Goal: Task Accomplishment & Management: Use online tool/utility

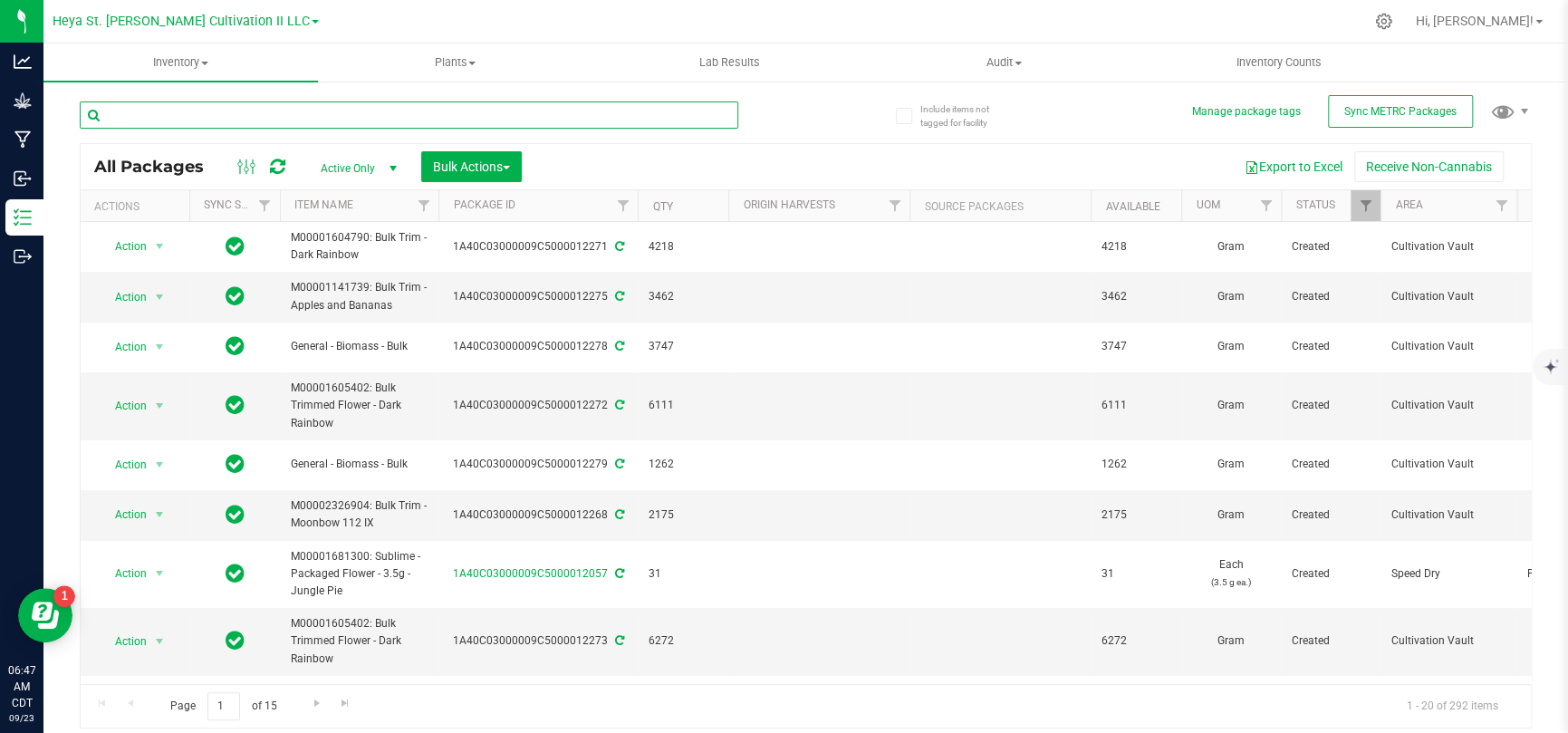
click at [248, 122] on input "text" at bounding box center [409, 115] width 658 height 27
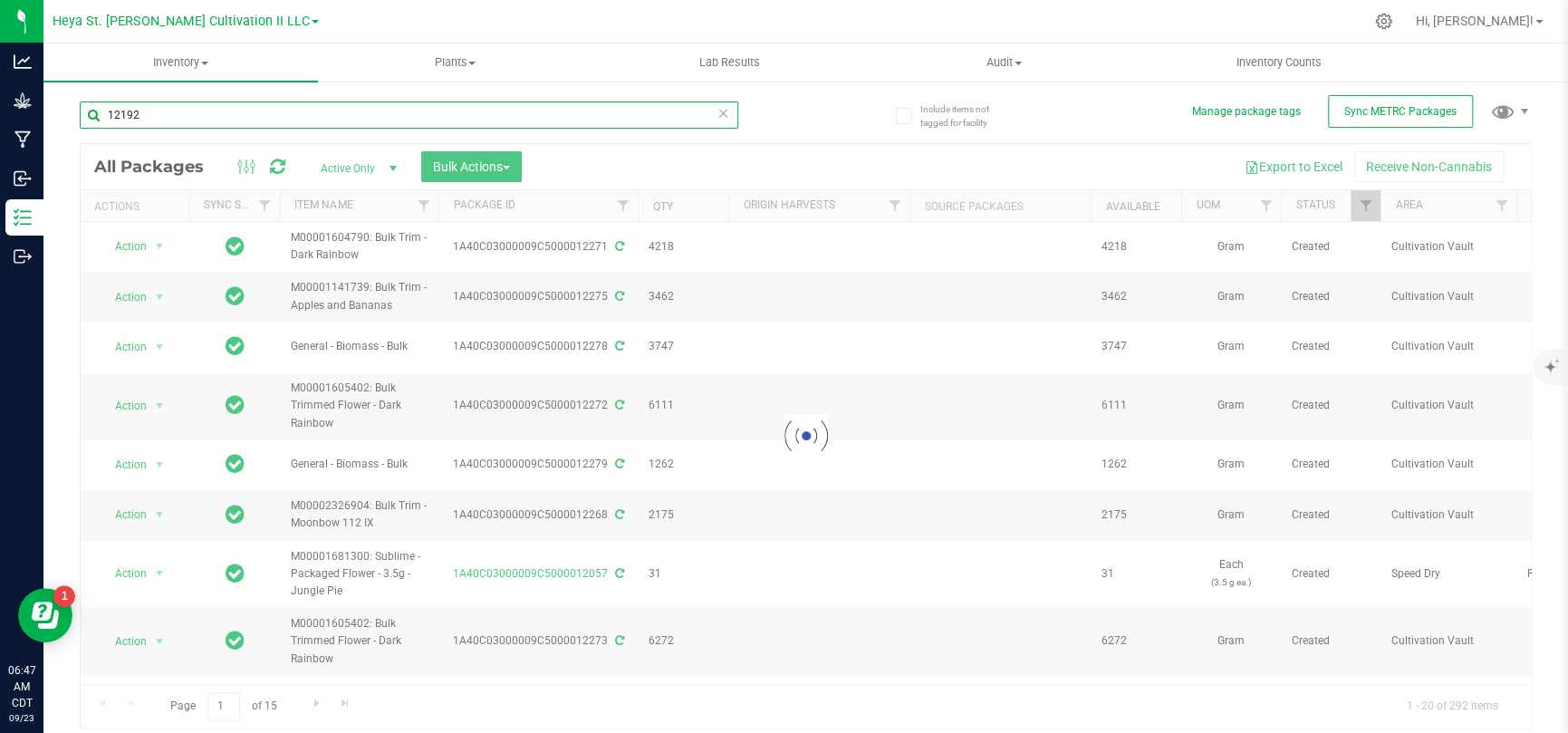
type input "12192"
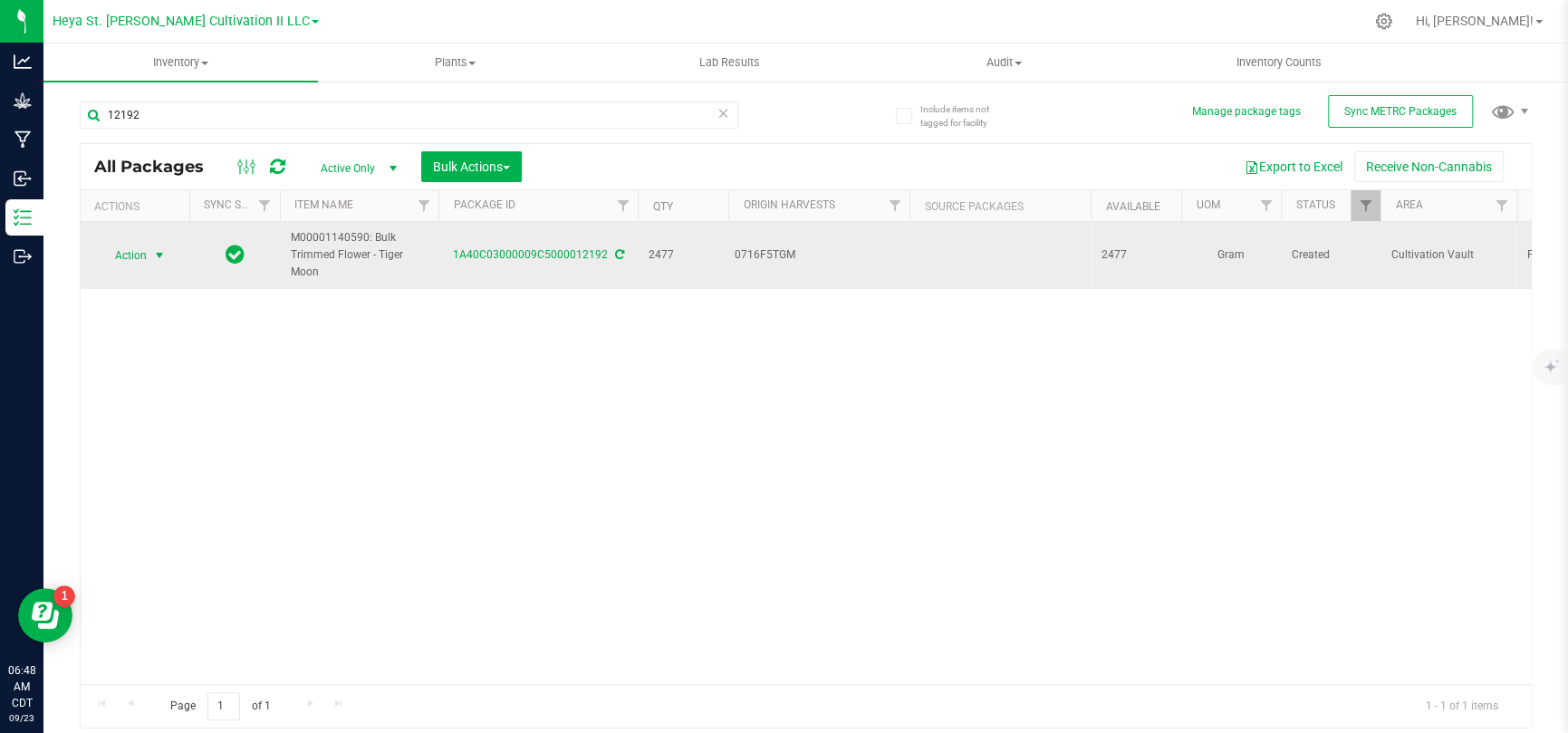
click at [150, 254] on span "select" at bounding box center [159, 255] width 23 height 26
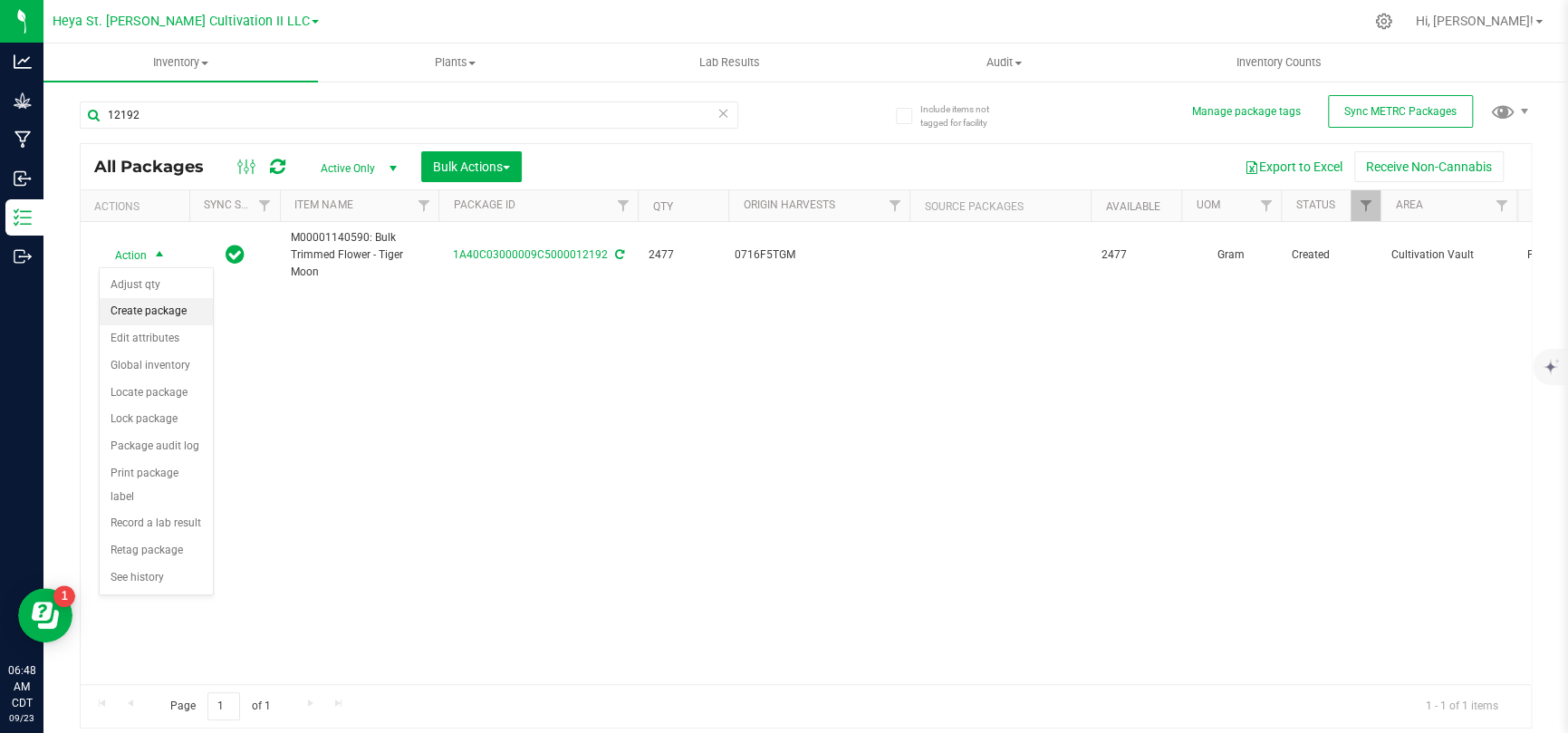
click at [152, 313] on li "Create package" at bounding box center [156, 311] width 113 height 27
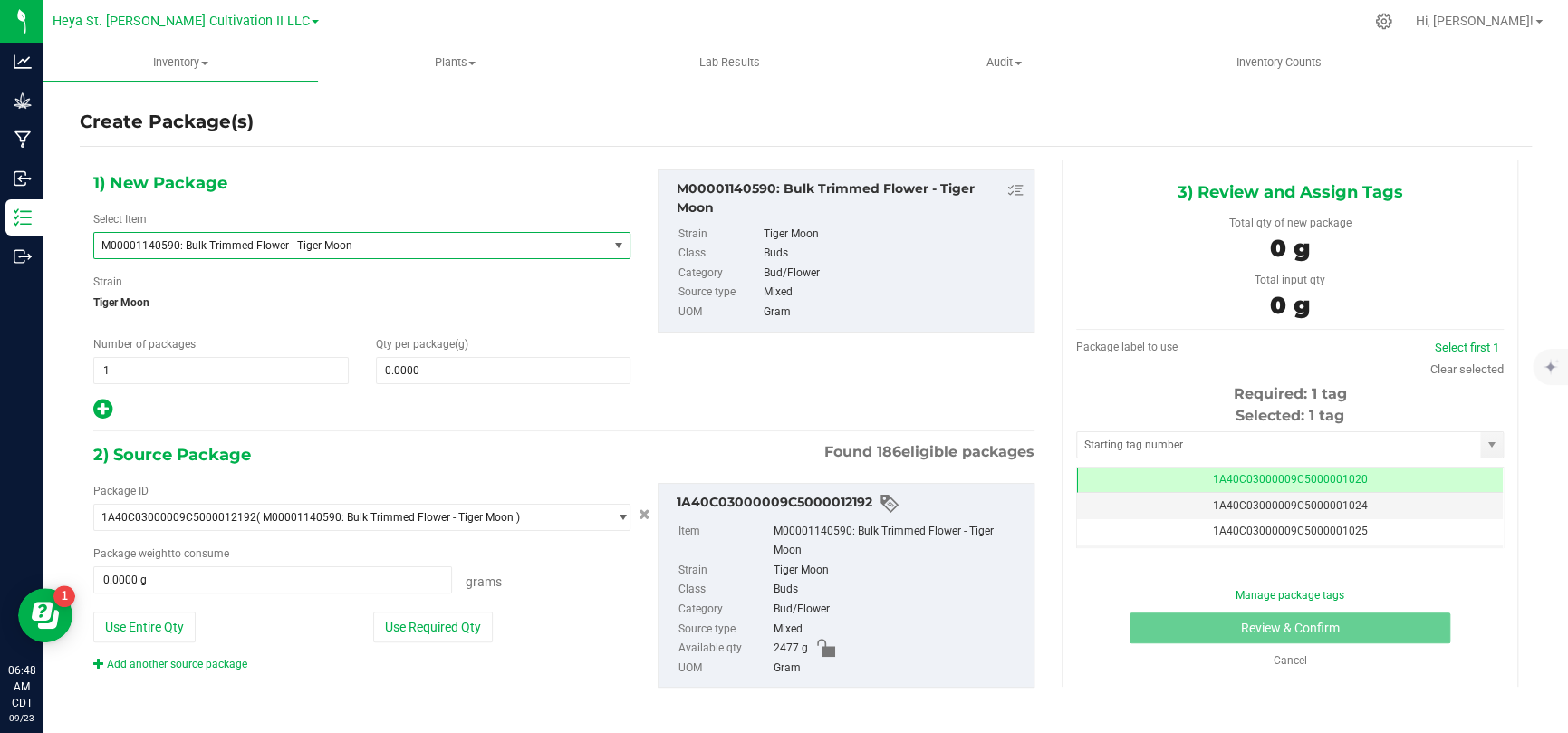
click at [297, 251] on span "M00001140590: Bulk Trimmed Flower - Tiger Moon" at bounding box center [341, 245] width 479 height 13
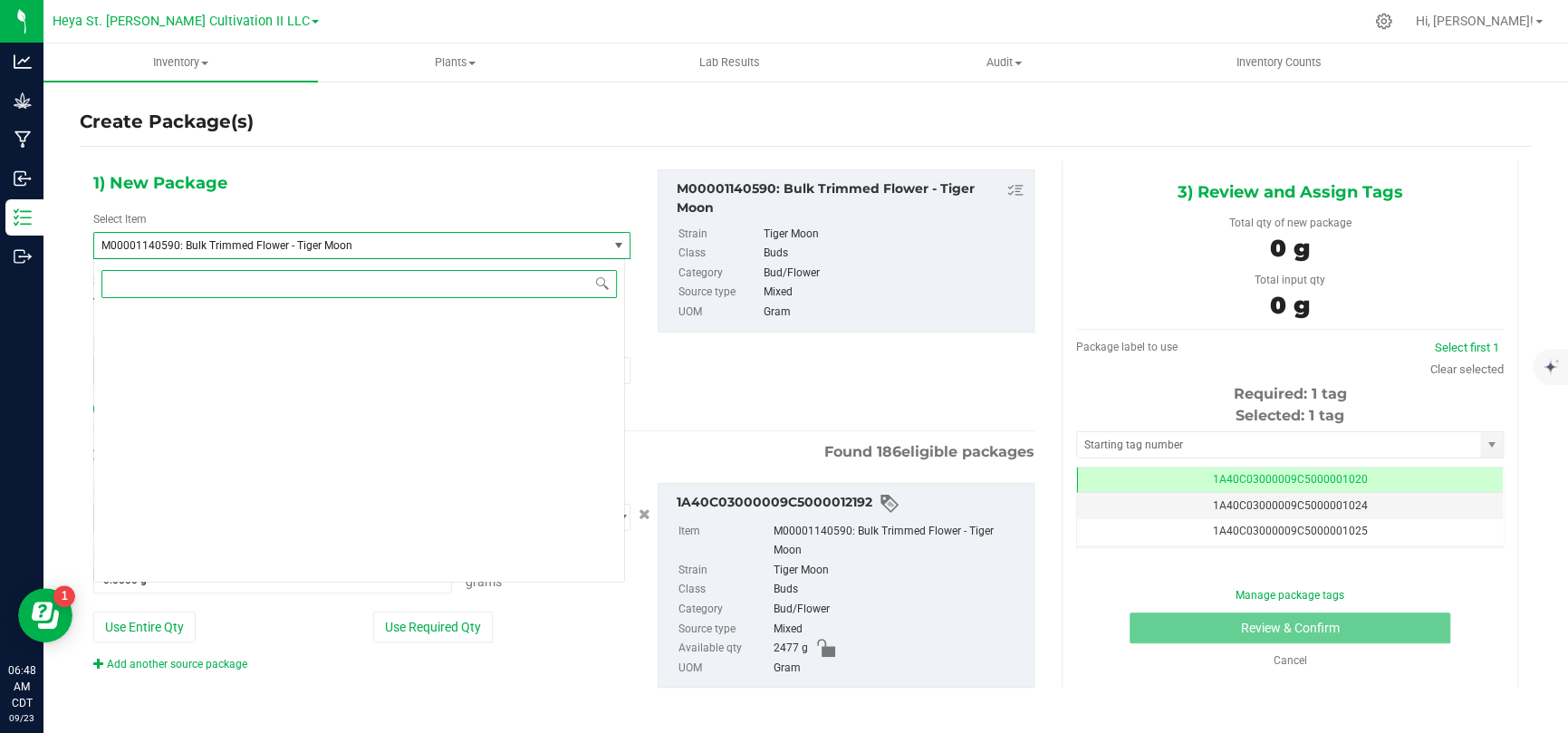
scroll to position [2816, 0]
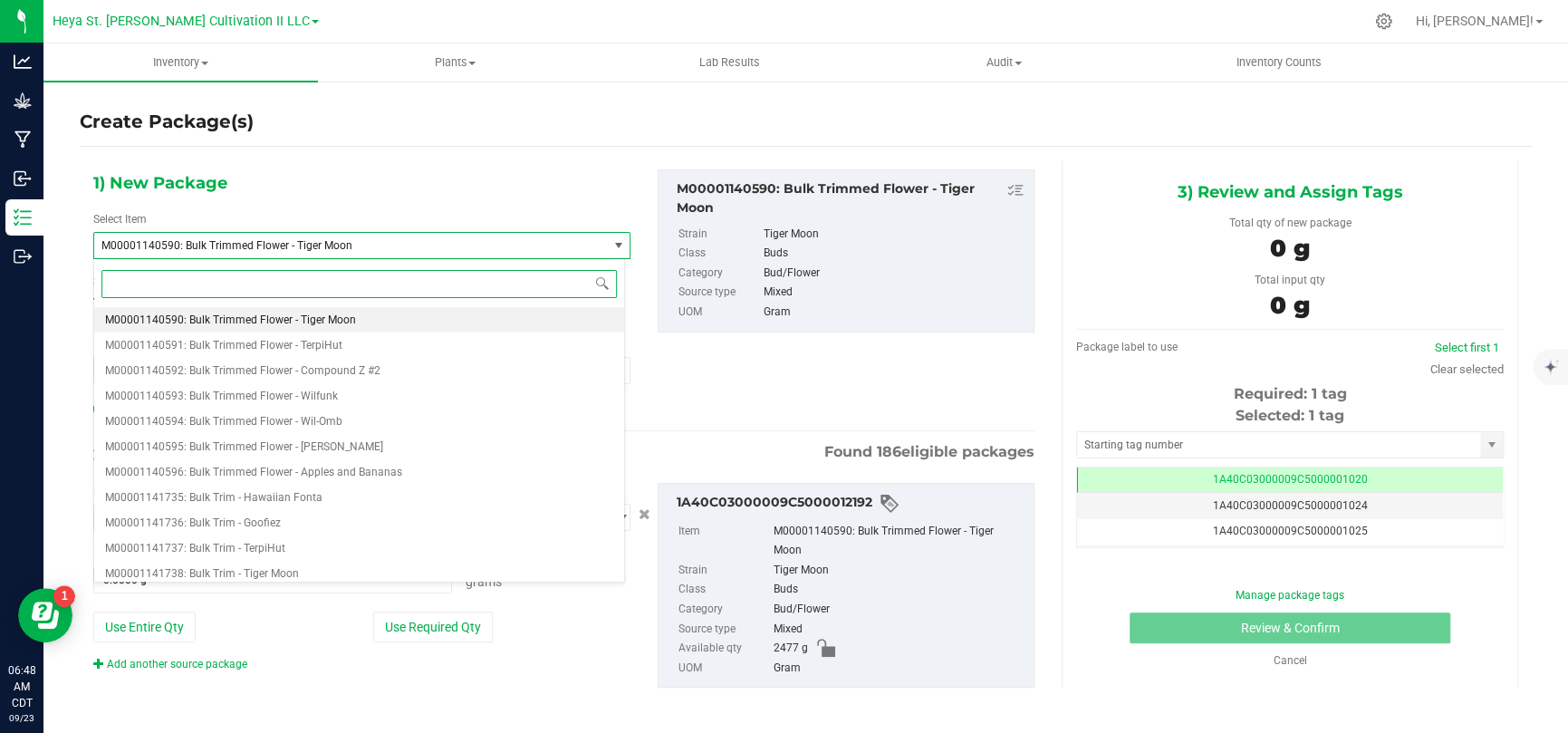
click at [303, 284] on input at bounding box center [359, 284] width 515 height 28
paste input "M00001682408"
type input "M00001682408"
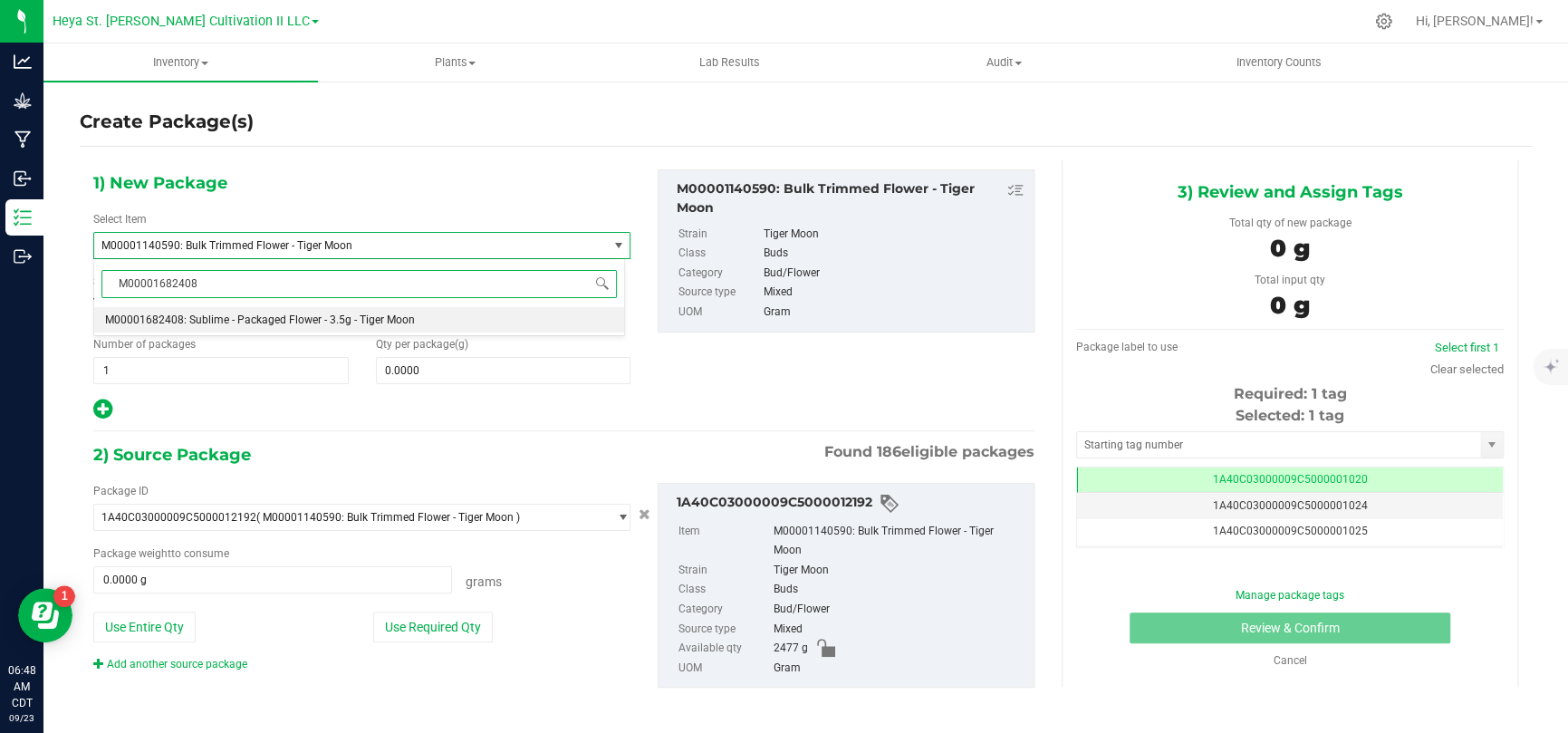
click at [291, 326] on span "M00001682408: Sublime - Packaged Flower - 3.5g - Tiger Moon" at bounding box center [259, 320] width 309 height 13
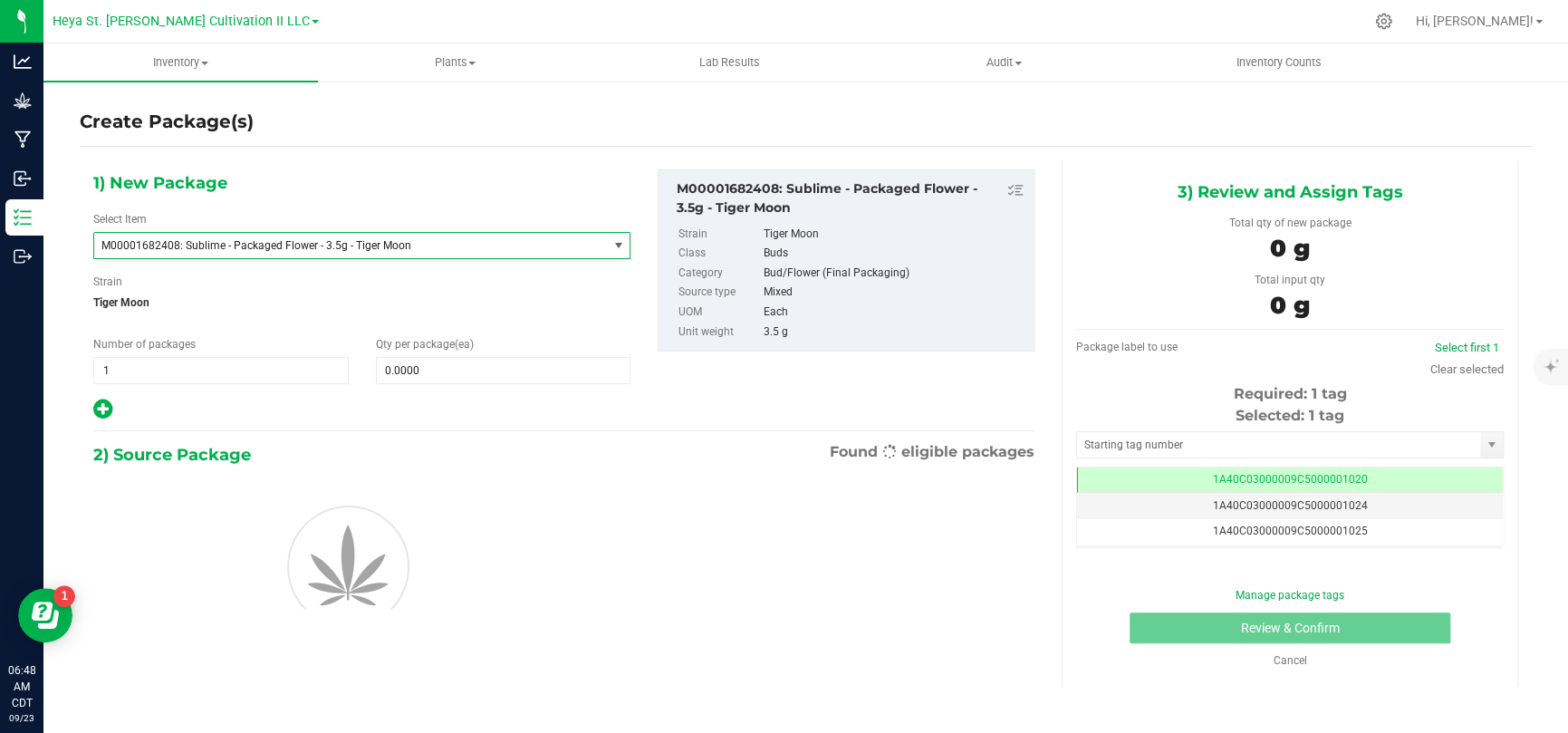
type input "0"
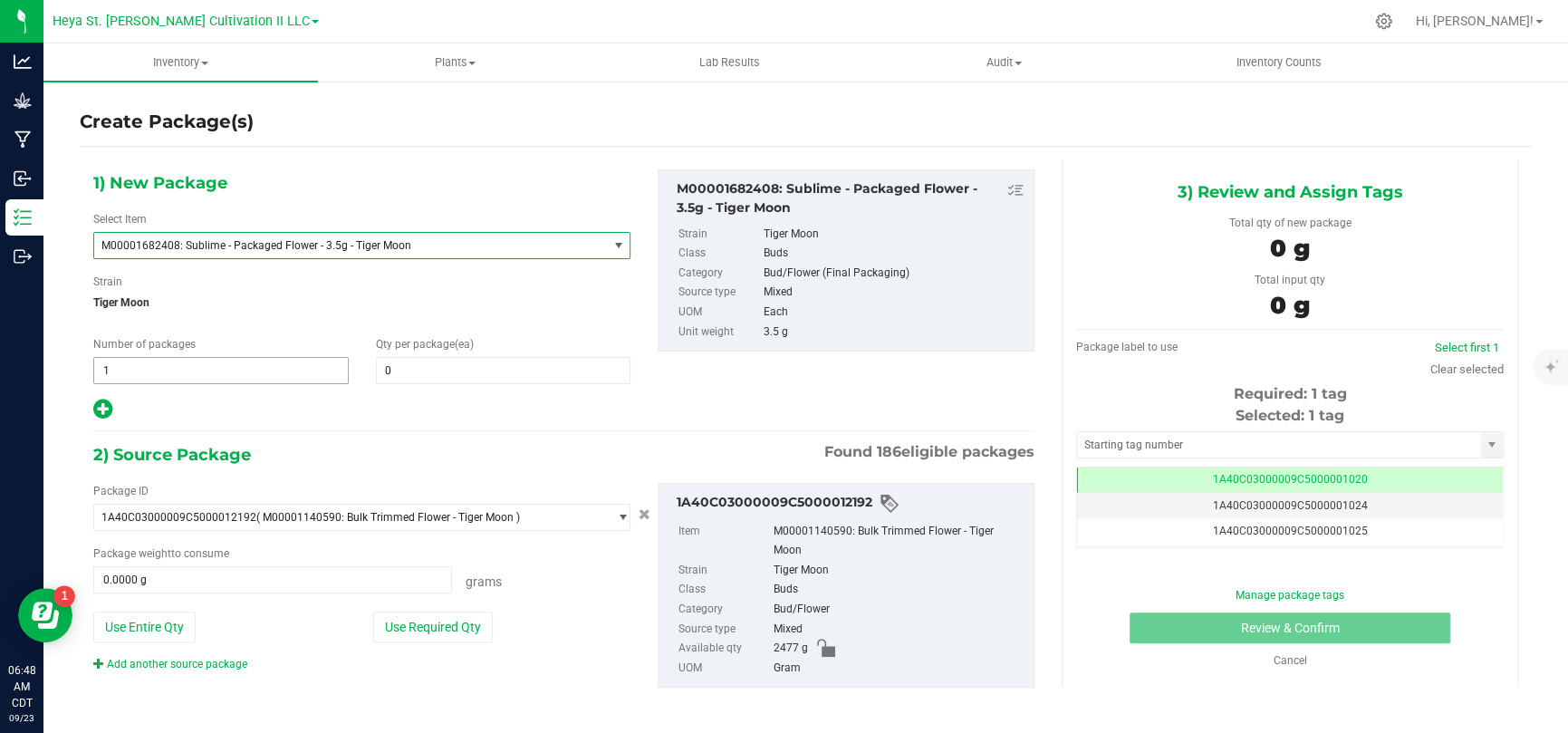
click at [230, 370] on span "1 1" at bounding box center [220, 370] width 255 height 27
type input "12"
click at [489, 382] on span "0 0" at bounding box center [503, 370] width 255 height 27
type input "32"
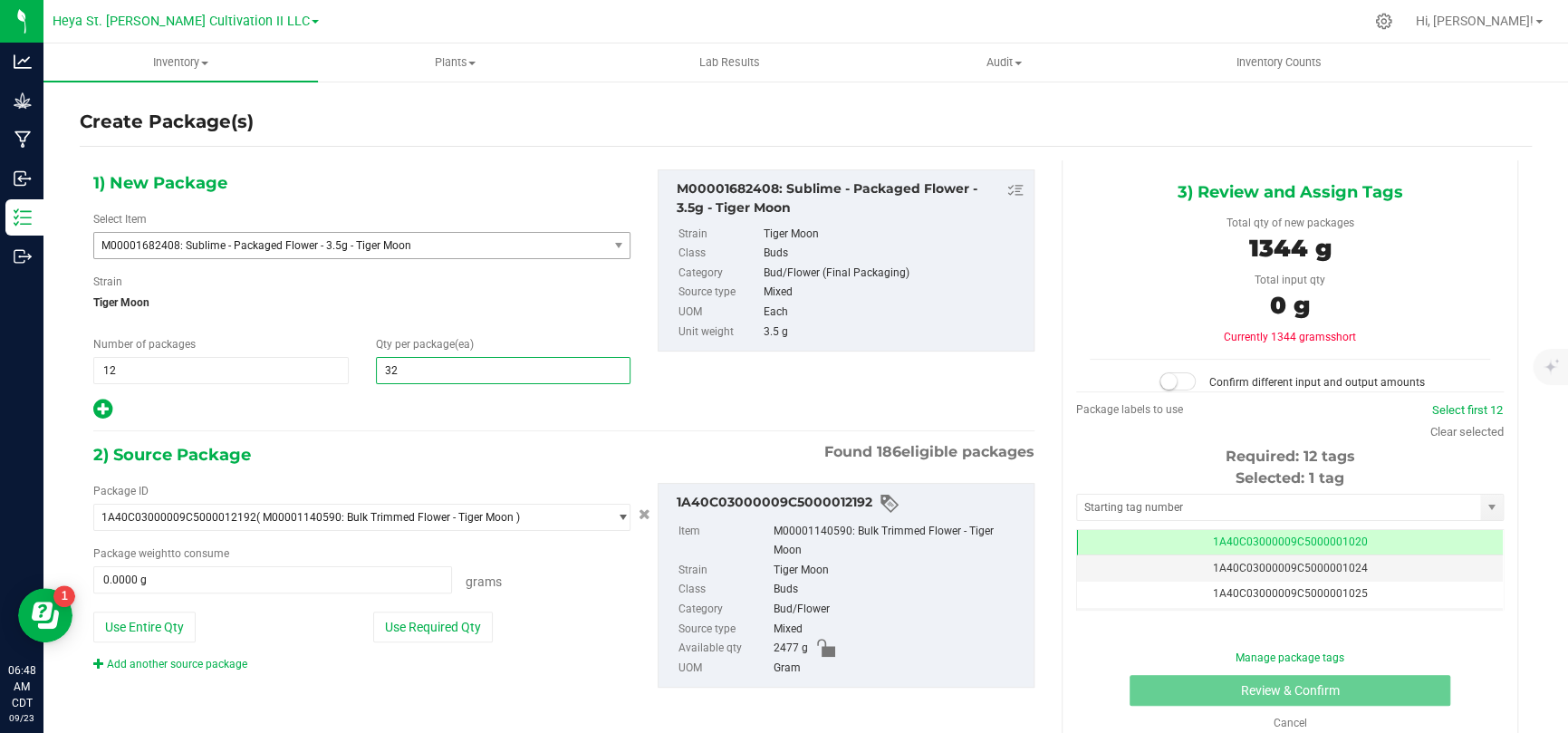
type input "32"
click at [800, 412] on div "1) New Package Select Item M00001682408: Sublime - Packaged Flower - 3.5g - Tig…" at bounding box center [564, 295] width 968 height 252
click at [434, 479] on button "Use Required Qty" at bounding box center [432, 626] width 120 height 31
type input "1344.0000 g"
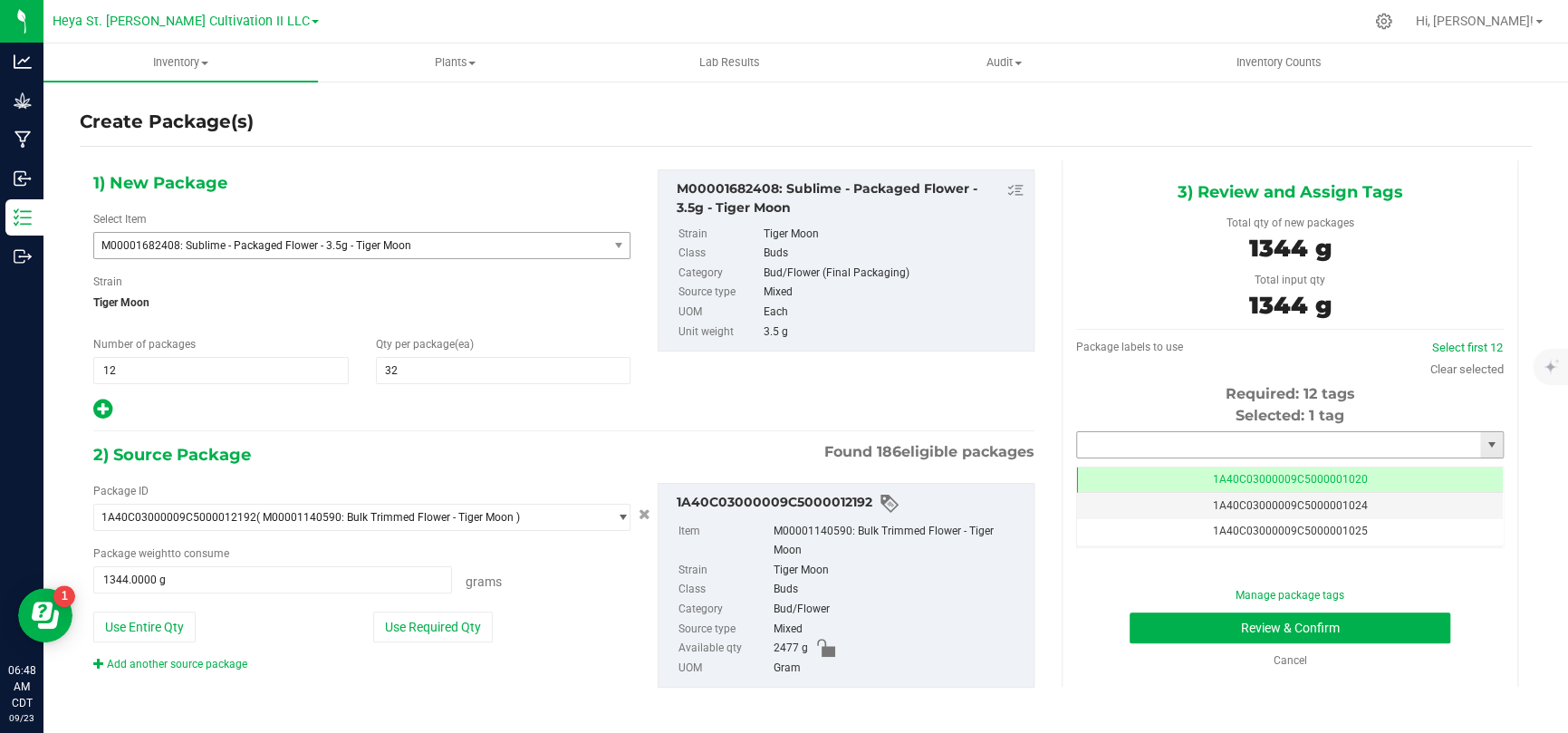
click at [1114, 447] on input "text" at bounding box center [1278, 445] width 403 height 26
click at [1114, 409] on div "Selected: 1 tag" at bounding box center [1289, 415] width 427 height 22
click at [1114, 442] on input "text" at bounding box center [1278, 445] width 403 height 26
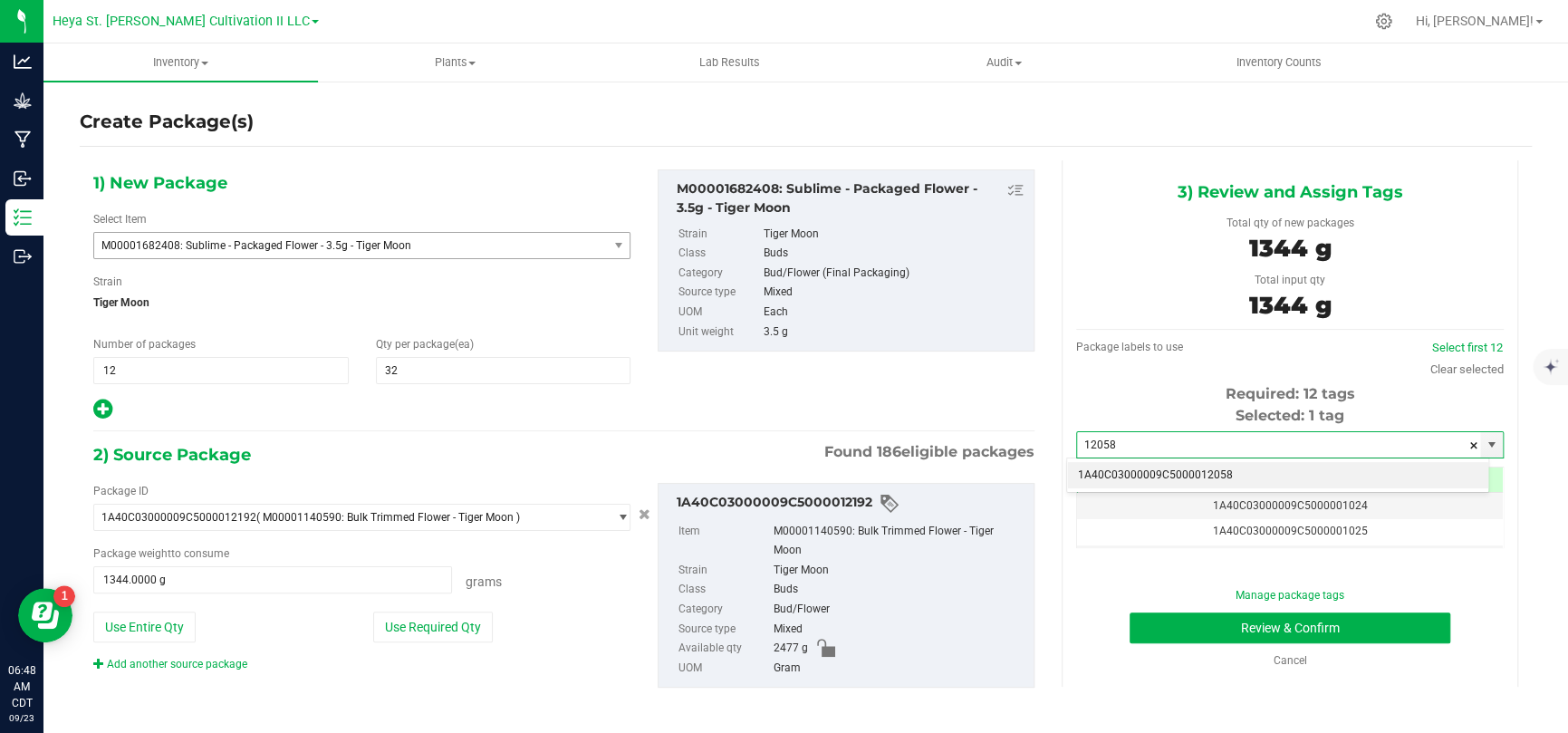
click at [1114, 479] on li "1A40C03000009C5000012058" at bounding box center [1277, 475] width 421 height 27
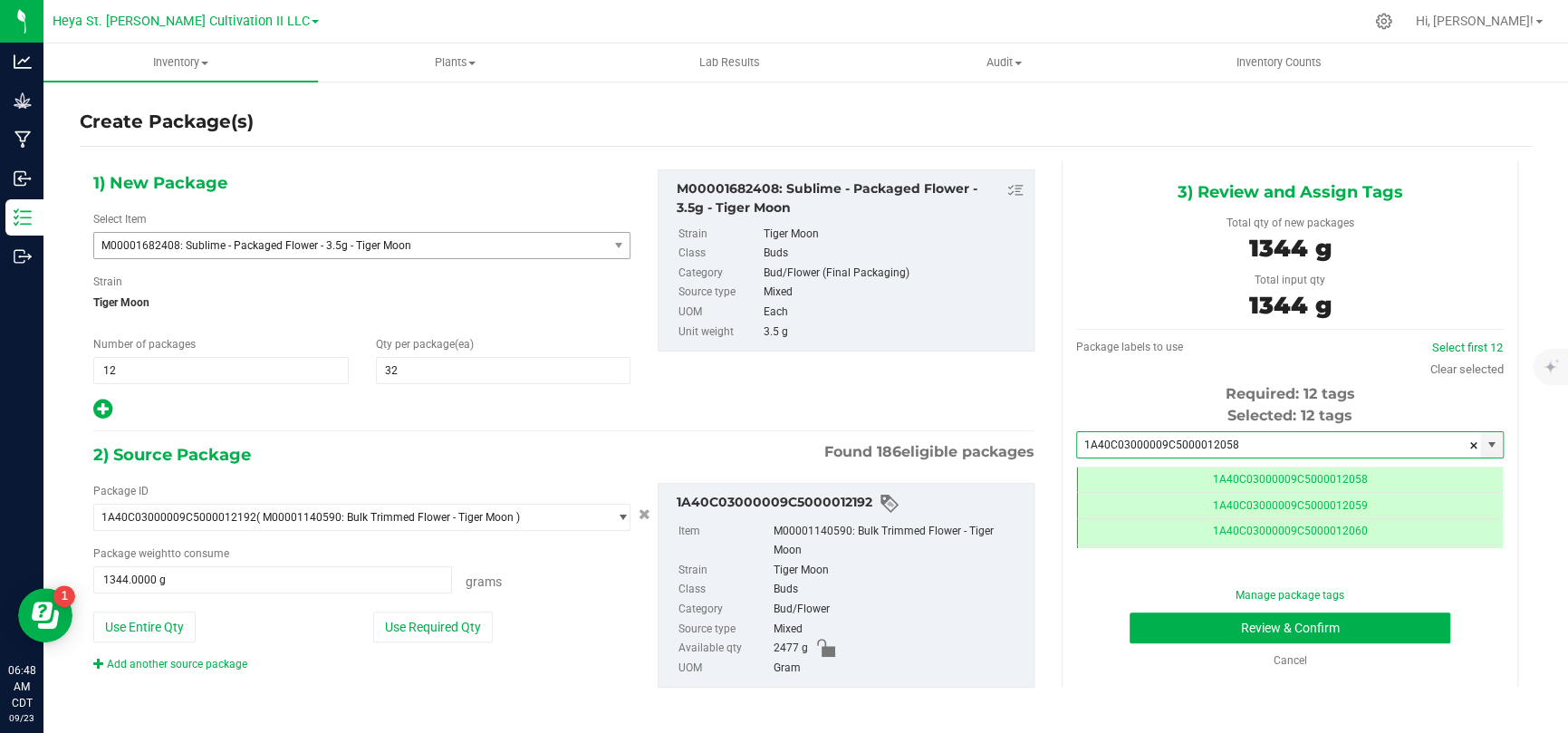
type input "1A40C03000009C5000012058"
click at [983, 409] on div "1) New Package Select Item M00001682408: Sublime - Packaged Flower - 3.5g - Tig…" at bounding box center [564, 295] width 968 height 252
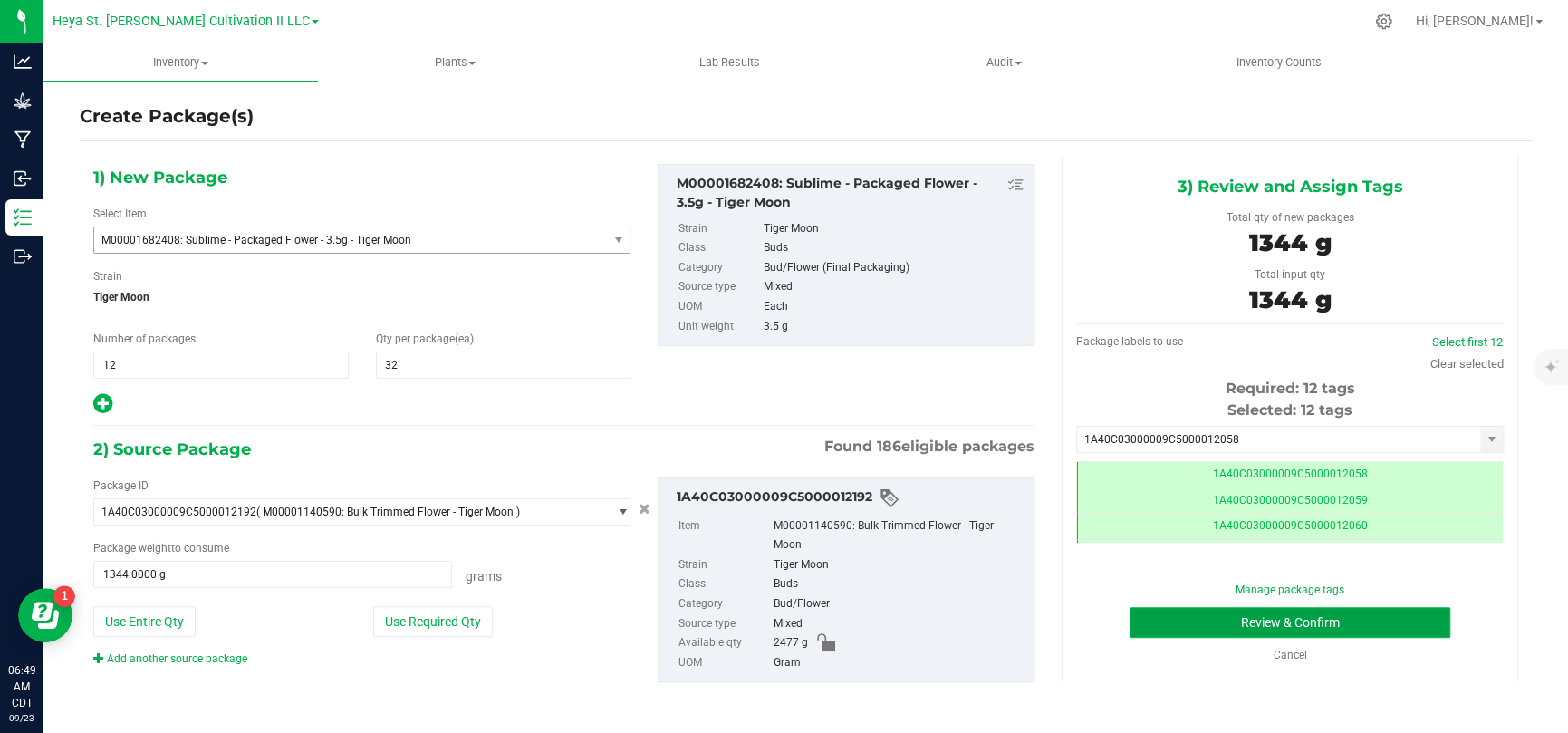
click at [1114, 479] on button "Review & Confirm" at bounding box center [1289, 622] width 320 height 31
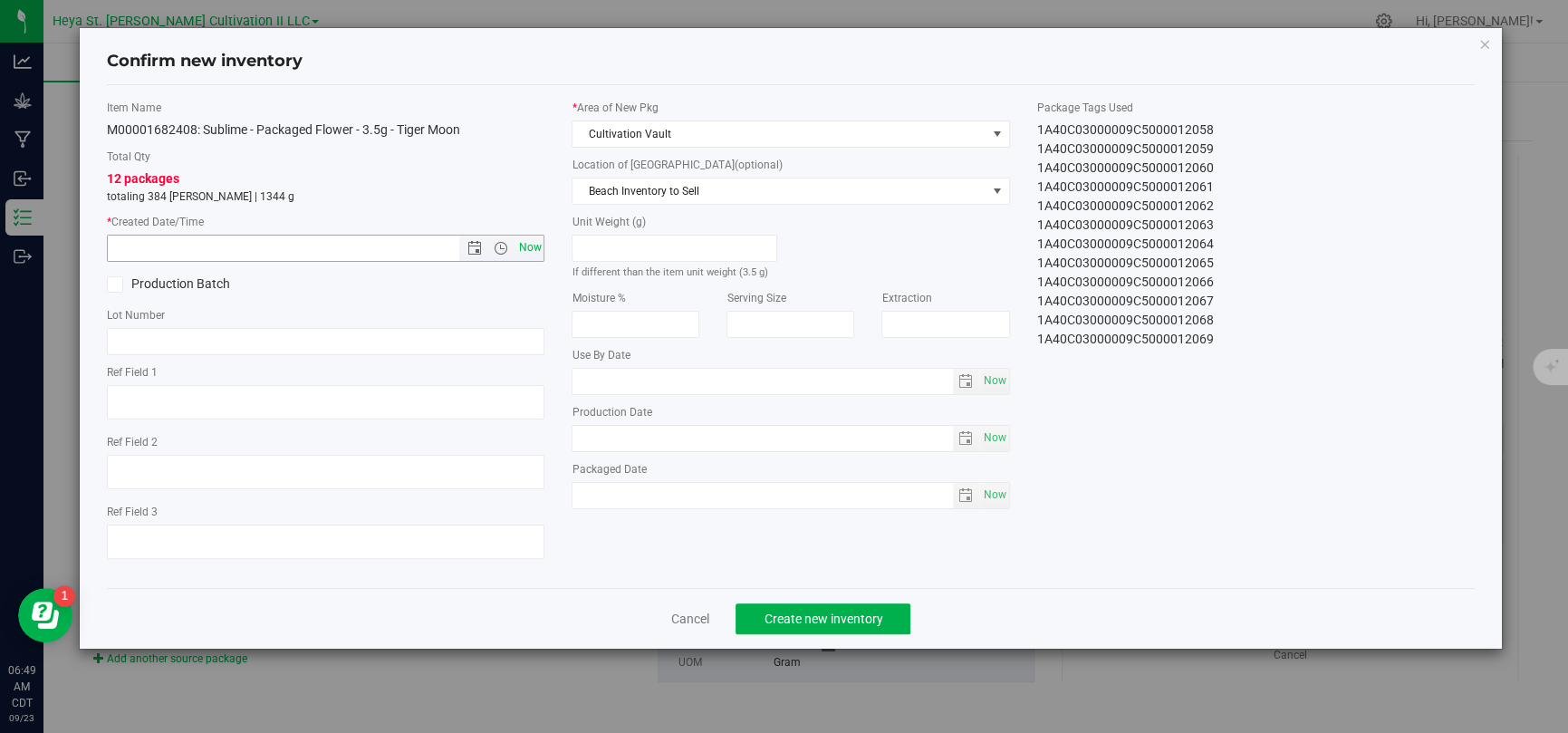
click at [524, 248] on span "Now" at bounding box center [529, 247] width 31 height 27
type input "[DATE] 6:49 AM"
click at [1114, 38] on icon "button" at bounding box center [1484, 44] width 13 height 22
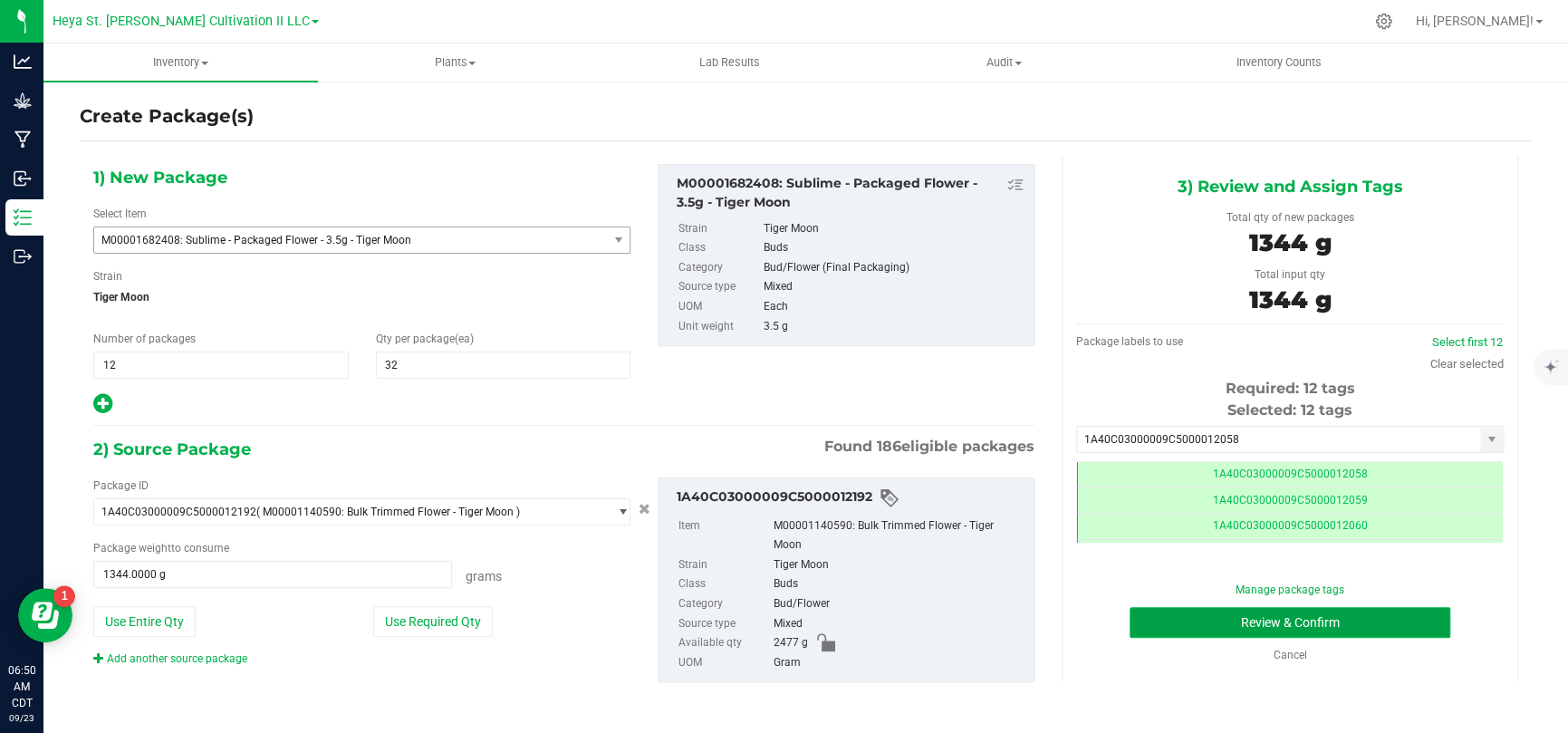
click at [1114, 479] on button "Review & Confirm" at bounding box center [1289, 622] width 320 height 31
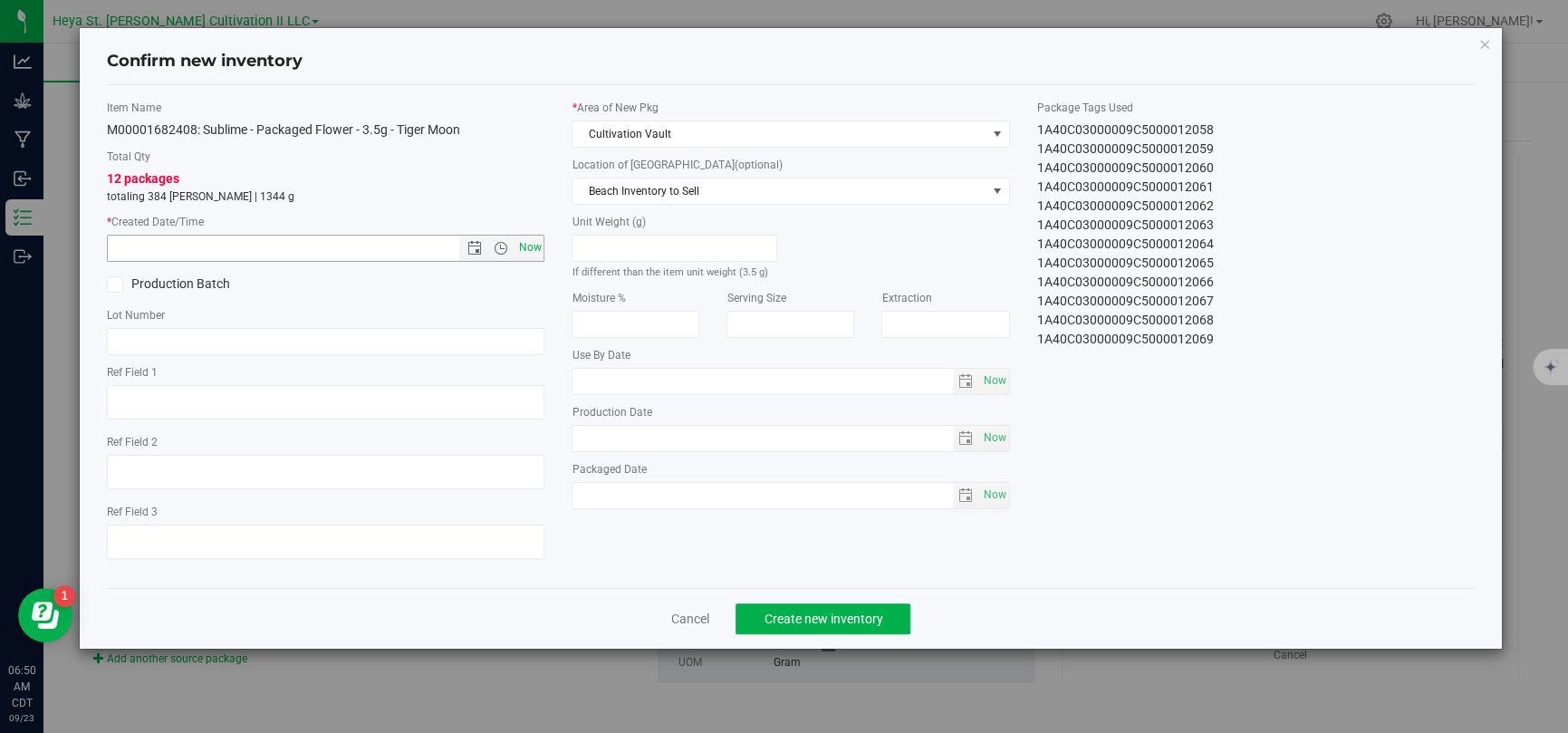
click at [525, 244] on span "Now" at bounding box center [529, 247] width 31 height 27
type input "[DATE] 6:50 AM"
click at [867, 479] on span "Create new inventory" at bounding box center [823, 618] width 119 height 15
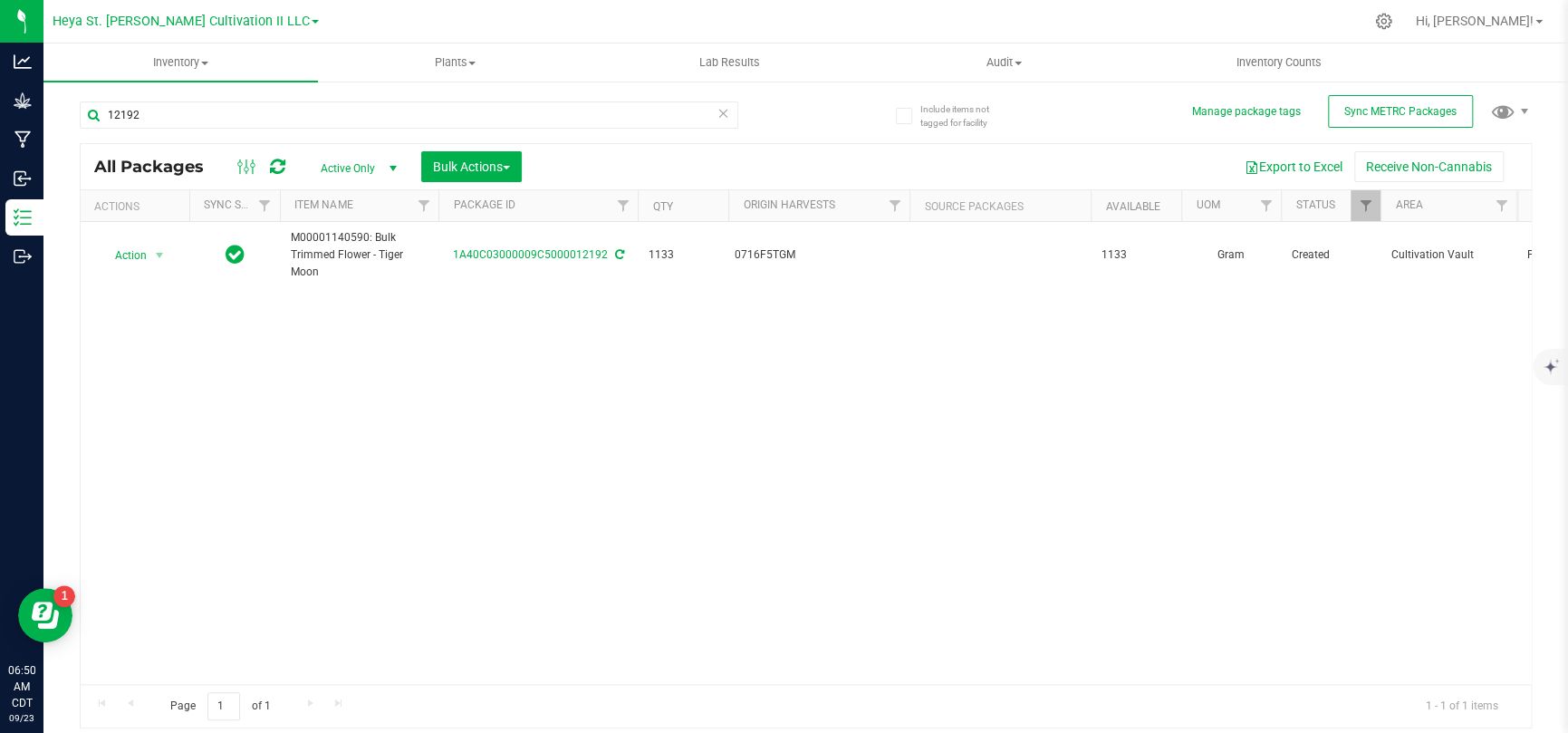
click at [722, 109] on icon at bounding box center [723, 113] width 13 height 22
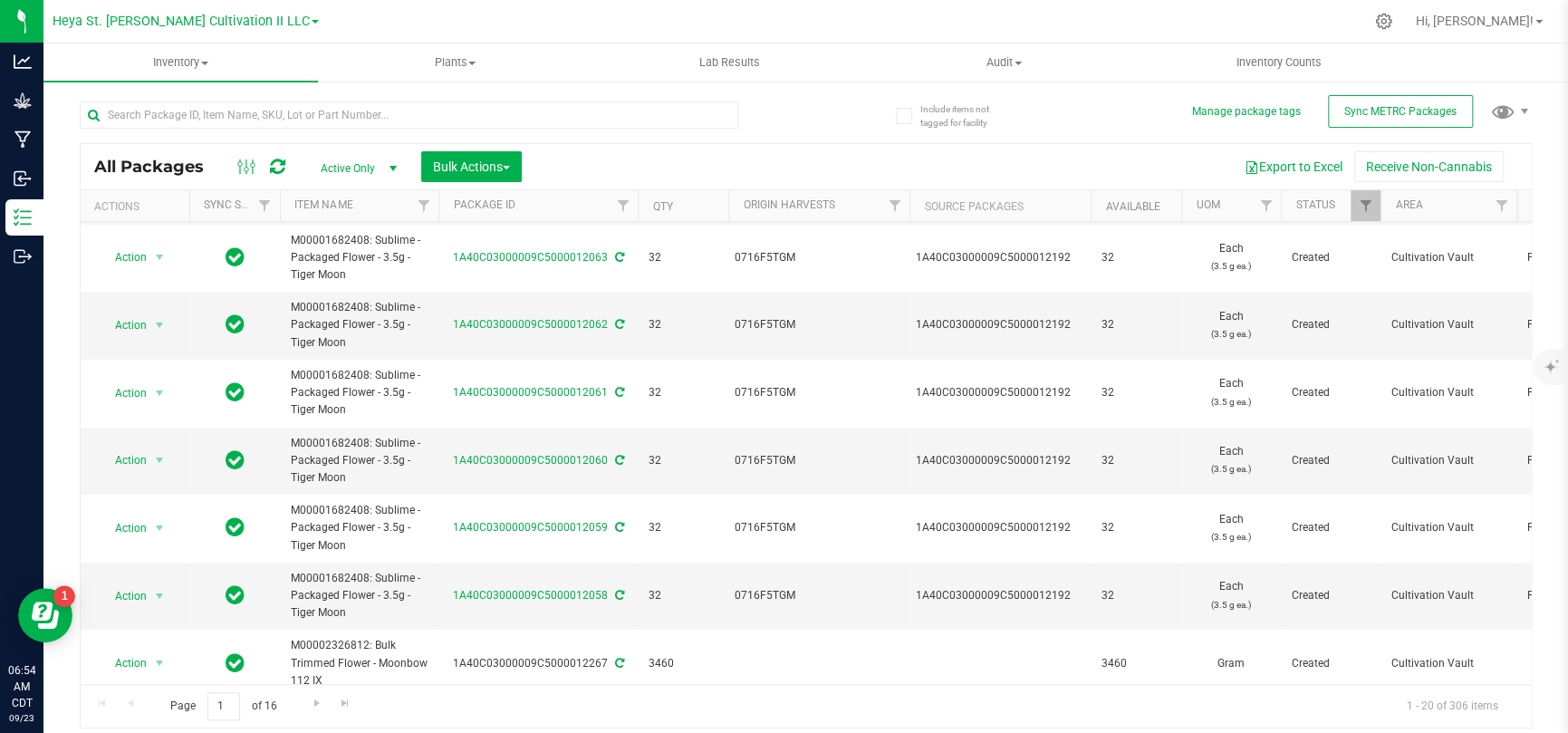
scroll to position [453, 0]
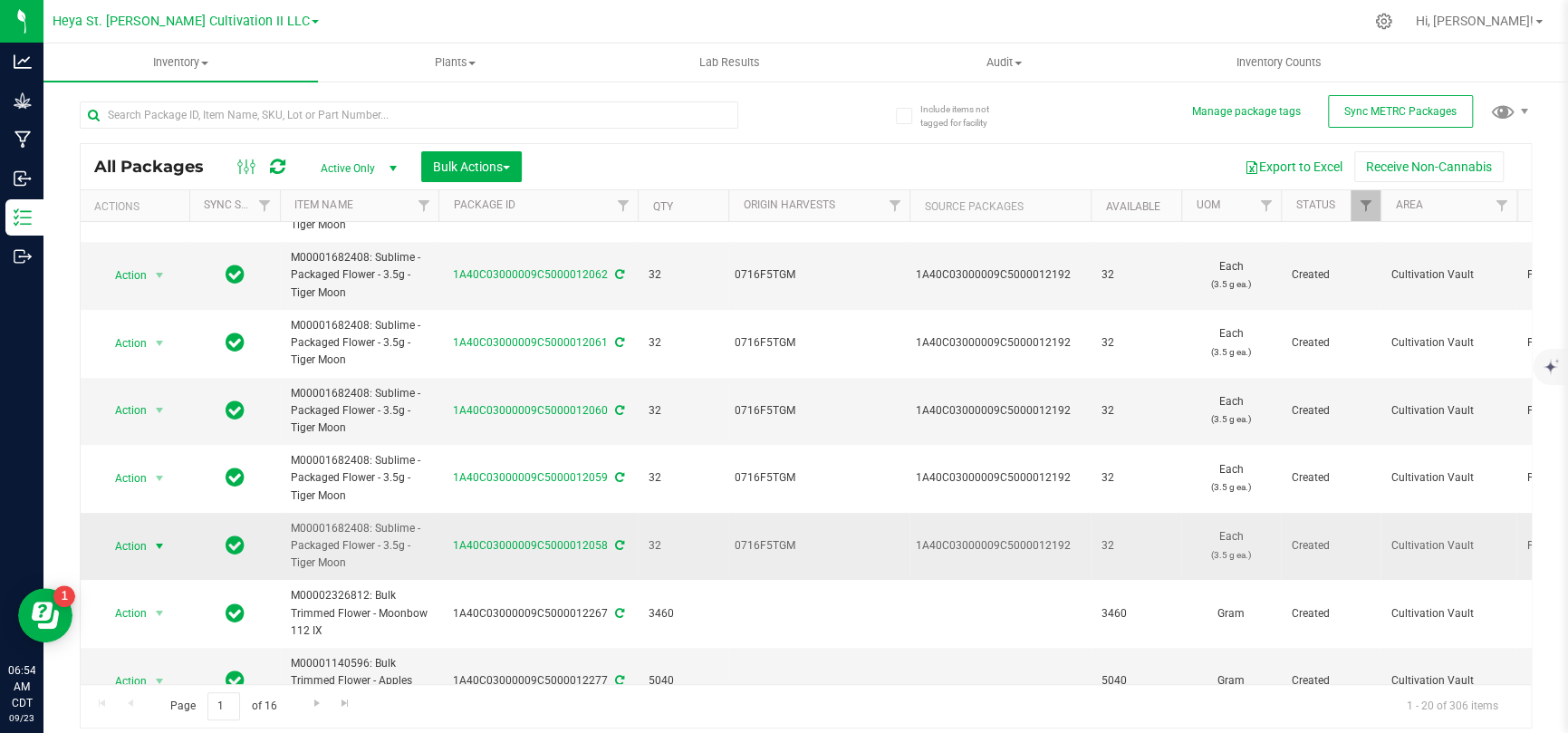
click at [137, 479] on span "Action" at bounding box center [123, 546] width 48 height 26
click at [150, 405] on li "Print package label" at bounding box center [156, 423] width 113 height 49
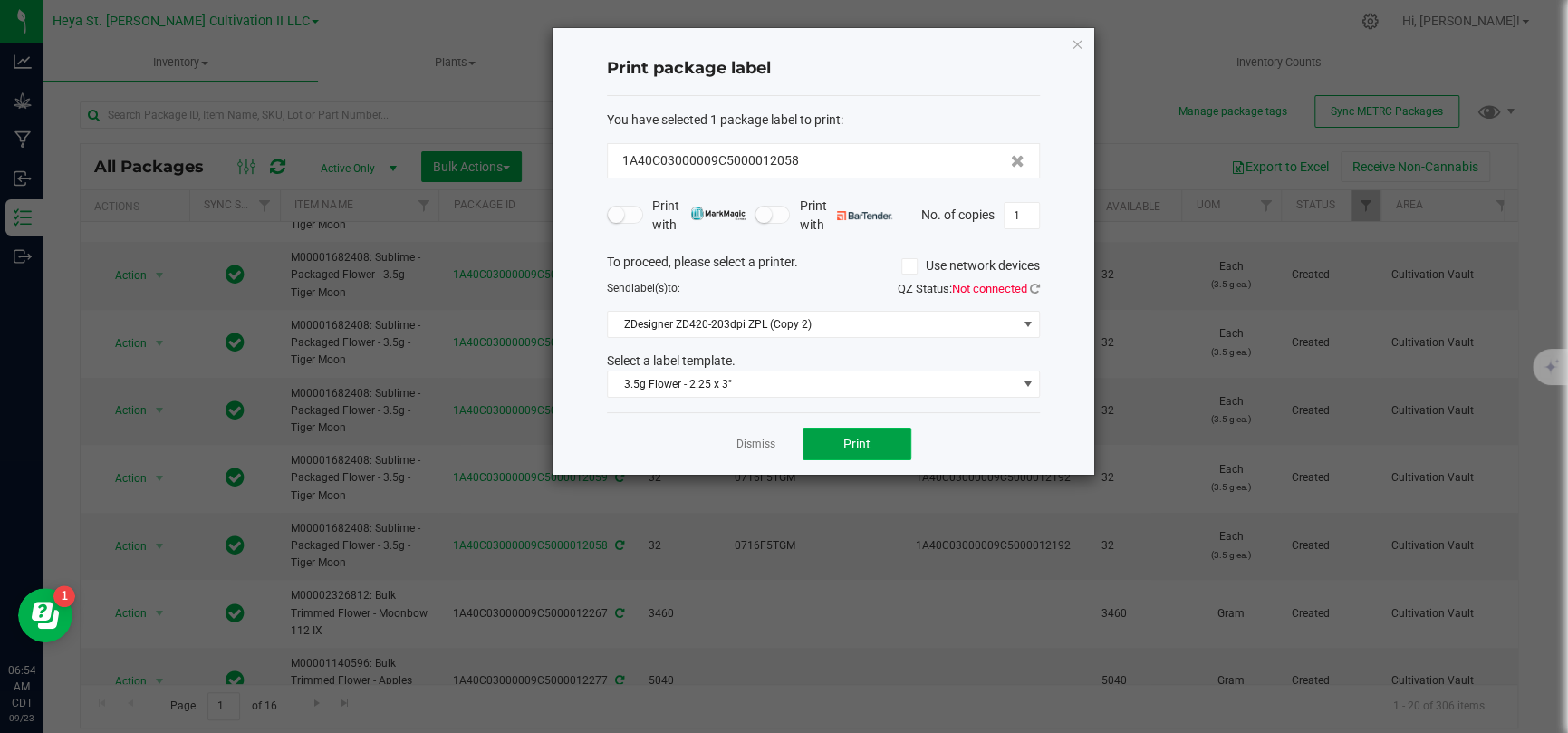
click at [863, 441] on span "Print" at bounding box center [856, 443] width 27 height 15
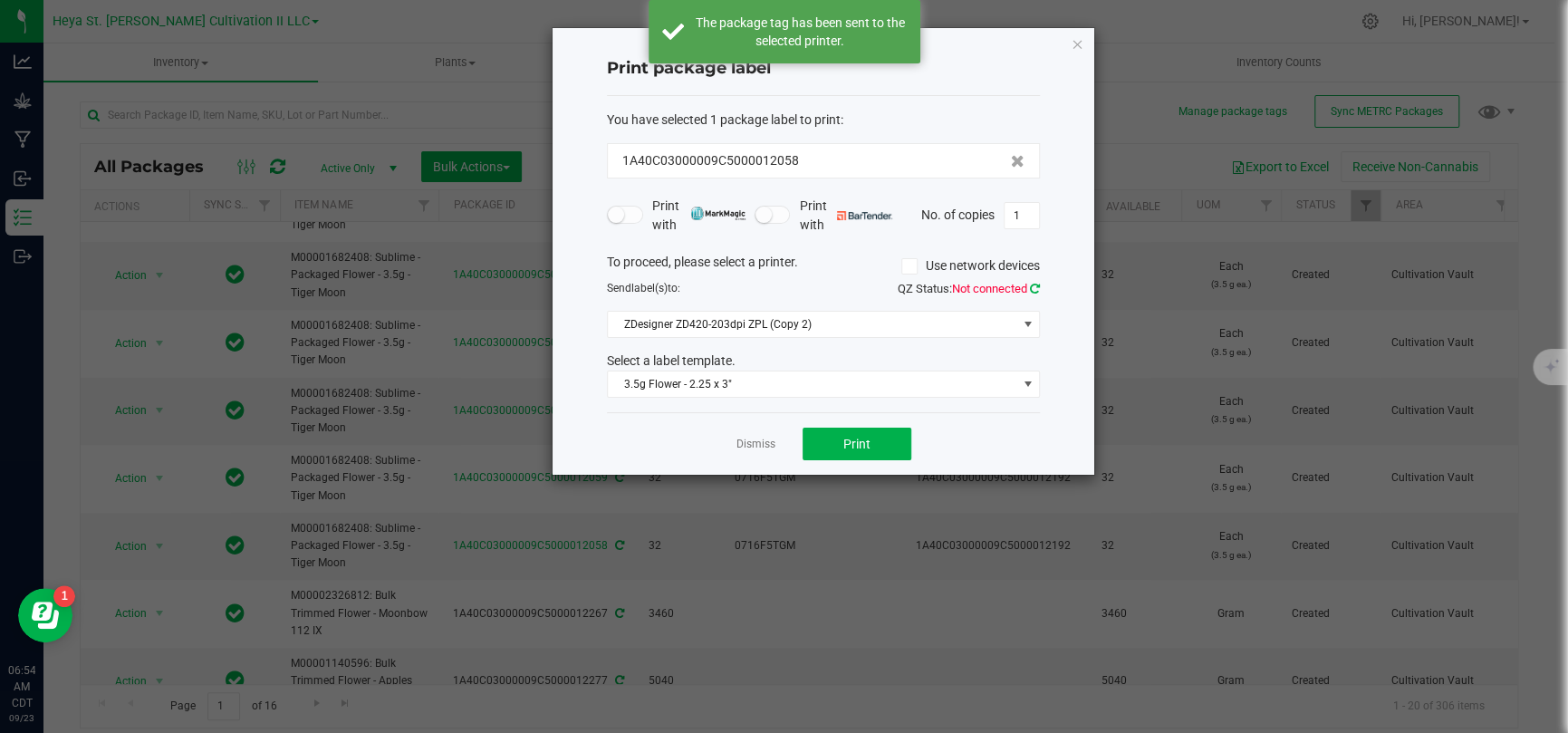
click at [1036, 287] on icon at bounding box center [1034, 289] width 10 height 12
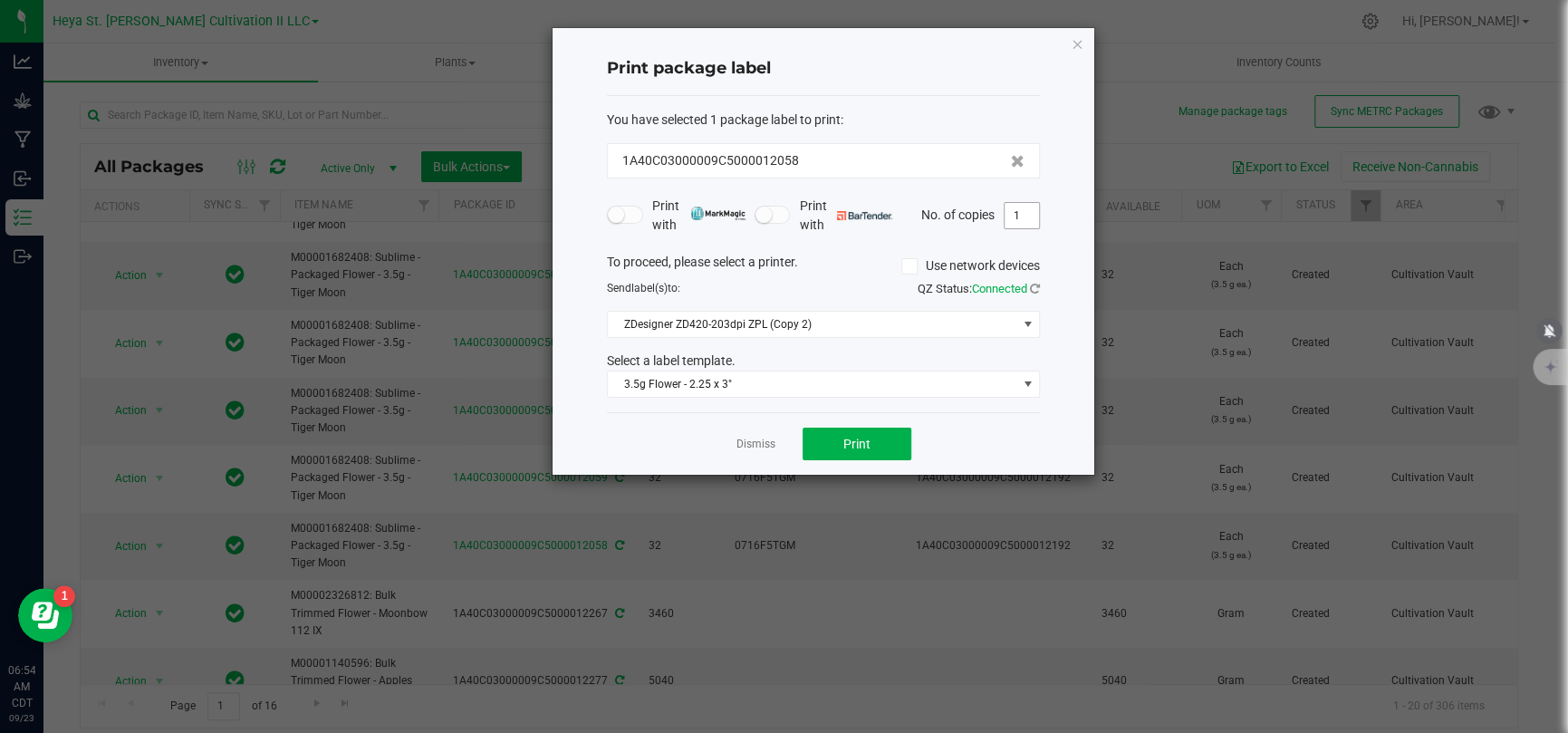
click at [1018, 211] on input "1" at bounding box center [1021, 216] width 35 height 26
type input "32"
click at [880, 447] on button "Print" at bounding box center [857, 443] width 109 height 33
click at [755, 447] on link "Dismiss" at bounding box center [755, 444] width 39 height 16
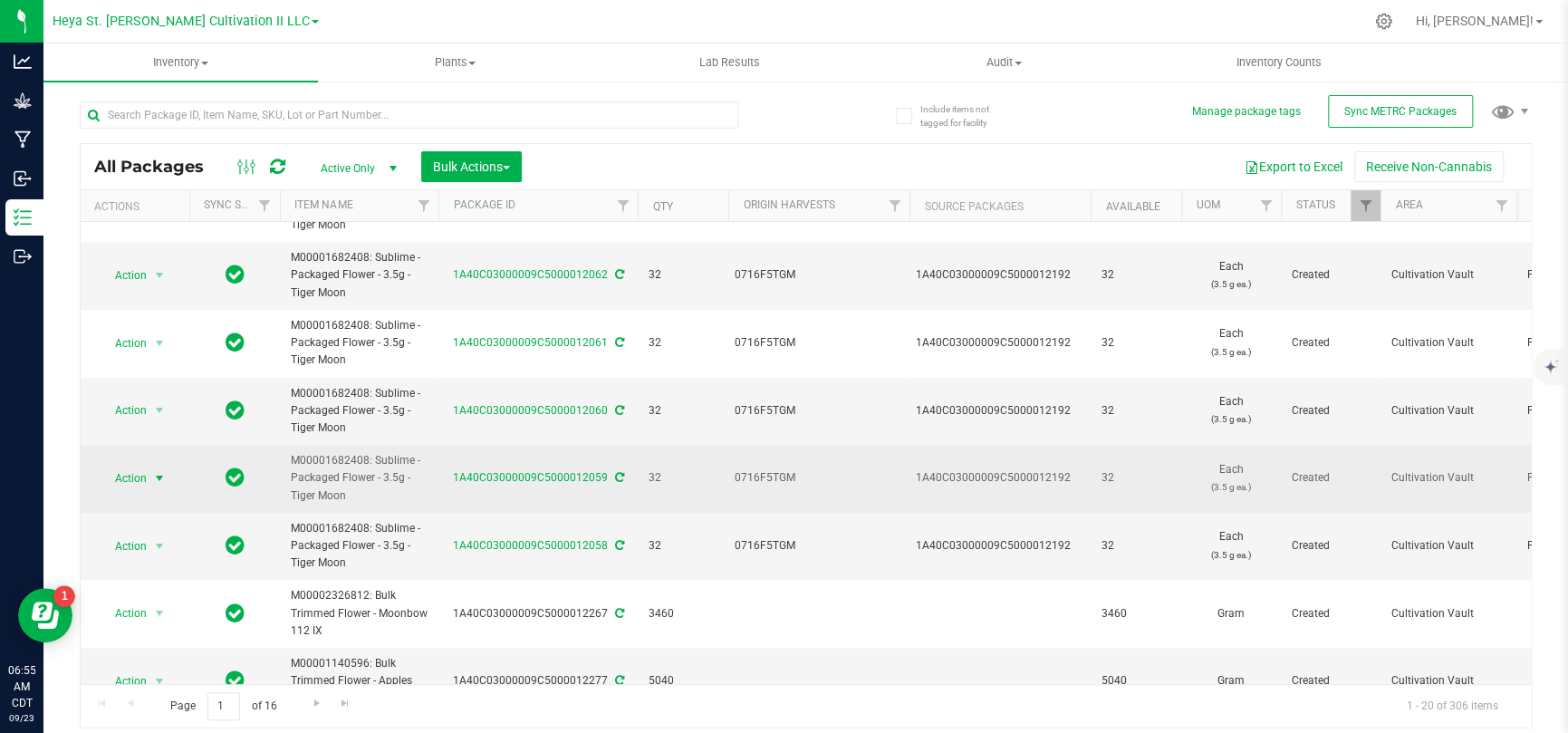
click at [149, 469] on span "select" at bounding box center [159, 479] width 23 height 26
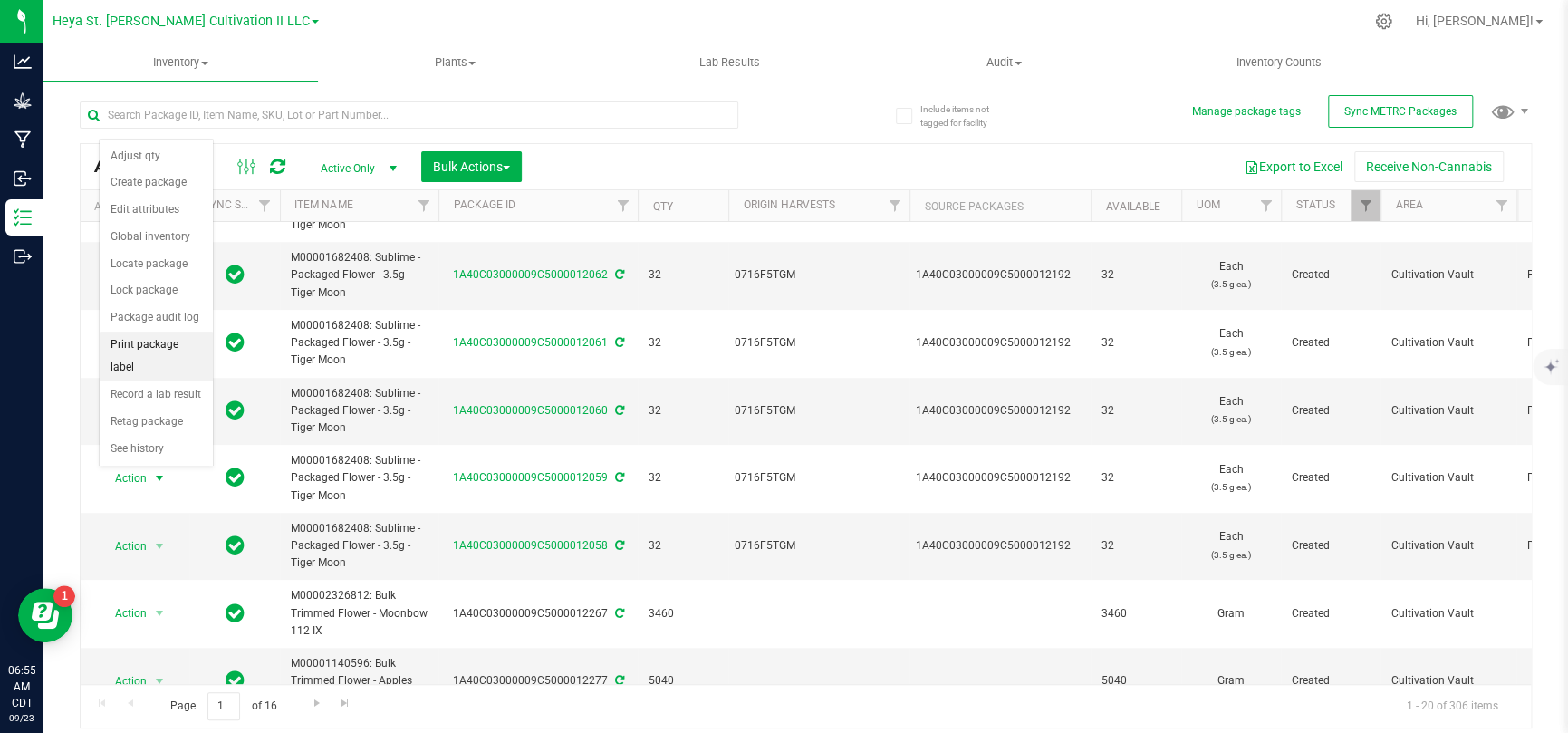
click at [171, 349] on li "Print package label" at bounding box center [156, 356] width 113 height 49
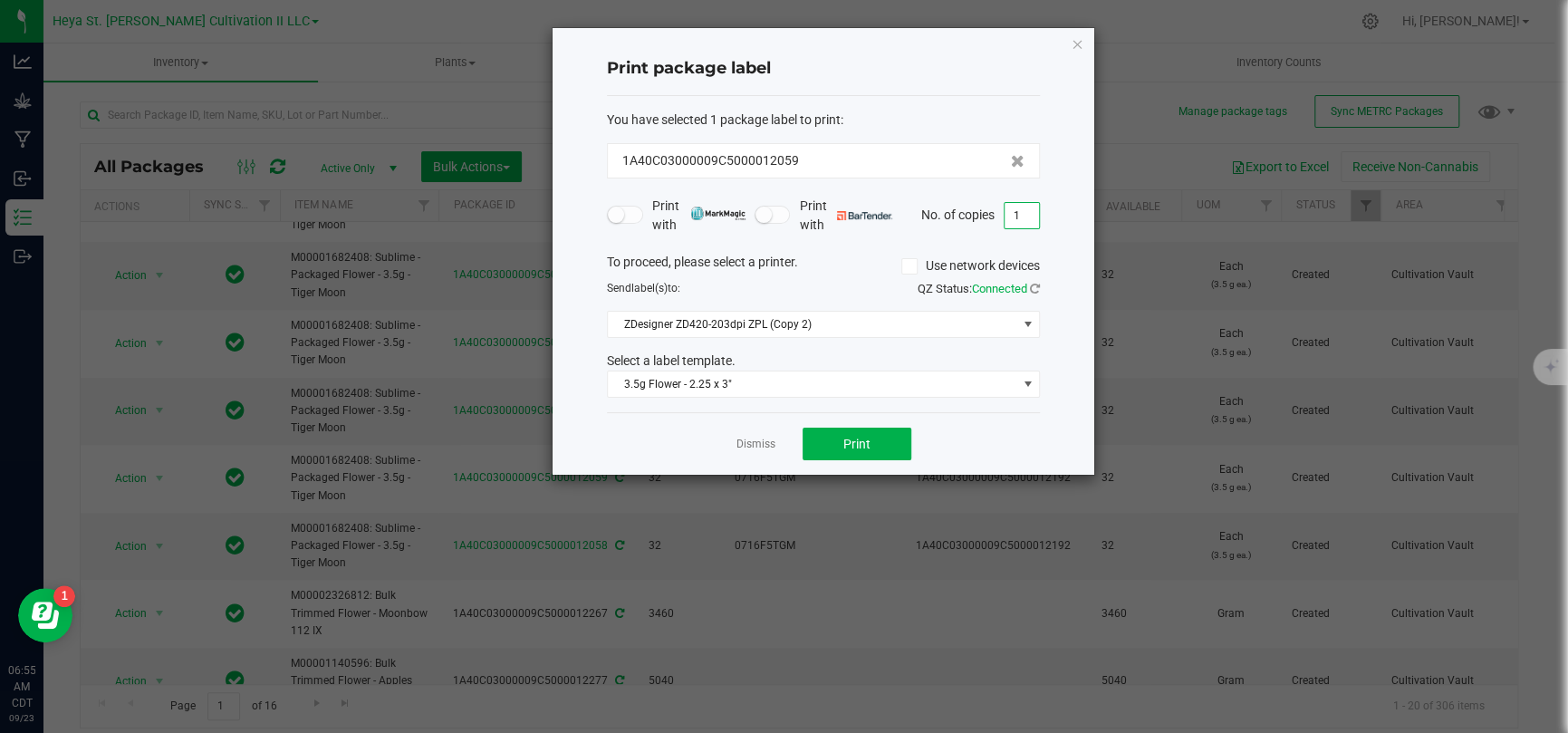
click at [1022, 220] on input "1" at bounding box center [1021, 216] width 35 height 26
type input "33"
click at [1055, 191] on div "Print package label You have selected 1 package label to print : 1A40C03000009C…" at bounding box center [824, 251] width 542 height 447
click at [901, 439] on button "Print" at bounding box center [857, 443] width 109 height 33
click at [766, 447] on link "Dismiss" at bounding box center [755, 444] width 39 height 16
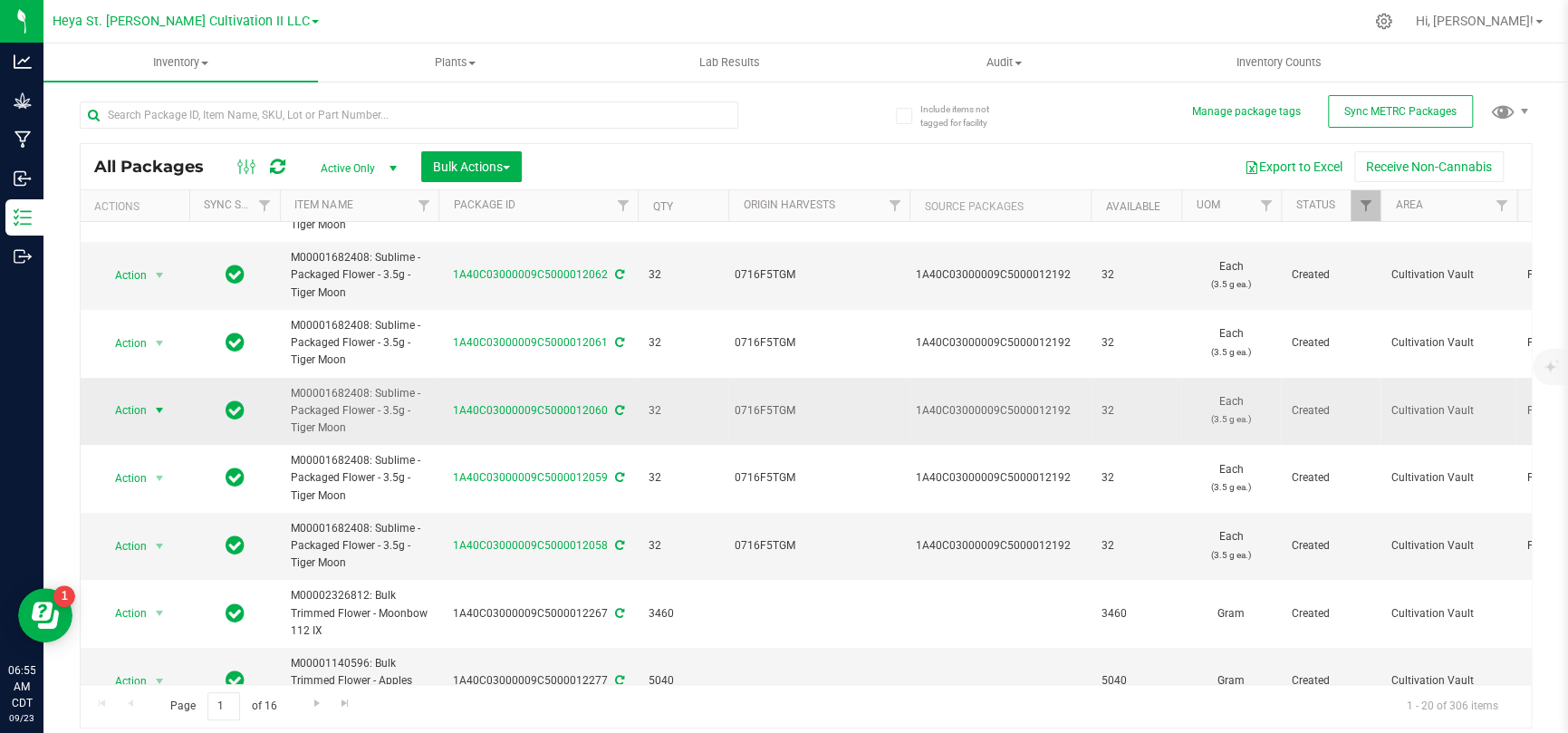
click at [156, 415] on span "select" at bounding box center [159, 411] width 15 height 15
click at [159, 294] on li "Print package label" at bounding box center [156, 289] width 113 height 49
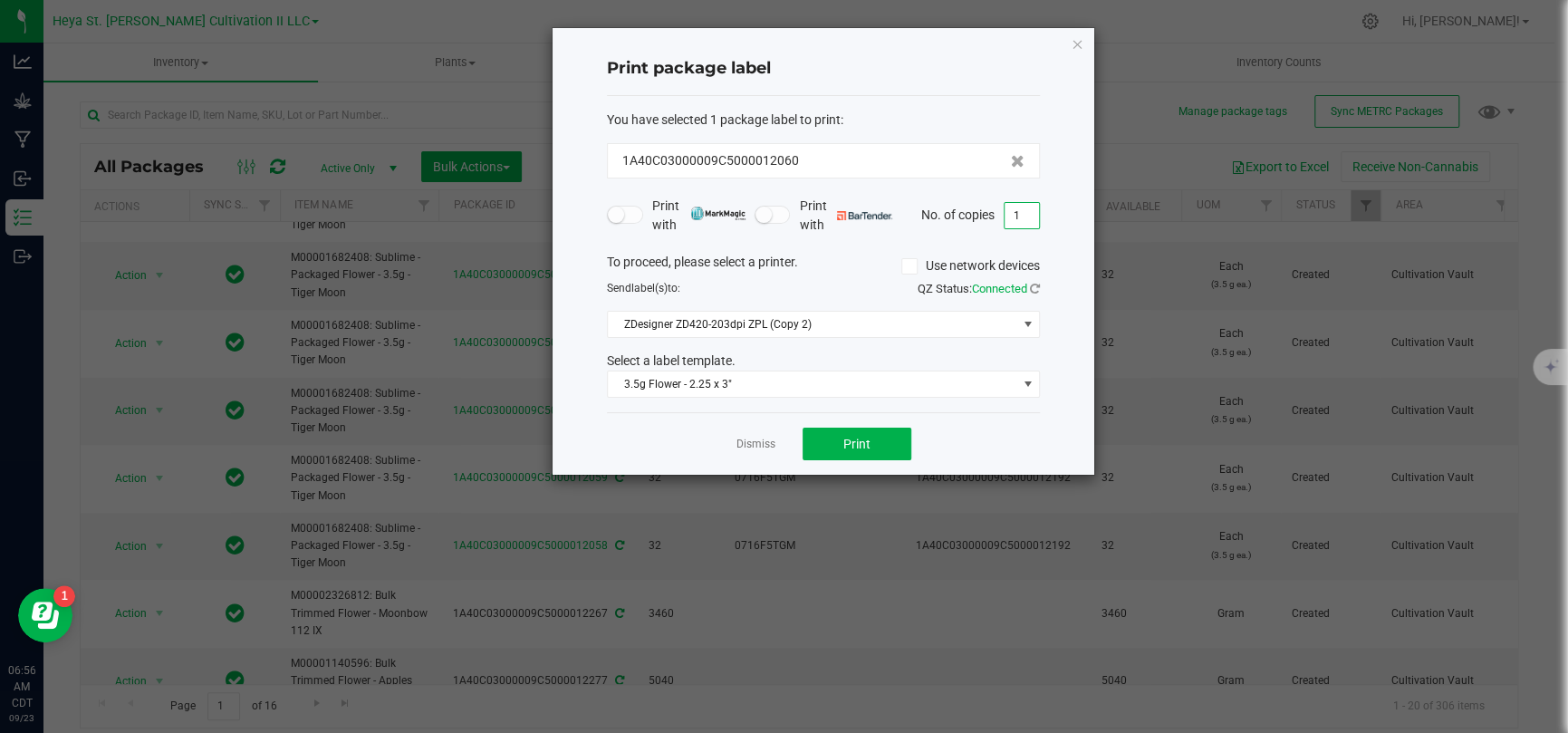
click at [1009, 221] on input "1" at bounding box center [1021, 216] width 35 height 26
type input "33"
click at [974, 231] on div "Print with Print with No. of copies 33" at bounding box center [824, 216] width 433 height 38
click at [856, 451] on button "Print" at bounding box center [857, 443] width 109 height 33
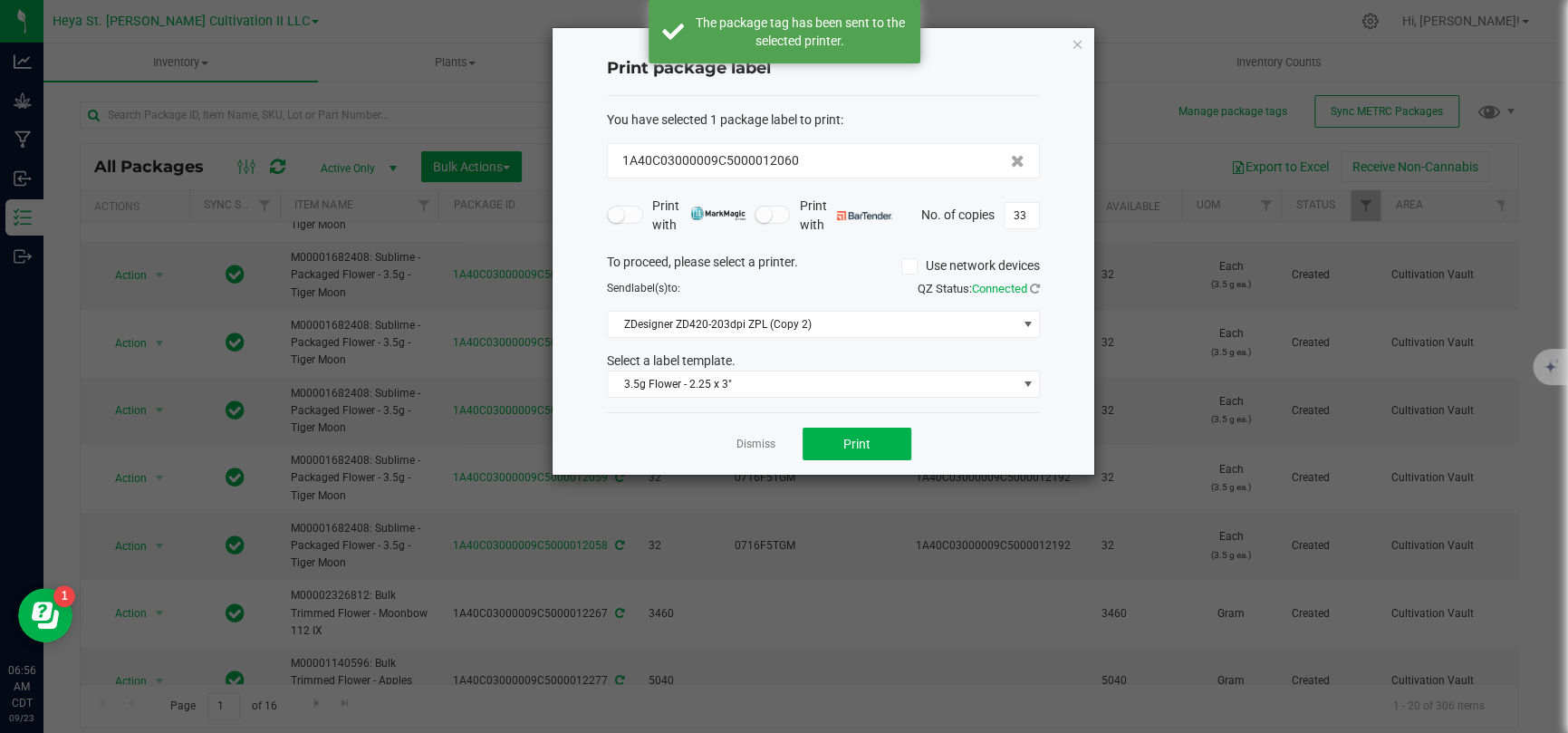
click at [774, 436] on div "Dismiss Print" at bounding box center [824, 443] width 433 height 62
click at [761, 438] on link "Dismiss" at bounding box center [755, 444] width 39 height 16
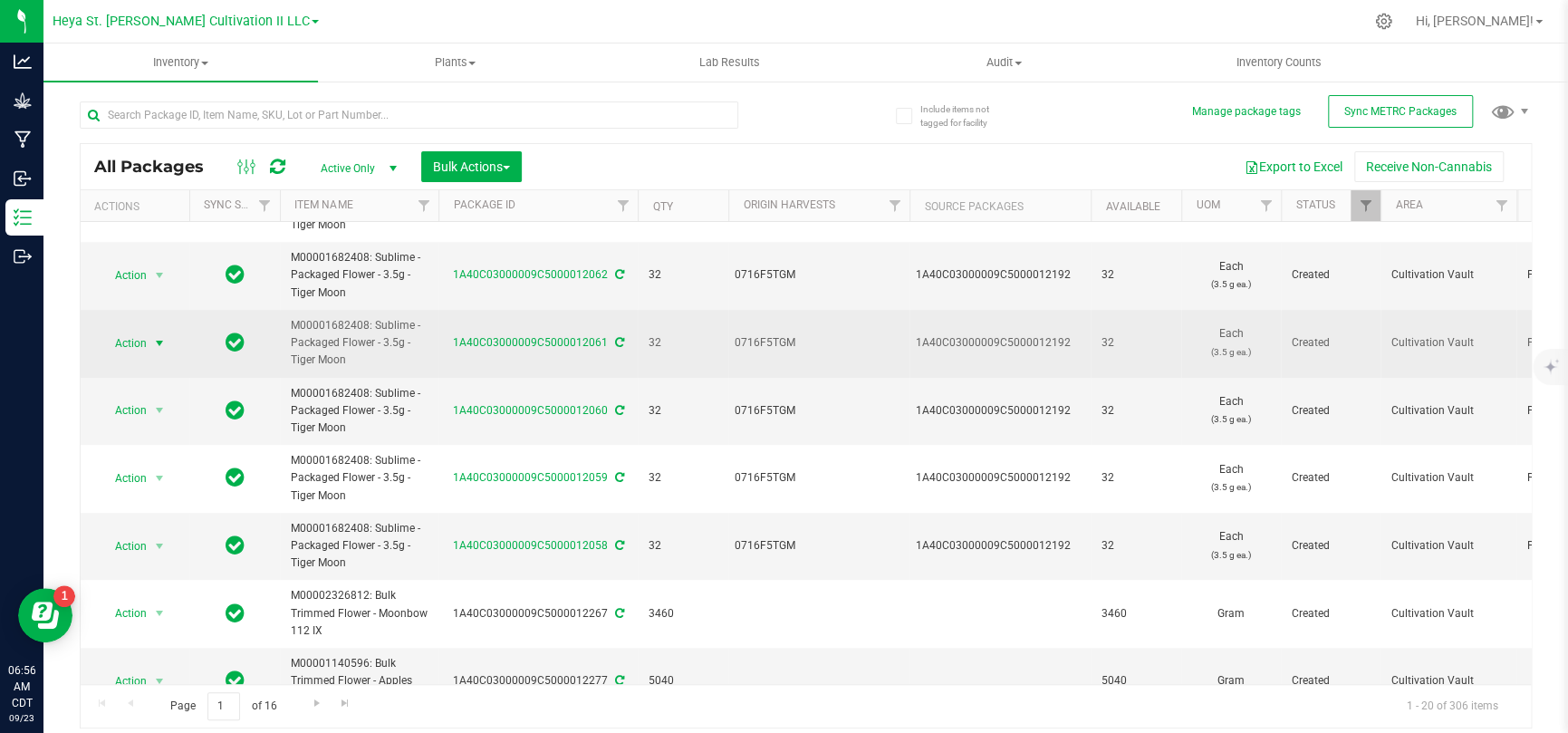
click at [160, 348] on span "select" at bounding box center [159, 343] width 15 height 15
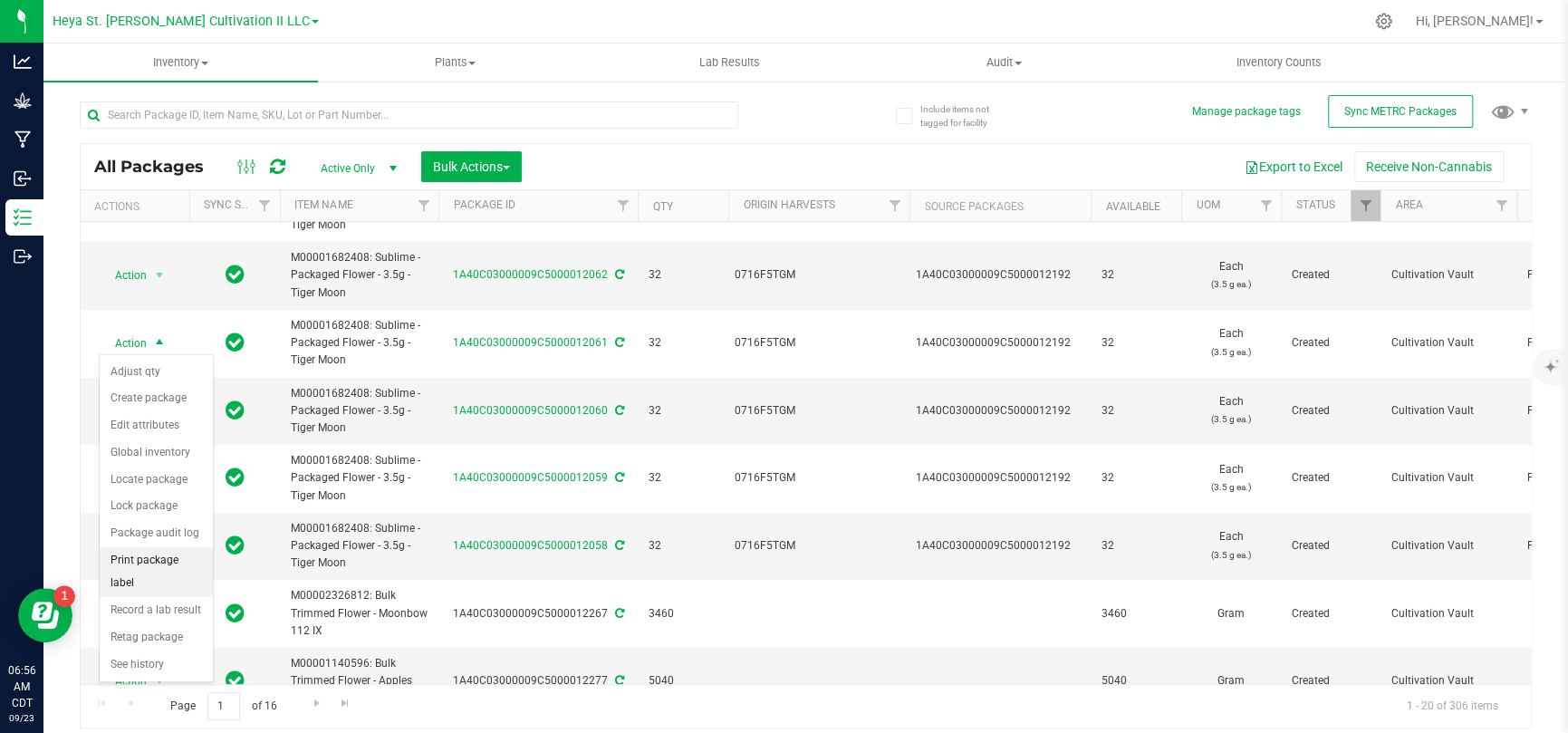
click at [159, 479] on li "Print package label" at bounding box center [156, 572] width 113 height 49
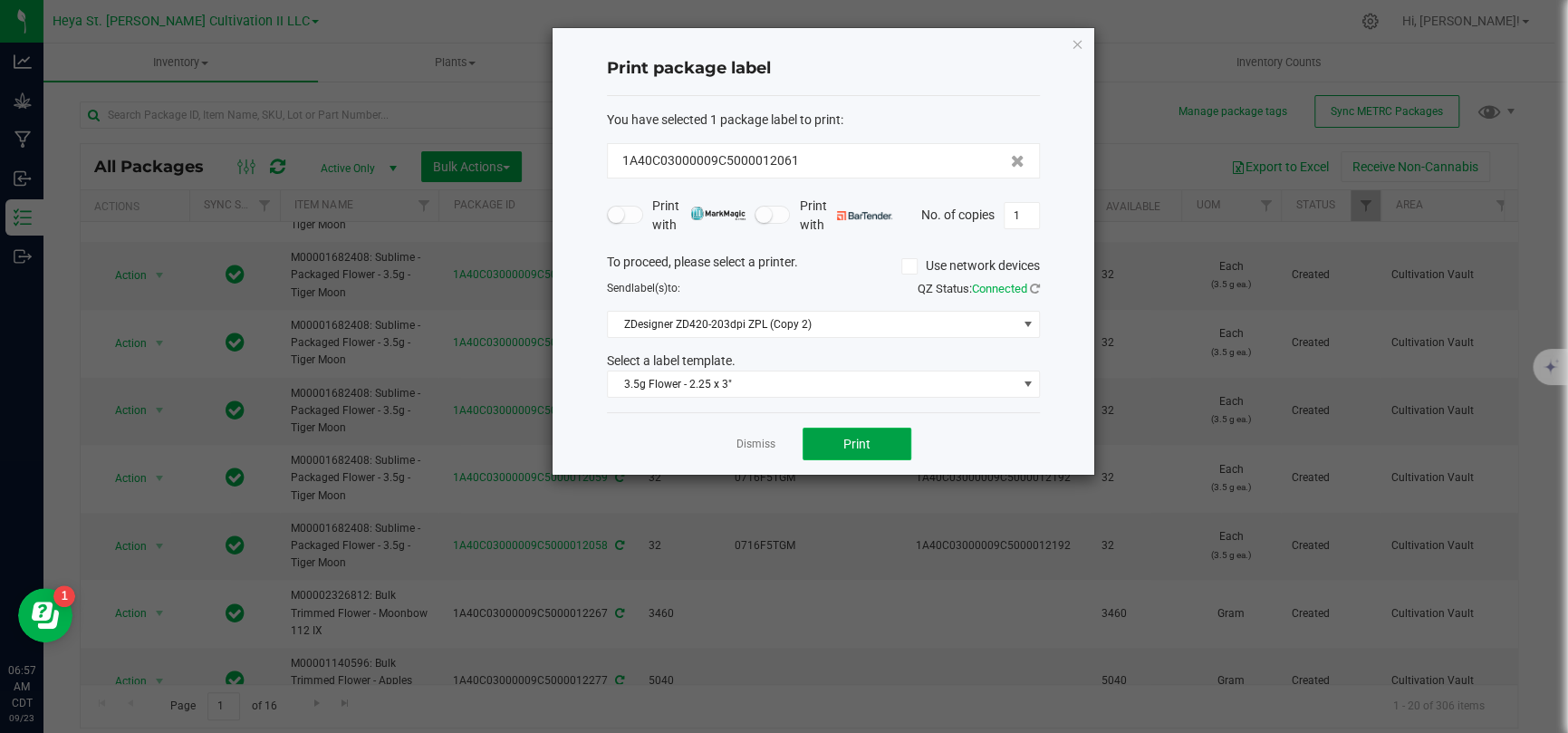
click at [889, 441] on button "Print" at bounding box center [857, 443] width 109 height 33
click at [1019, 217] on input "1" at bounding box center [1021, 216] width 35 height 26
type input "32"
click at [1053, 441] on div "Print package label You have selected 1 package label to print : 1A40C03000009C…" at bounding box center [824, 251] width 542 height 447
click at [906, 453] on button "Print" at bounding box center [857, 443] width 109 height 33
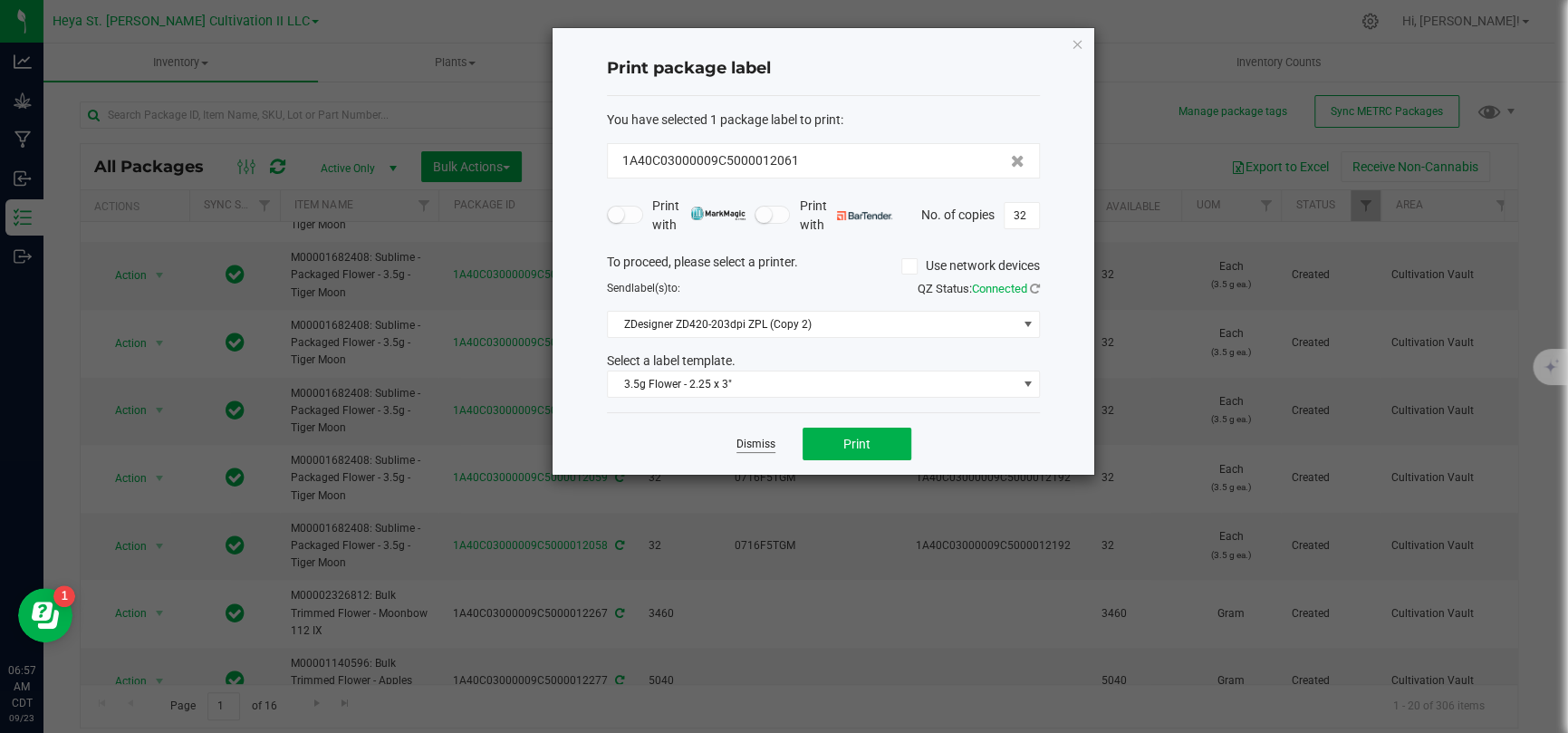
click at [760, 444] on link "Dismiss" at bounding box center [755, 444] width 39 height 16
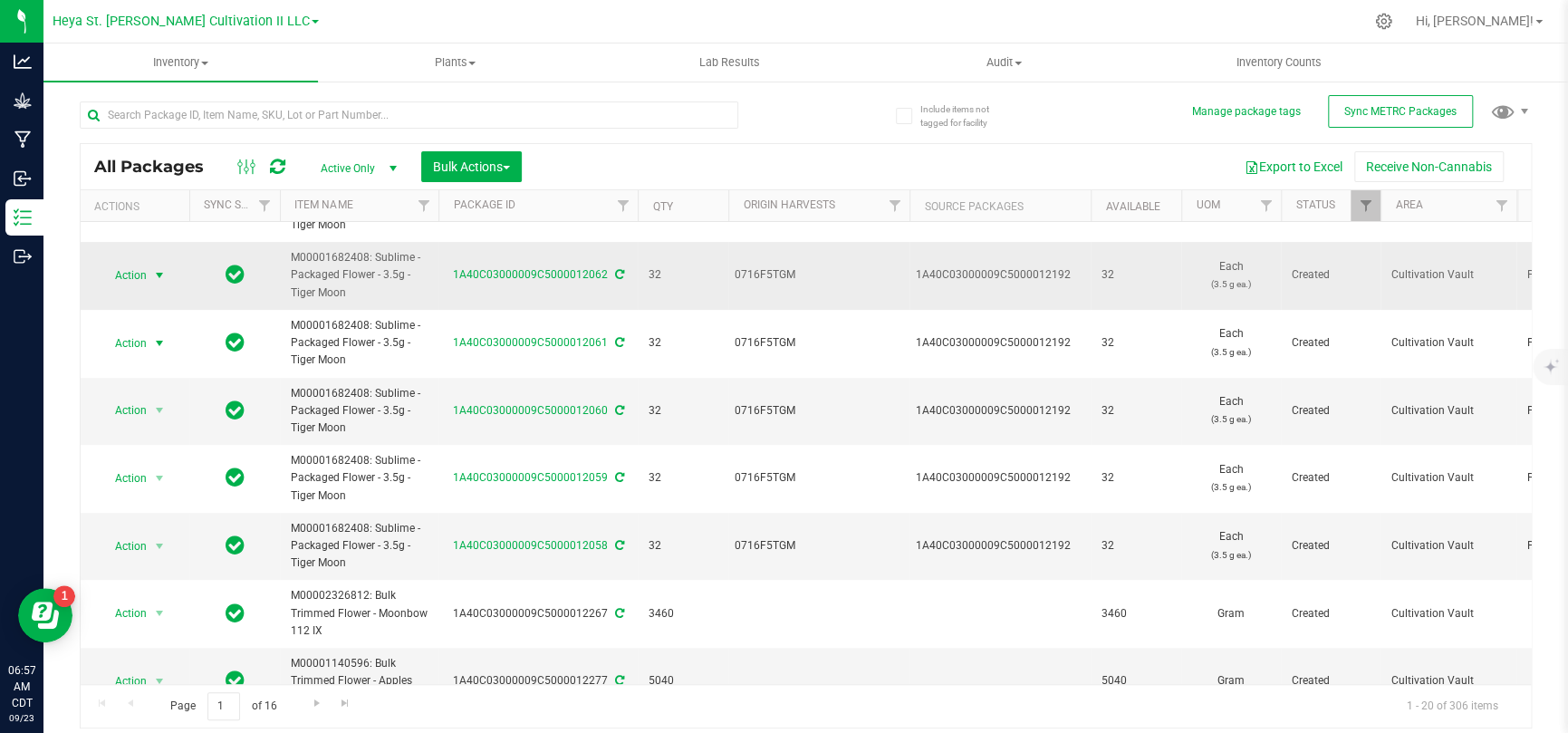
click at [131, 271] on span "Action" at bounding box center [123, 276] width 48 height 26
click at [164, 479] on li "Print package label" at bounding box center [156, 504] width 113 height 49
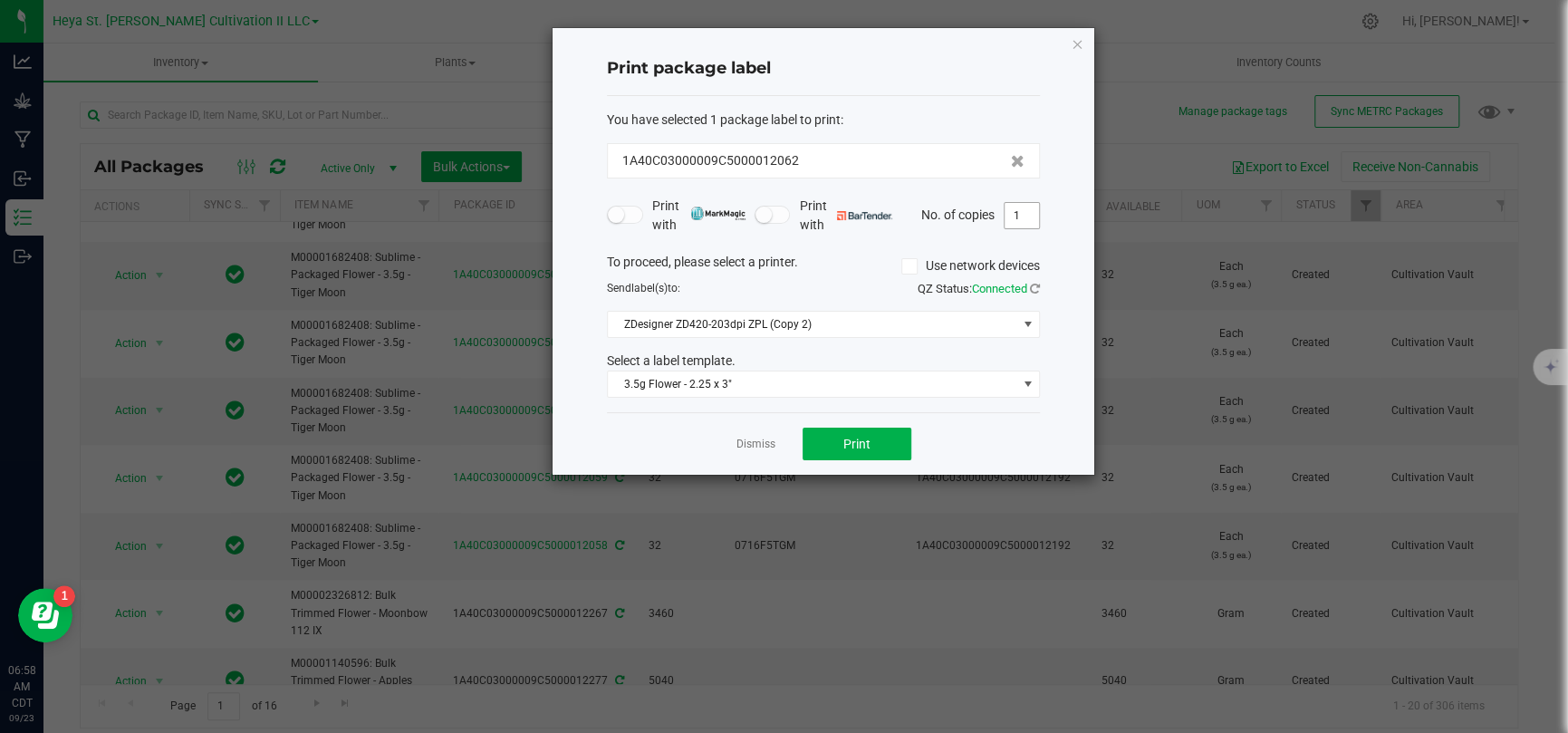
click at [1021, 218] on input "1" at bounding box center [1021, 216] width 35 height 26
type input "33"
click at [1044, 240] on div "Print package label You have selected 1 package label to print : 1A40C03000009C…" at bounding box center [824, 251] width 542 height 447
click at [865, 452] on button "Print" at bounding box center [857, 443] width 109 height 33
click at [758, 442] on link "Dismiss" at bounding box center [755, 444] width 39 height 16
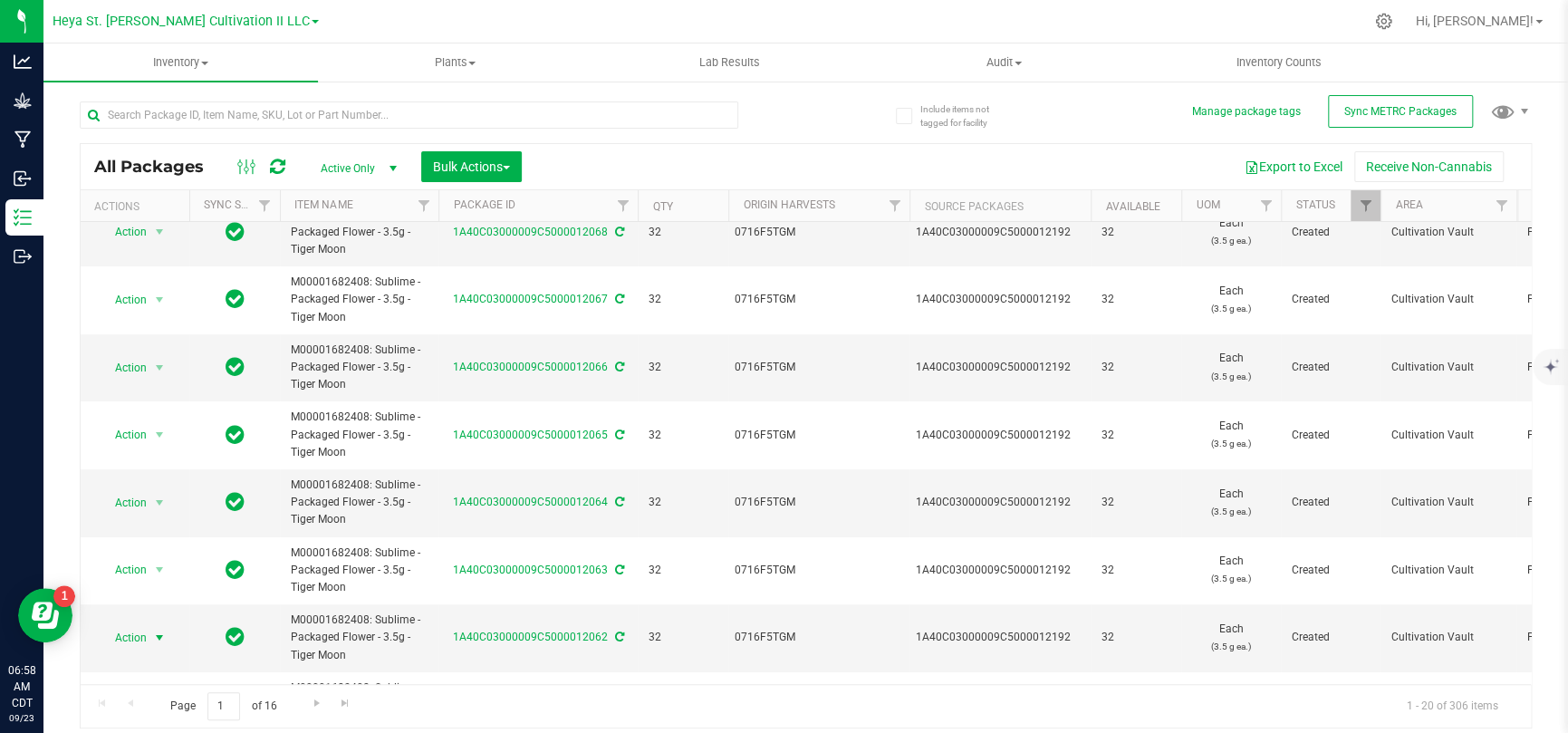
scroll to position [0, 0]
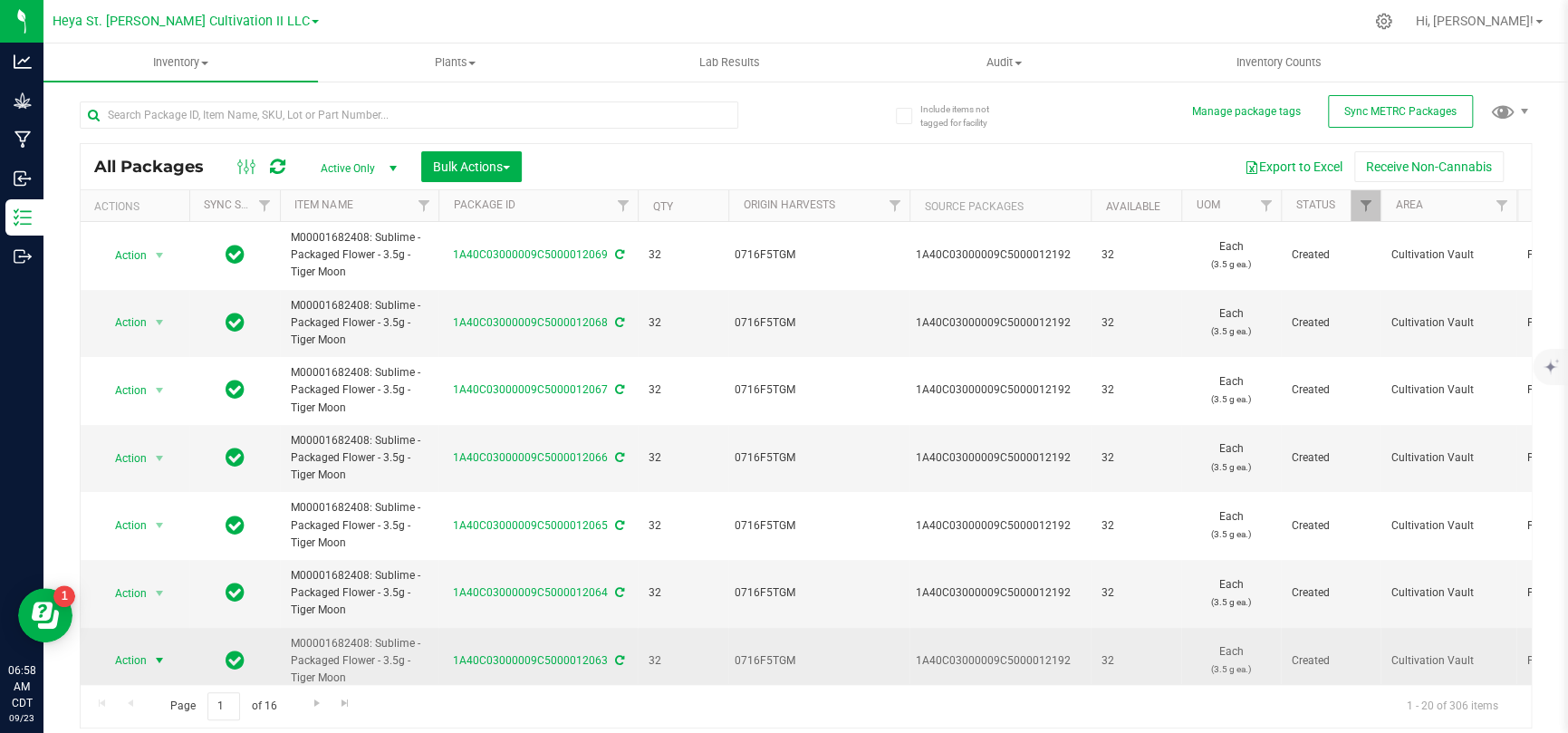
click at [144, 479] on span "Action" at bounding box center [123, 661] width 48 height 26
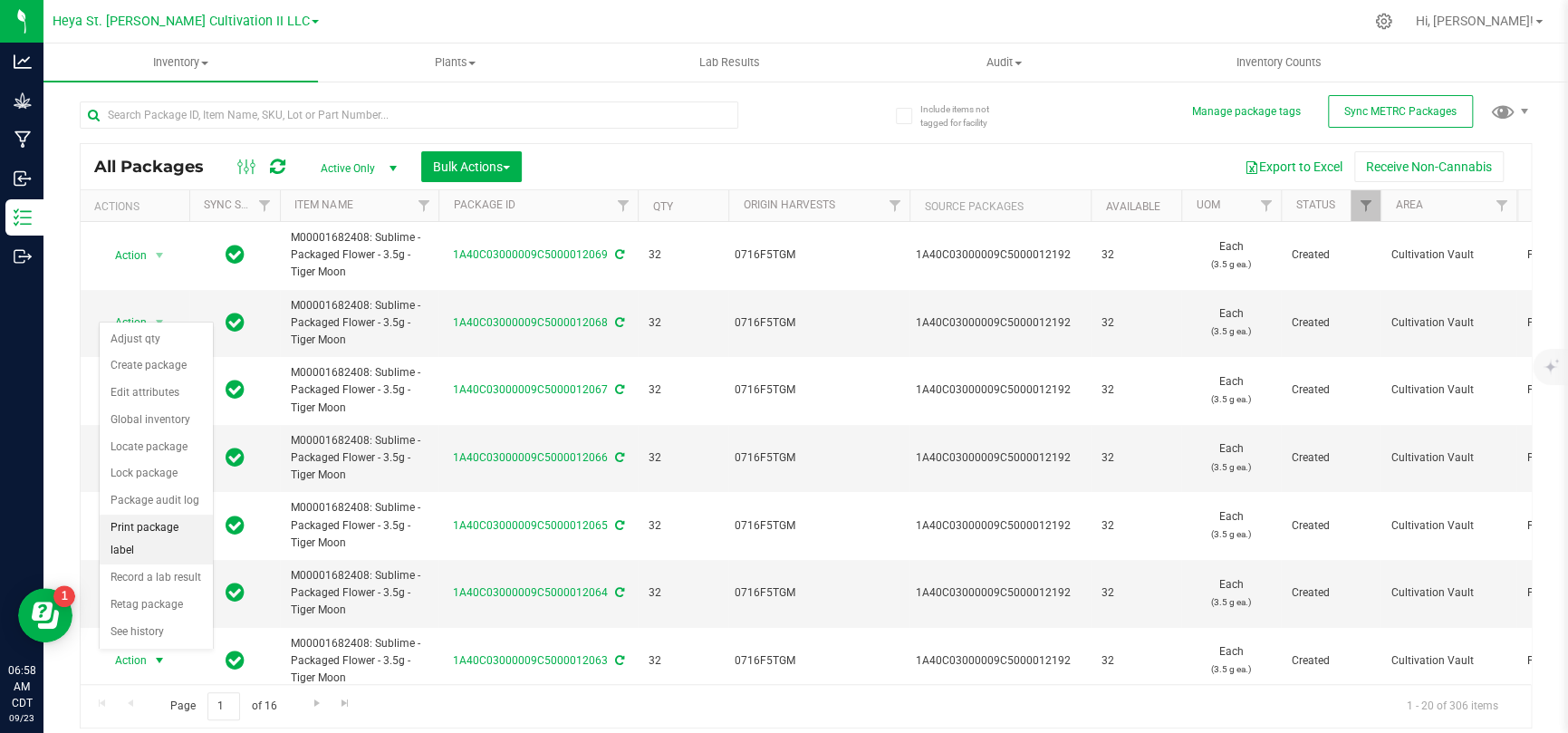
click at [154, 479] on li "Print package label" at bounding box center [156, 539] width 113 height 49
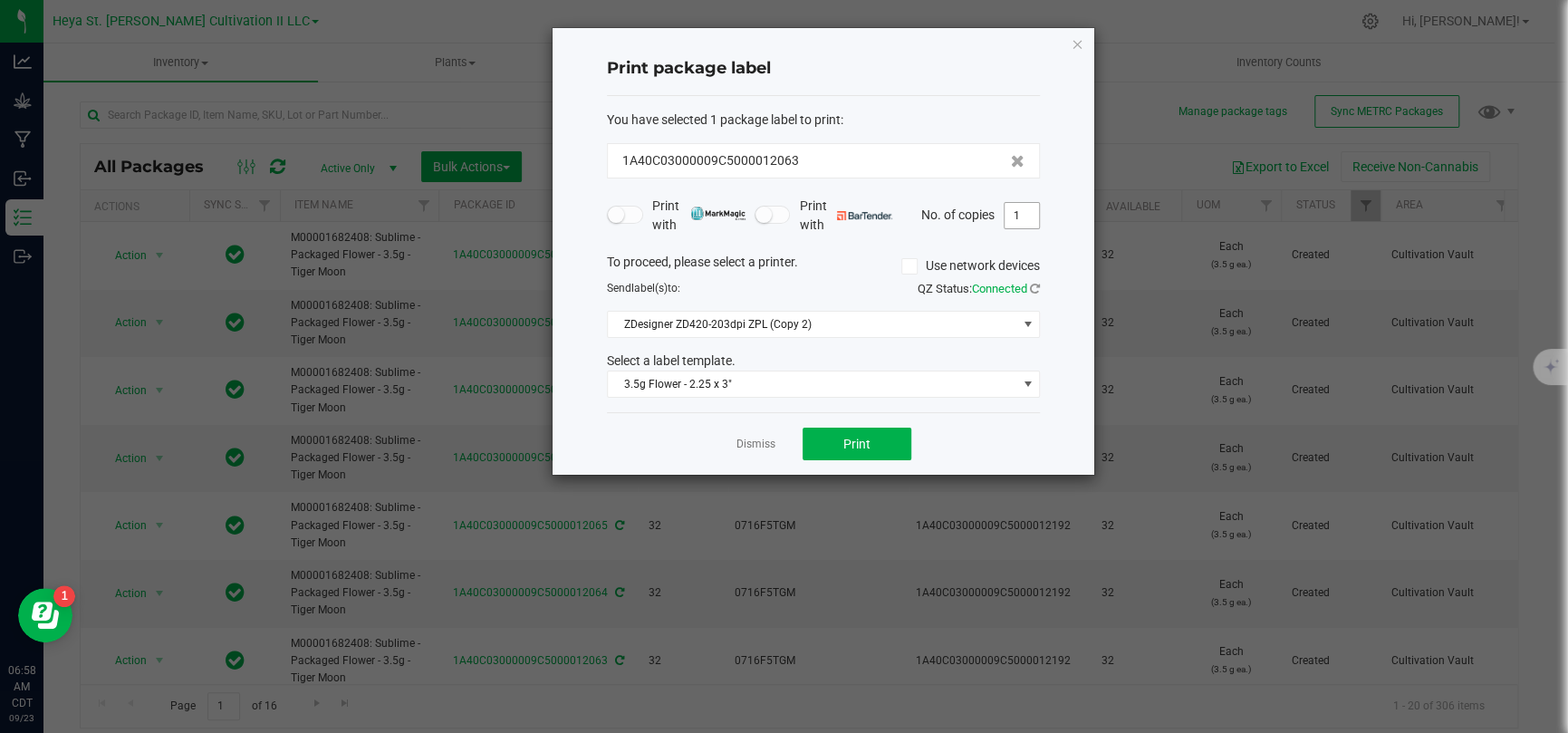
click at [1027, 212] on input "1" at bounding box center [1021, 216] width 35 height 26
type input "33"
click at [1018, 447] on div "Dismiss Print" at bounding box center [824, 443] width 433 height 62
click at [874, 446] on button "Print" at bounding box center [857, 443] width 109 height 33
click at [744, 435] on app-cancel-button "Dismiss" at bounding box center [755, 444] width 39 height 19
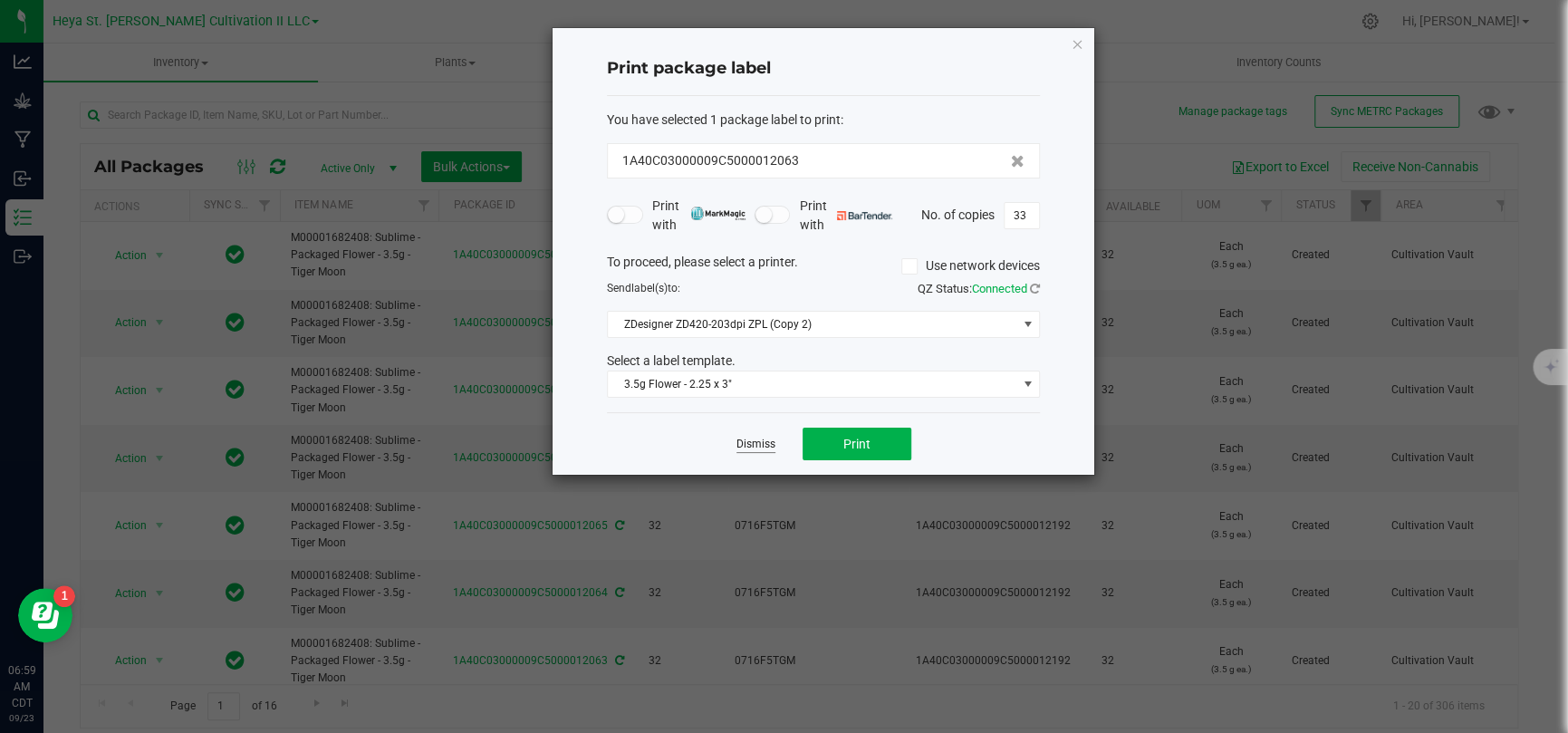
click at [747, 442] on link "Dismiss" at bounding box center [755, 444] width 39 height 16
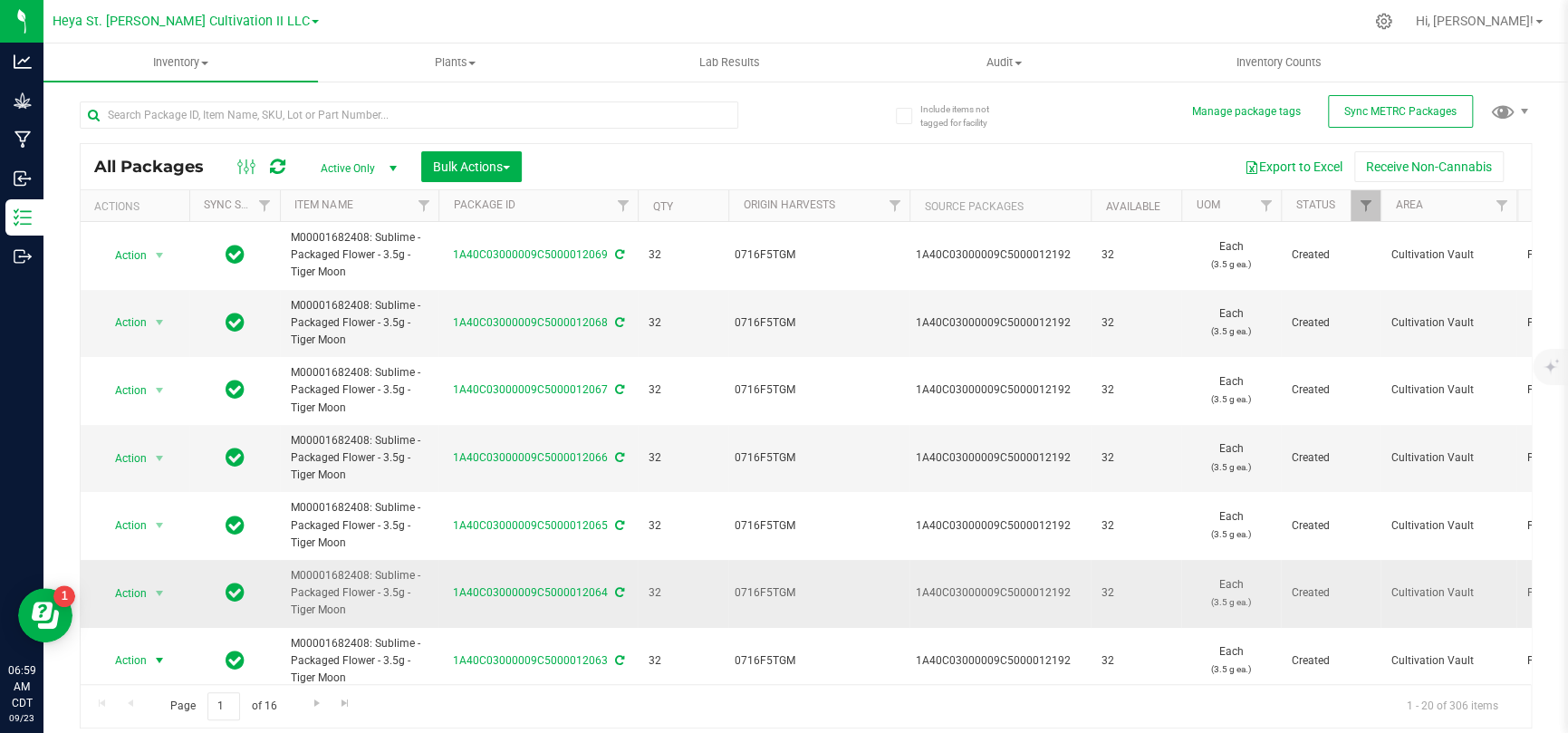
scroll to position [3, 0]
click at [159, 479] on span "select" at bounding box center [159, 591] width 23 height 26
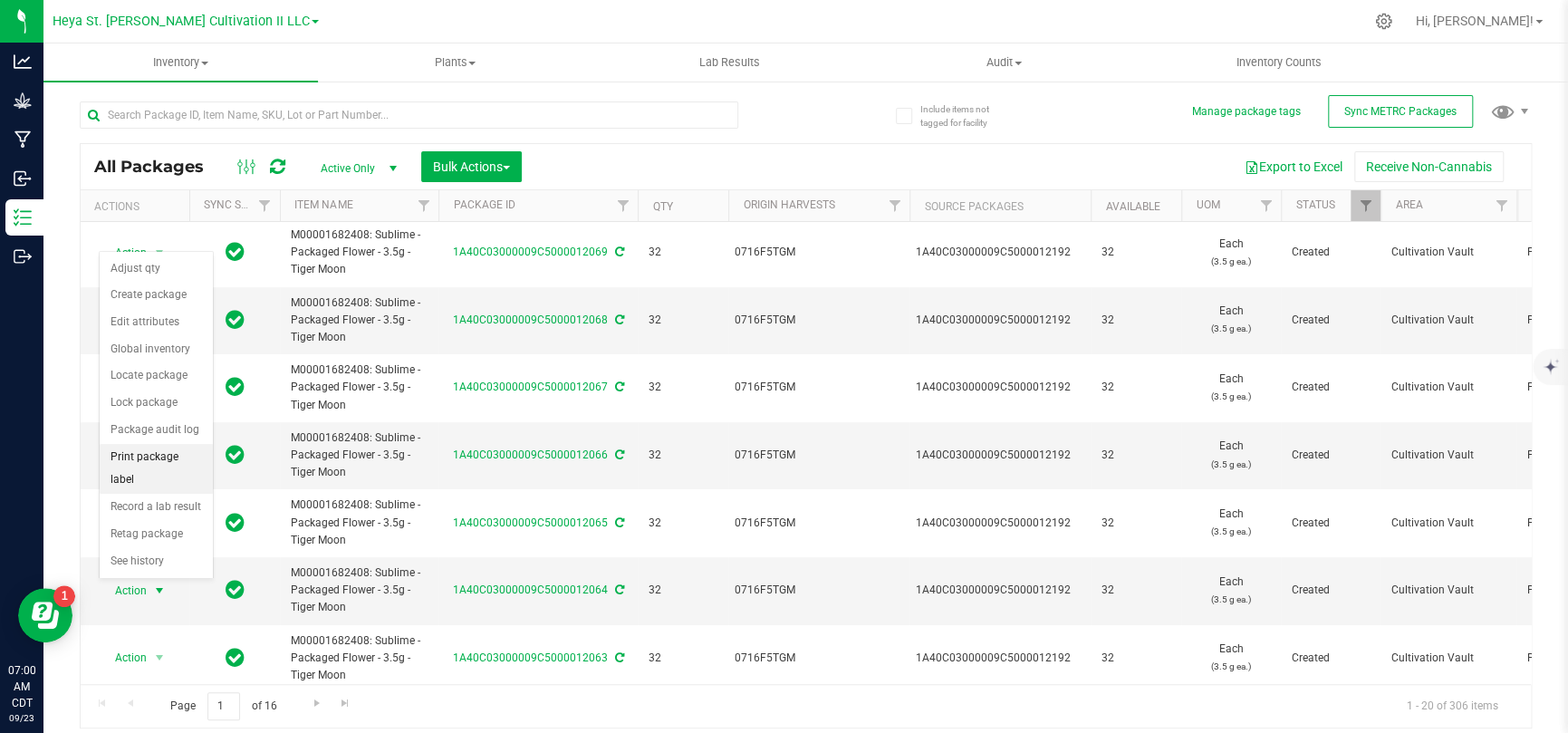
click at [178, 472] on li "Print package label" at bounding box center [156, 469] width 113 height 49
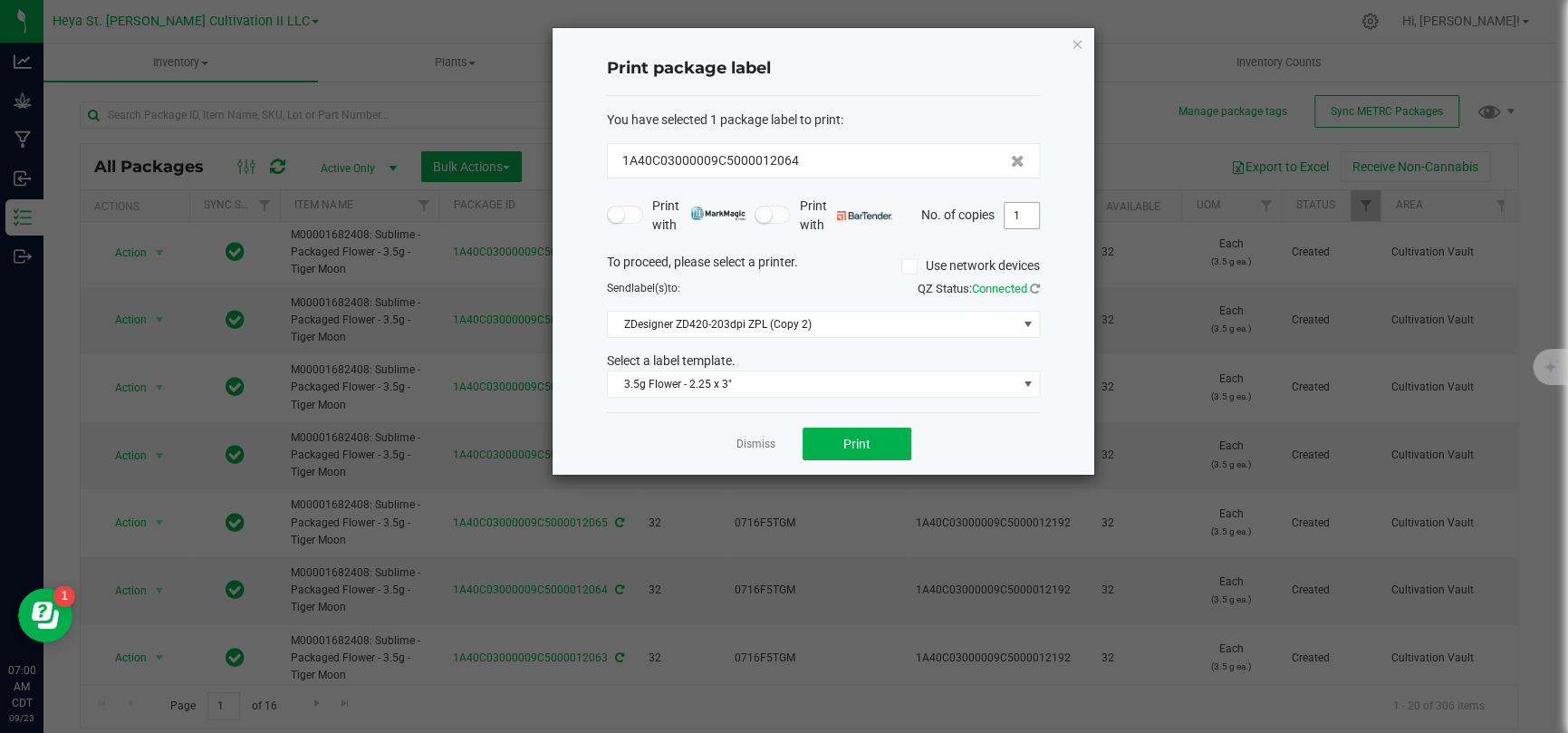
click at [1010, 208] on input "1" at bounding box center [1021, 216] width 35 height 26
type input "33"
click at [905, 432] on button "Print" at bounding box center [857, 443] width 109 height 33
click at [762, 435] on app-cancel-button "Dismiss" at bounding box center [755, 444] width 39 height 19
click at [748, 443] on link "Dismiss" at bounding box center [755, 444] width 39 height 16
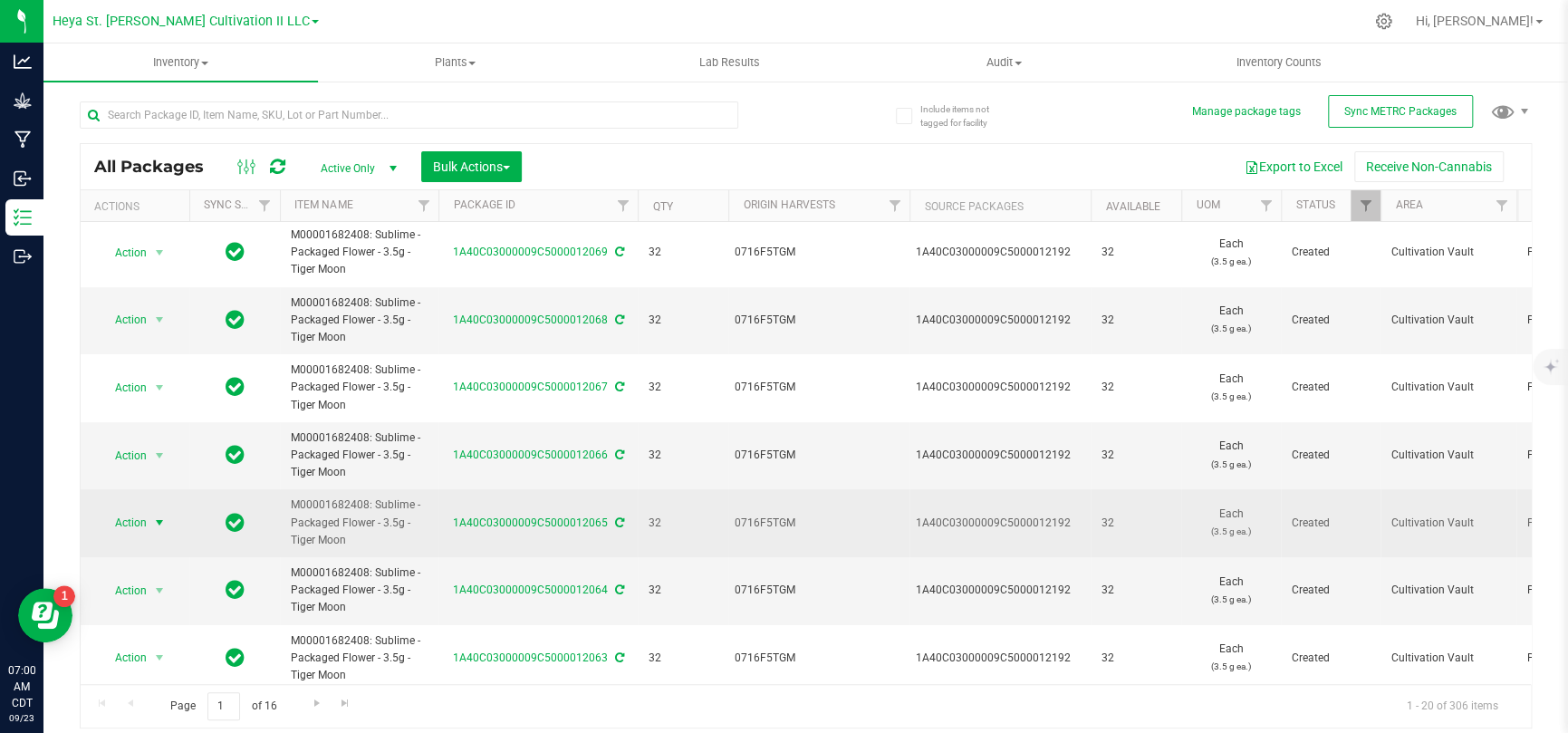
click at [145, 479] on span "Action" at bounding box center [123, 523] width 48 height 26
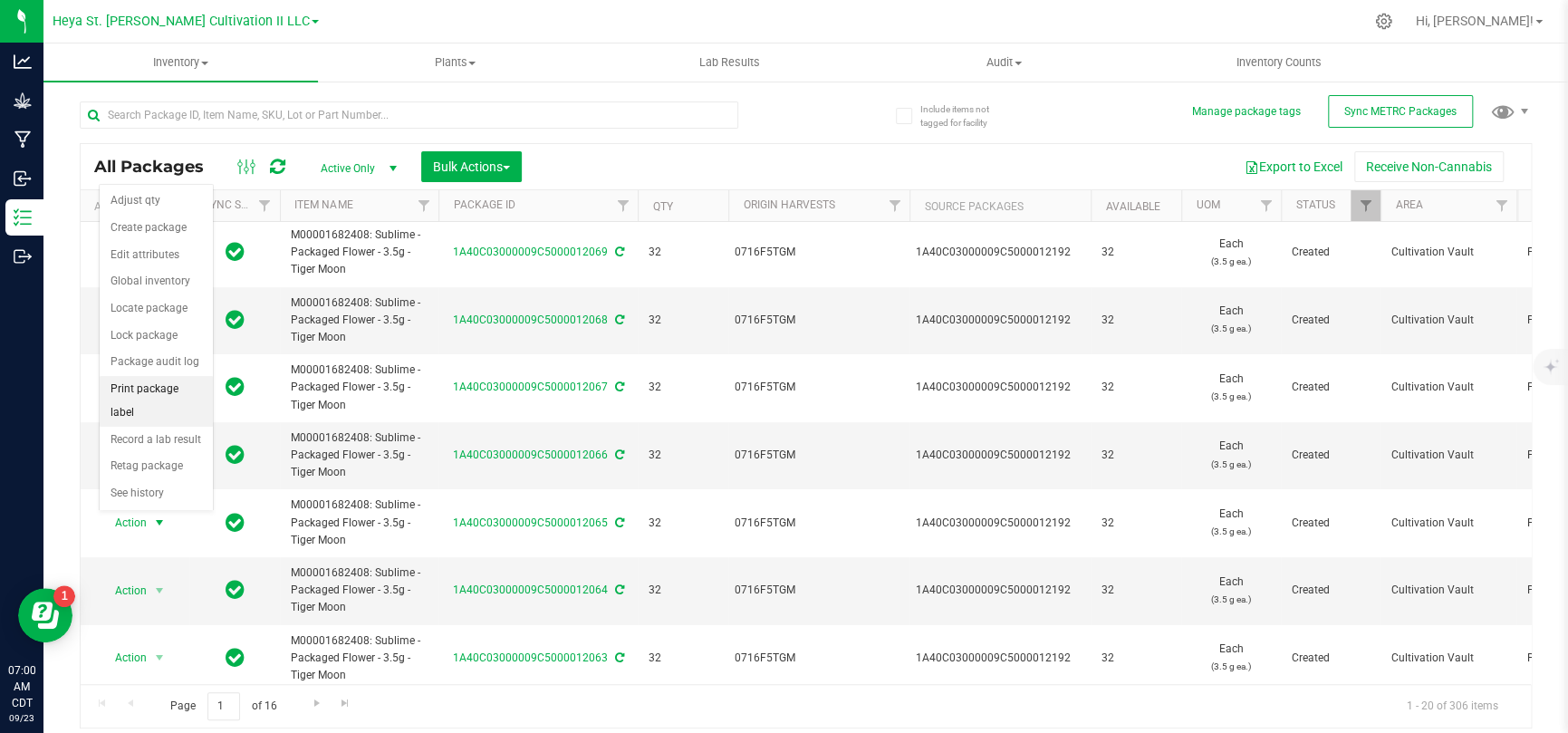
click at [143, 392] on li "Print package label" at bounding box center [156, 401] width 113 height 49
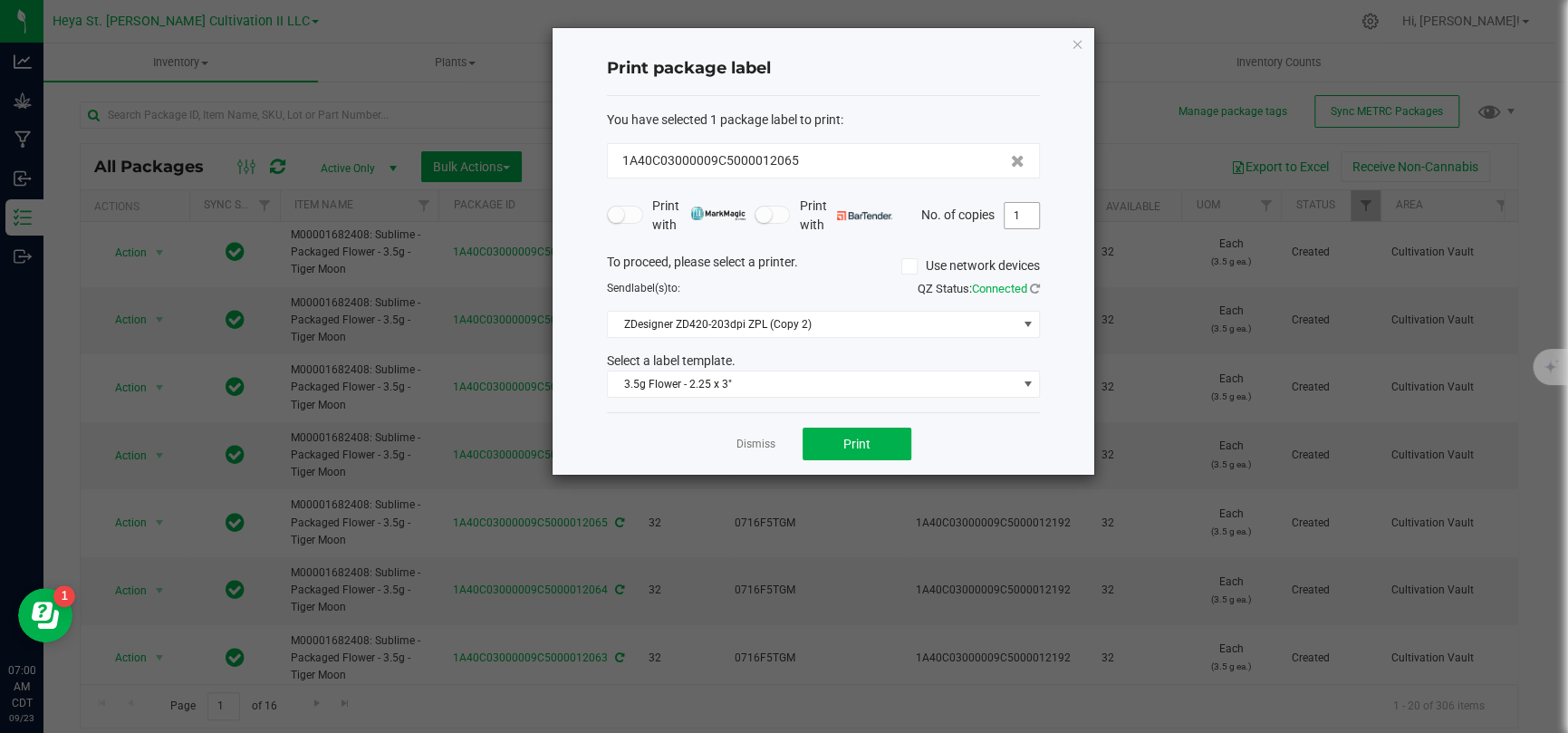
click at [1014, 221] on input "1" at bounding box center [1021, 216] width 35 height 26
type input "33"
click at [994, 438] on div "Dismiss Print" at bounding box center [824, 443] width 433 height 62
click at [882, 441] on button "Print" at bounding box center [857, 443] width 109 height 33
click at [739, 450] on link "Dismiss" at bounding box center [755, 444] width 39 height 16
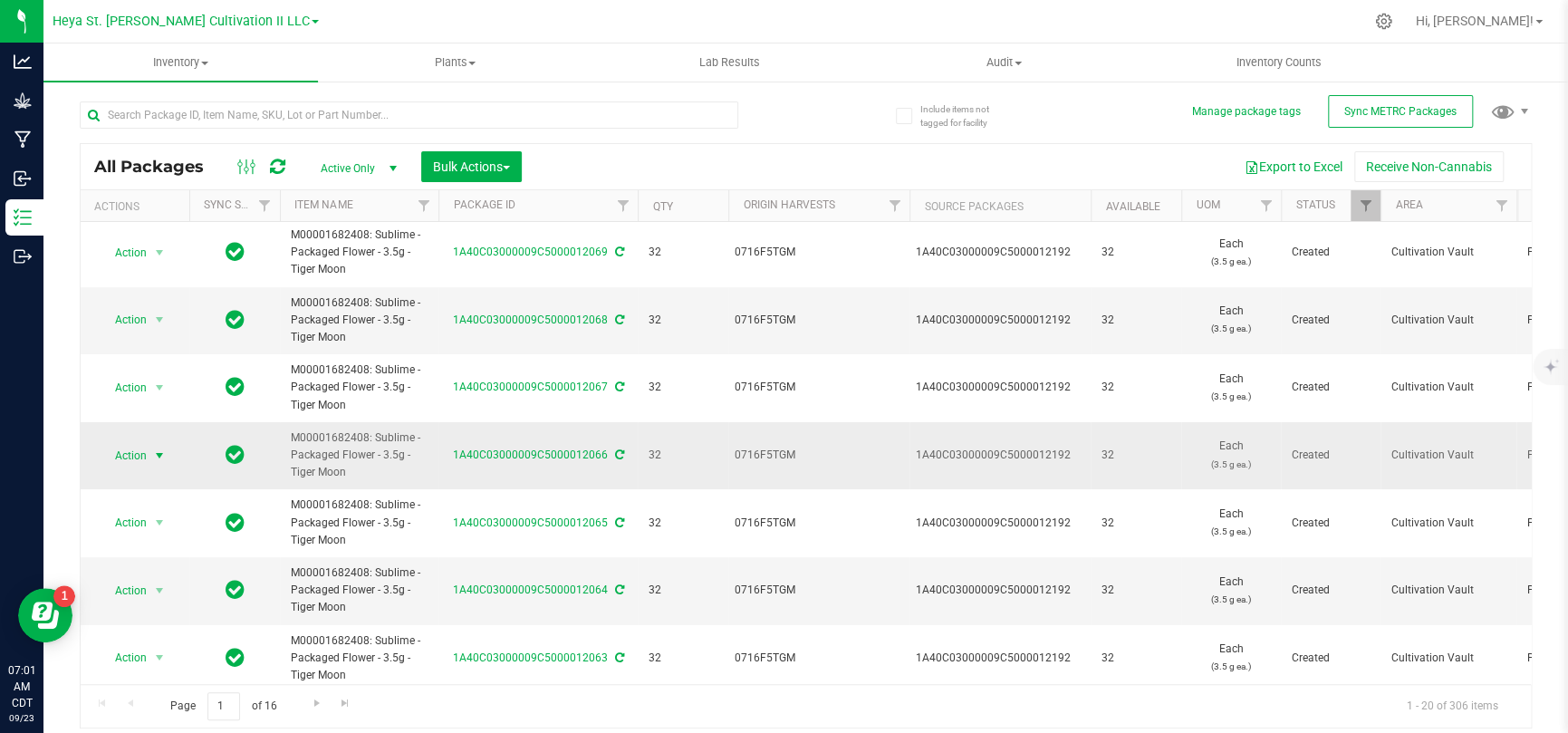
click at [139, 454] on span "Action" at bounding box center [123, 456] width 48 height 26
click at [159, 328] on li "Print package label" at bounding box center [156, 333] width 113 height 49
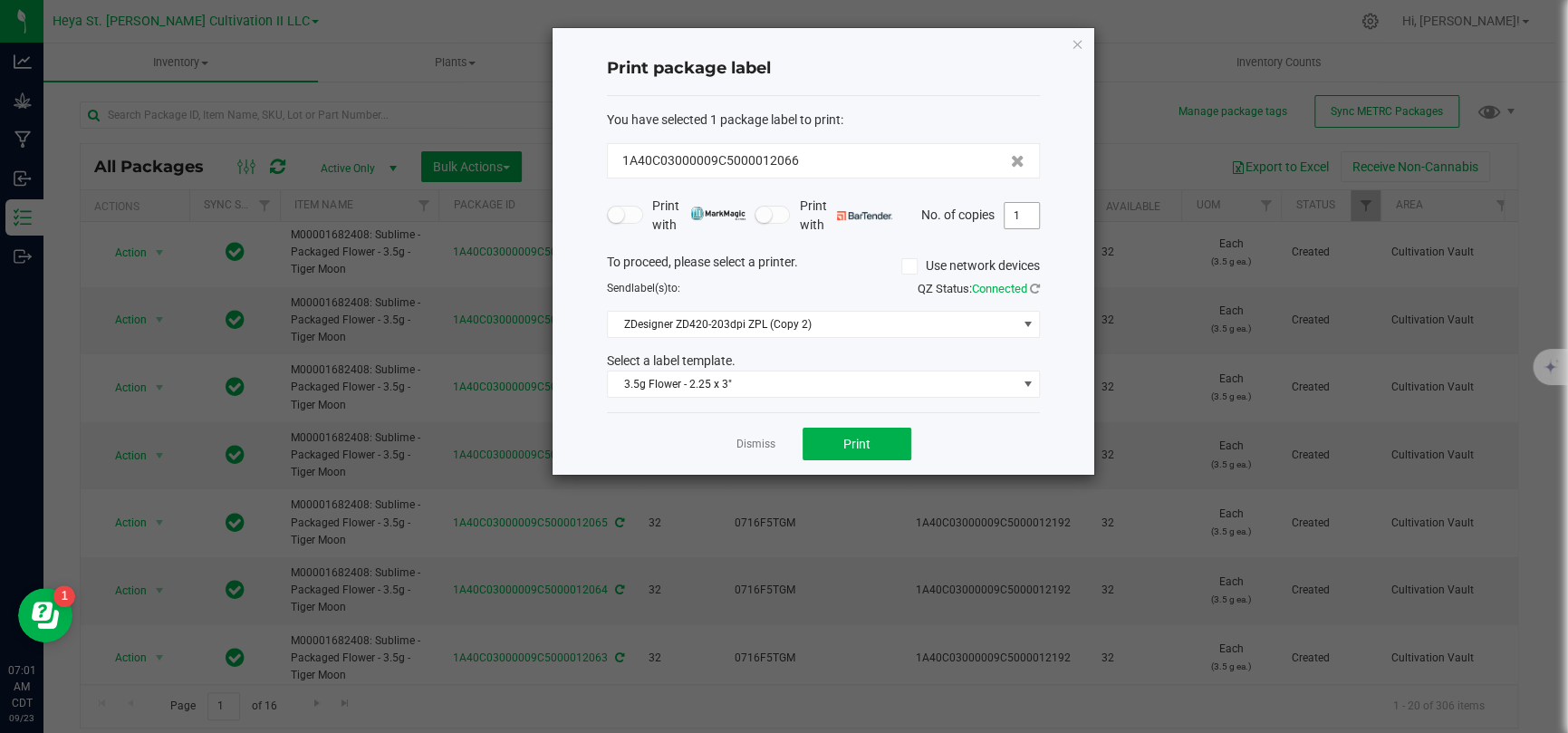
click at [1017, 221] on input "1" at bounding box center [1021, 216] width 35 height 26
type input "33"
click at [956, 479] on ngb-modal-window "Print package label You have selected 1 package label to print : 1A40C03000009C…" at bounding box center [790, 366] width 1581 height 733
click at [961, 449] on div "Dismiss Print" at bounding box center [824, 443] width 433 height 62
click at [892, 436] on button "Print" at bounding box center [857, 443] width 109 height 33
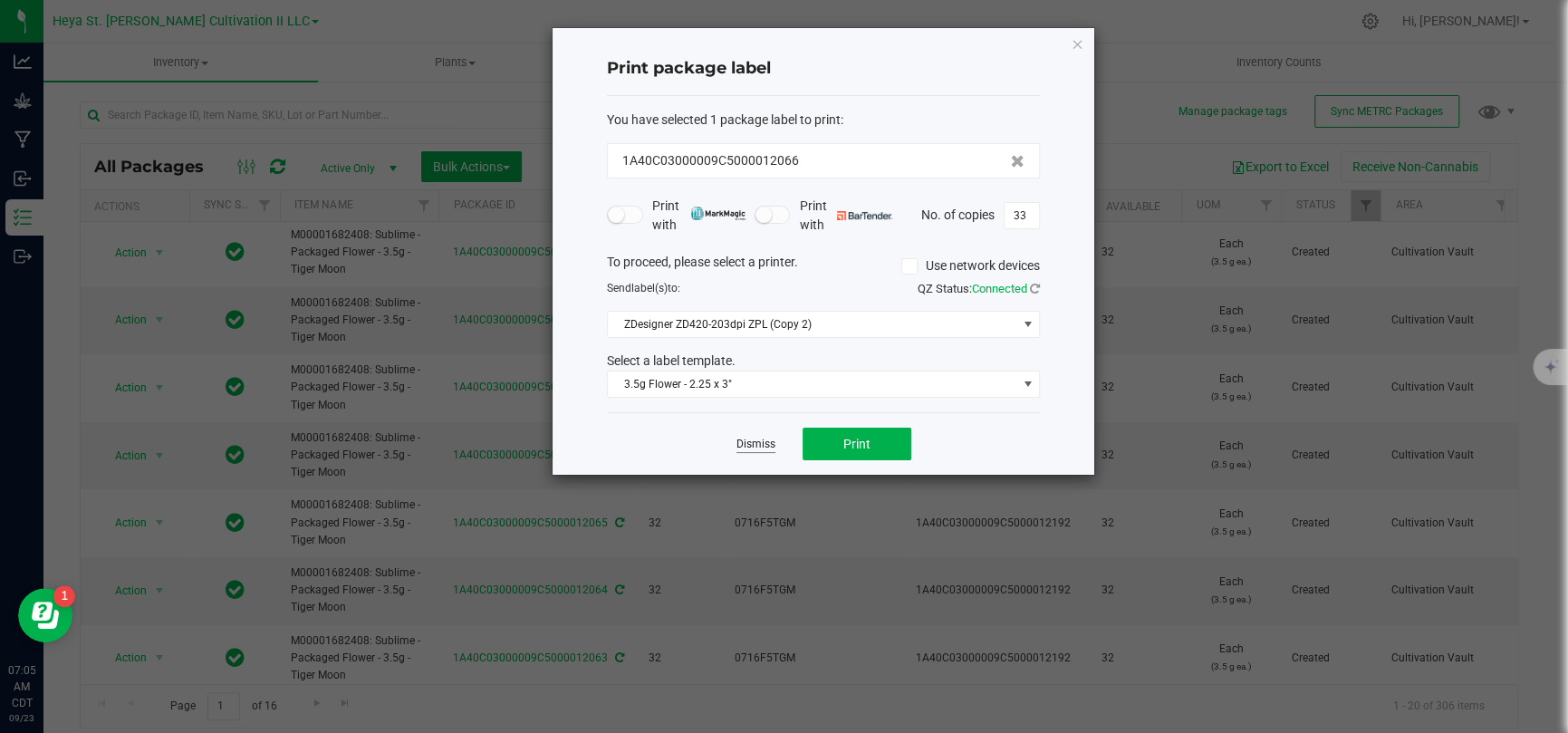
click at [765, 442] on link "Dismiss" at bounding box center [755, 444] width 39 height 16
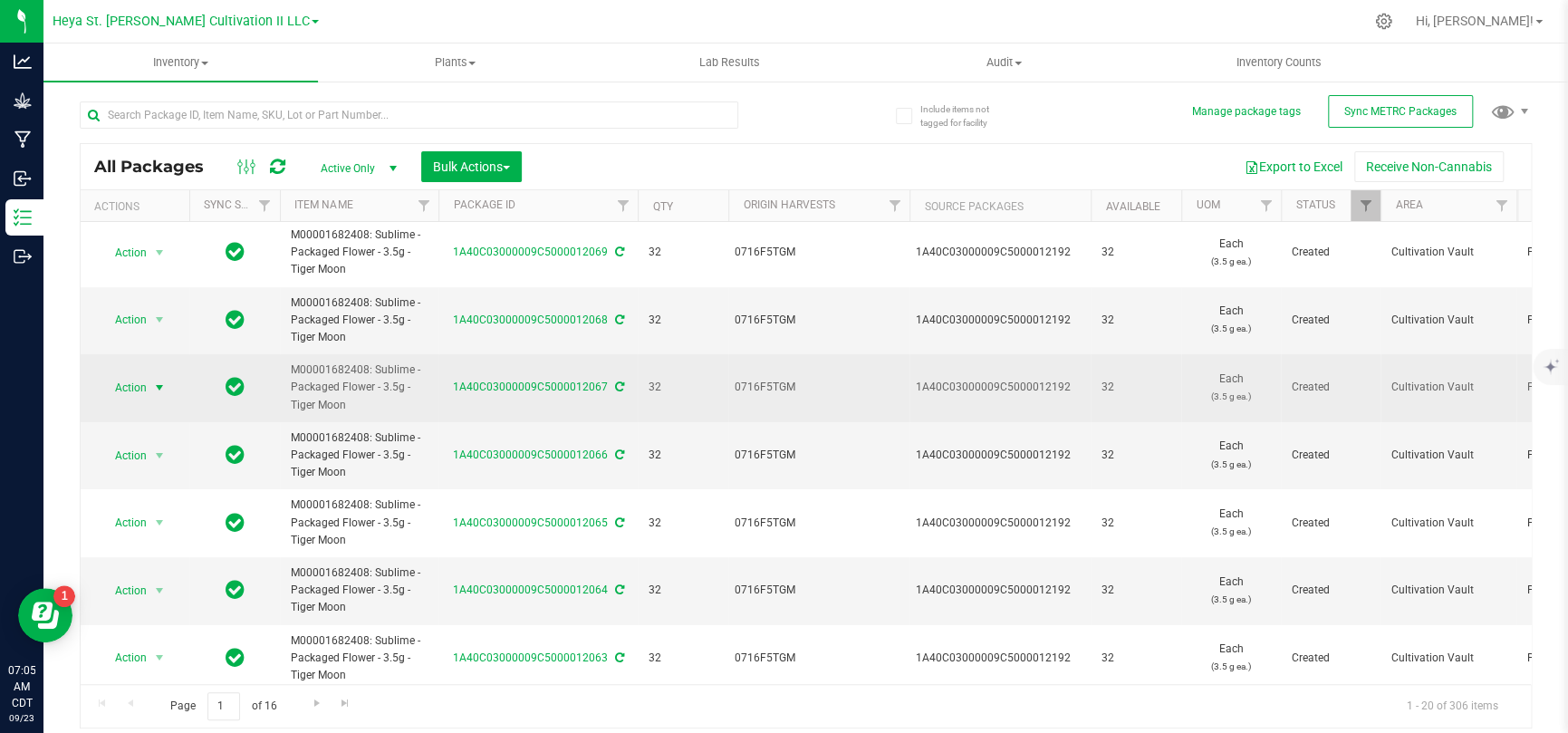
click at [159, 386] on span "select" at bounding box center [159, 388] width 15 height 15
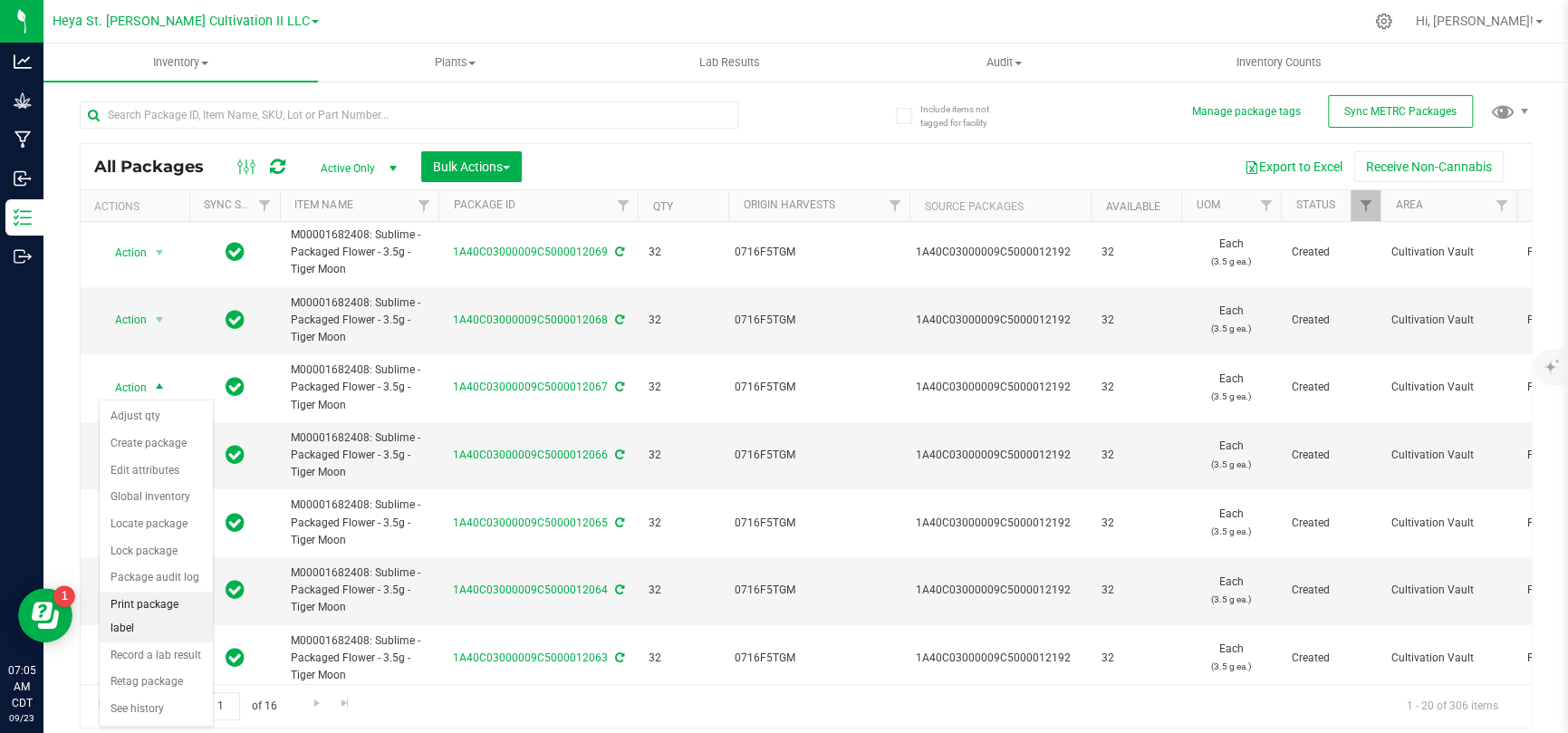
click at [167, 479] on li "Print package label" at bounding box center [156, 616] width 113 height 49
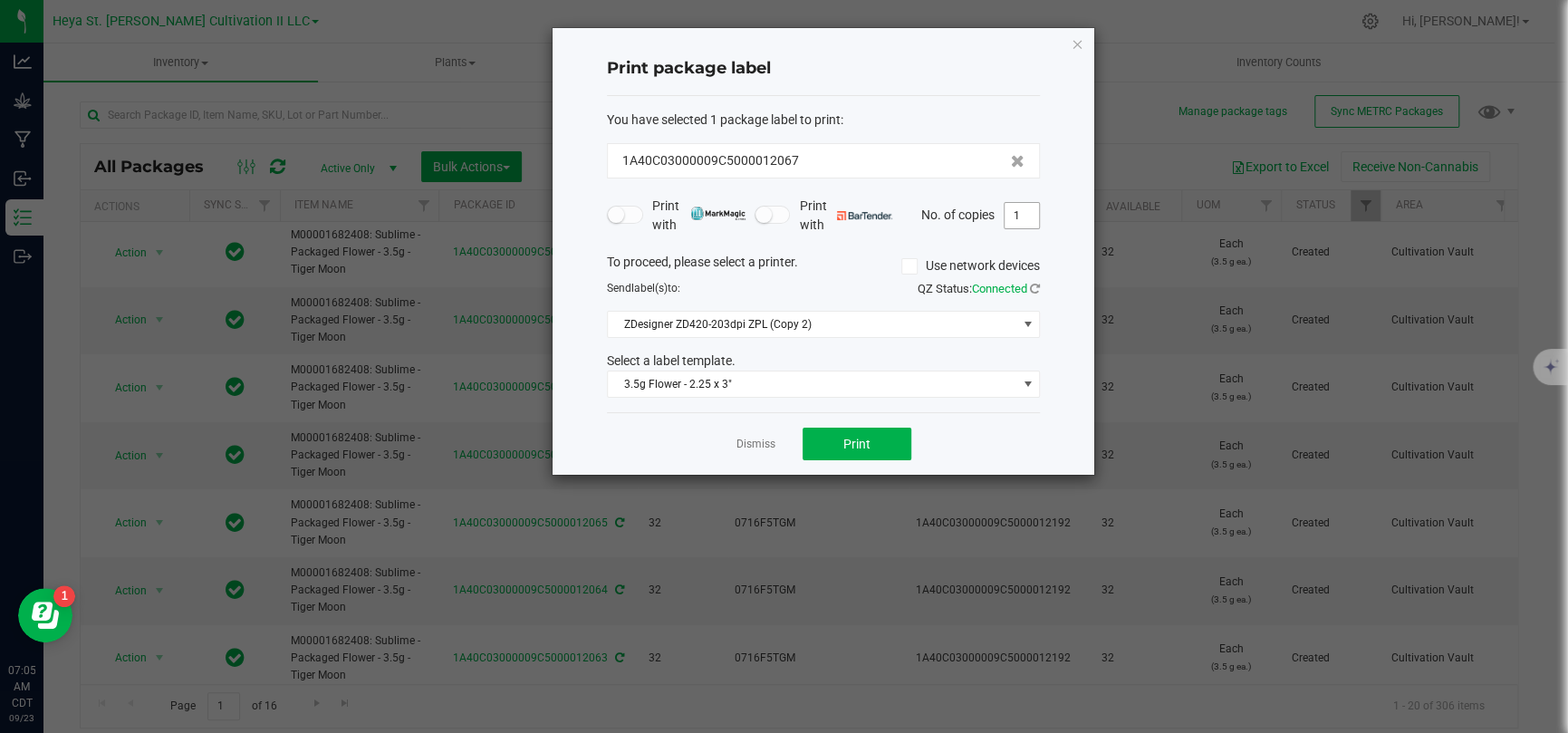
click at [1029, 218] on input "1" at bounding box center [1021, 216] width 35 height 26
type input "33"
click at [974, 431] on div "Dismiss Print" at bounding box center [824, 443] width 433 height 62
click at [881, 440] on button "Print" at bounding box center [857, 443] width 109 height 33
click at [763, 439] on link "Dismiss" at bounding box center [755, 444] width 39 height 16
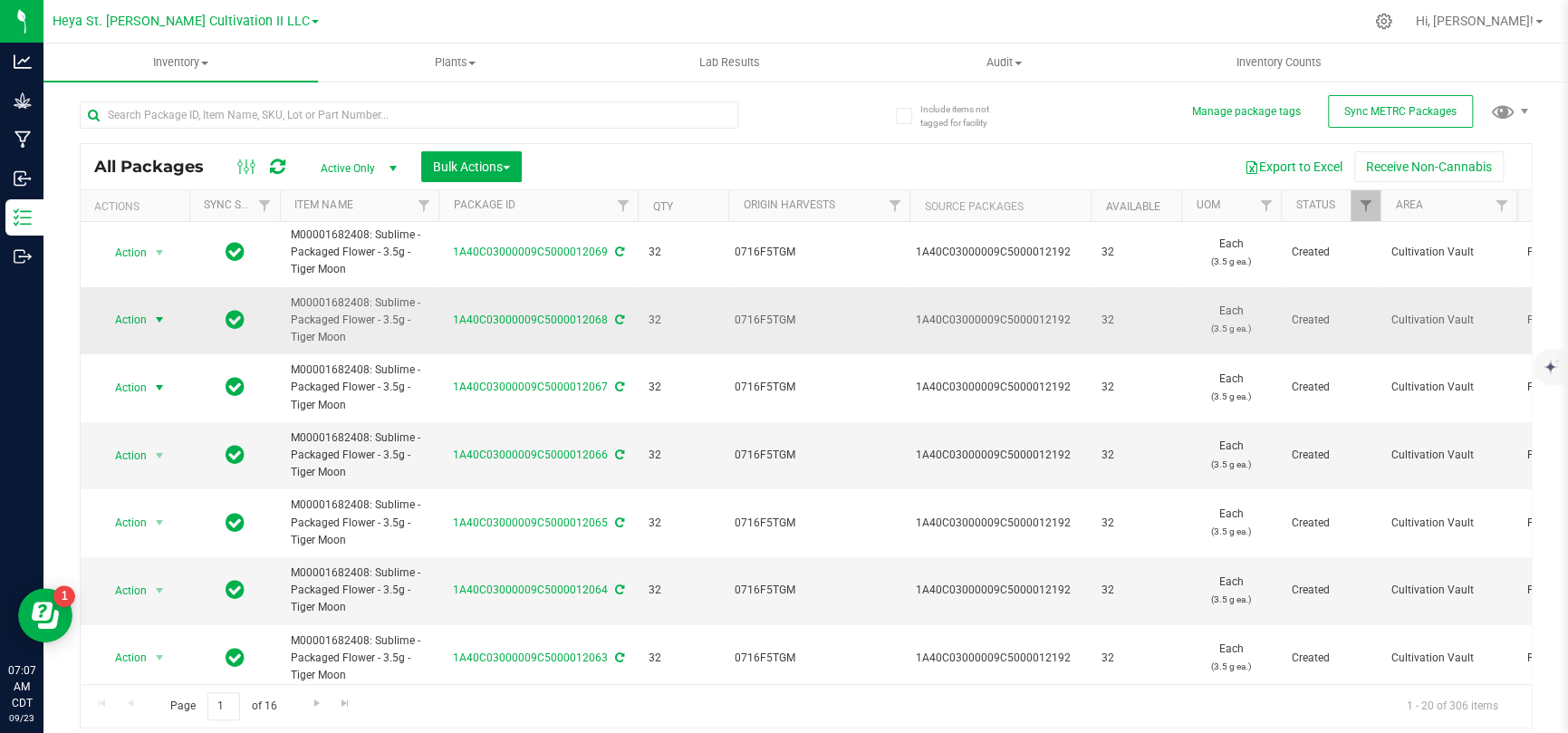
click at [164, 318] on span "select" at bounding box center [159, 320] width 15 height 15
click at [176, 479] on li "Print package label" at bounding box center [156, 549] width 113 height 49
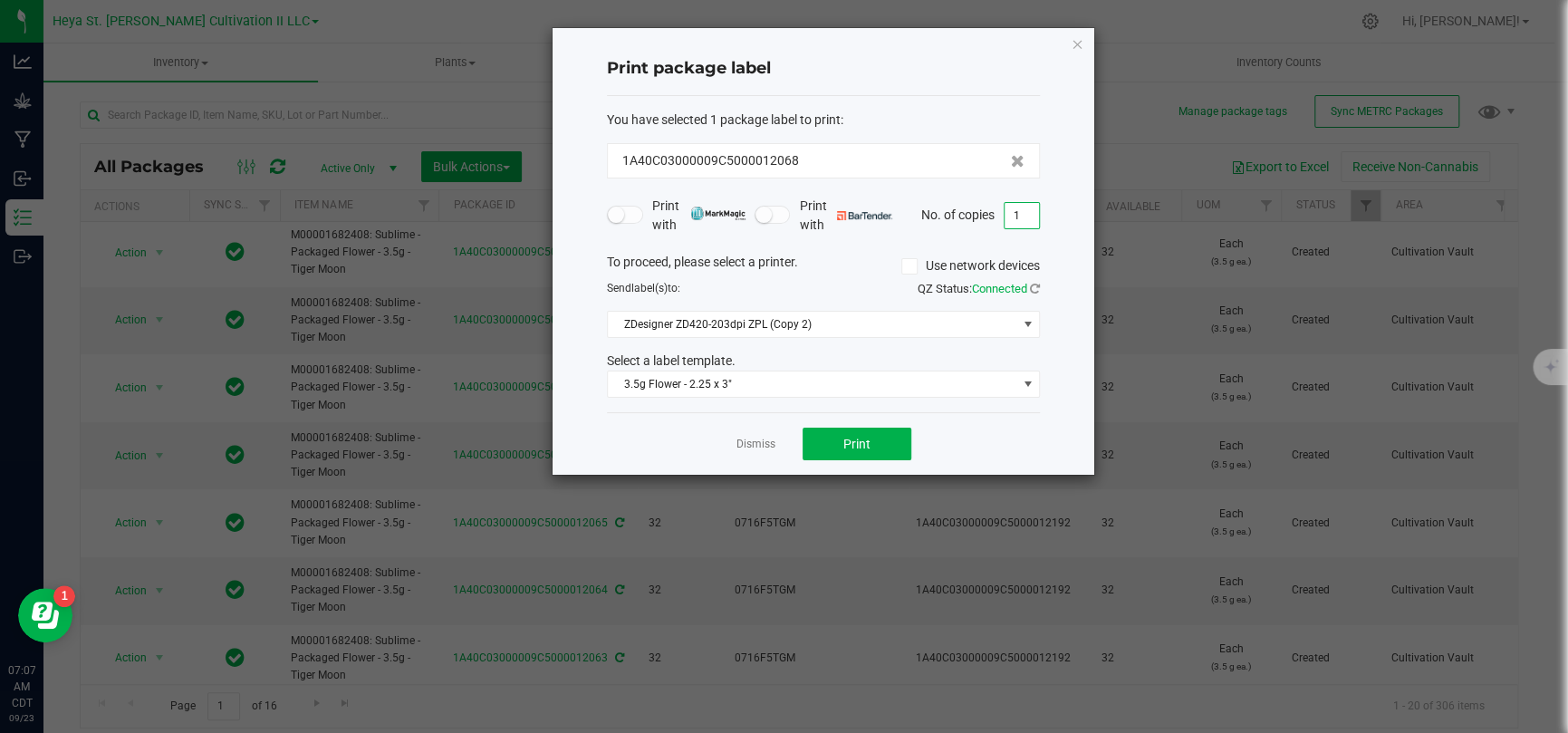
click at [1013, 219] on input "1" at bounding box center [1021, 216] width 35 height 26
type input "33"
click at [1061, 261] on div "Print package label You have selected 1 package label to print : 1A40C03000009C…" at bounding box center [824, 251] width 542 height 447
click at [835, 438] on button "Print" at bounding box center [857, 443] width 109 height 33
click at [757, 459] on div "Dismiss Print" at bounding box center [824, 443] width 433 height 62
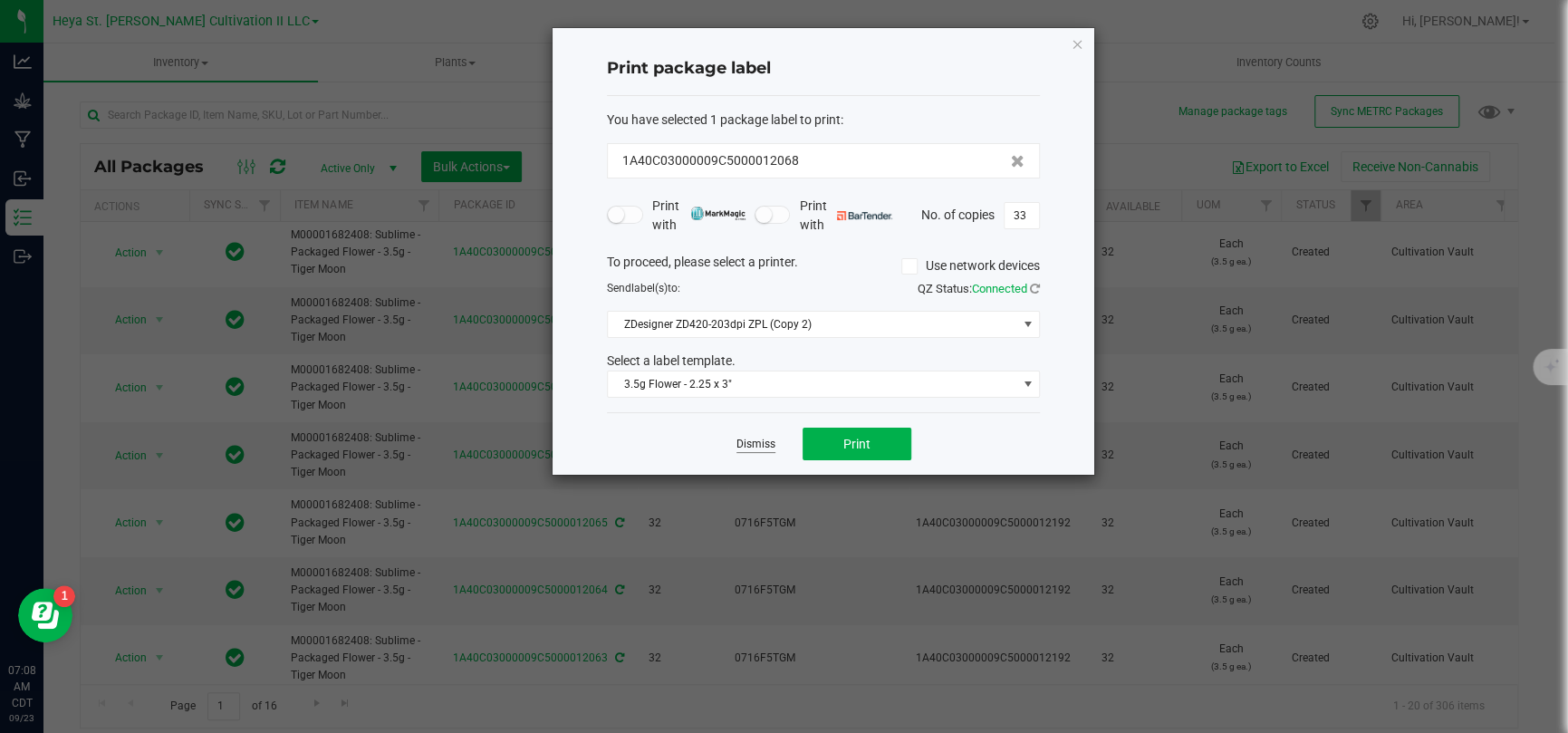
click at [748, 450] on link "Dismiss" at bounding box center [755, 444] width 39 height 16
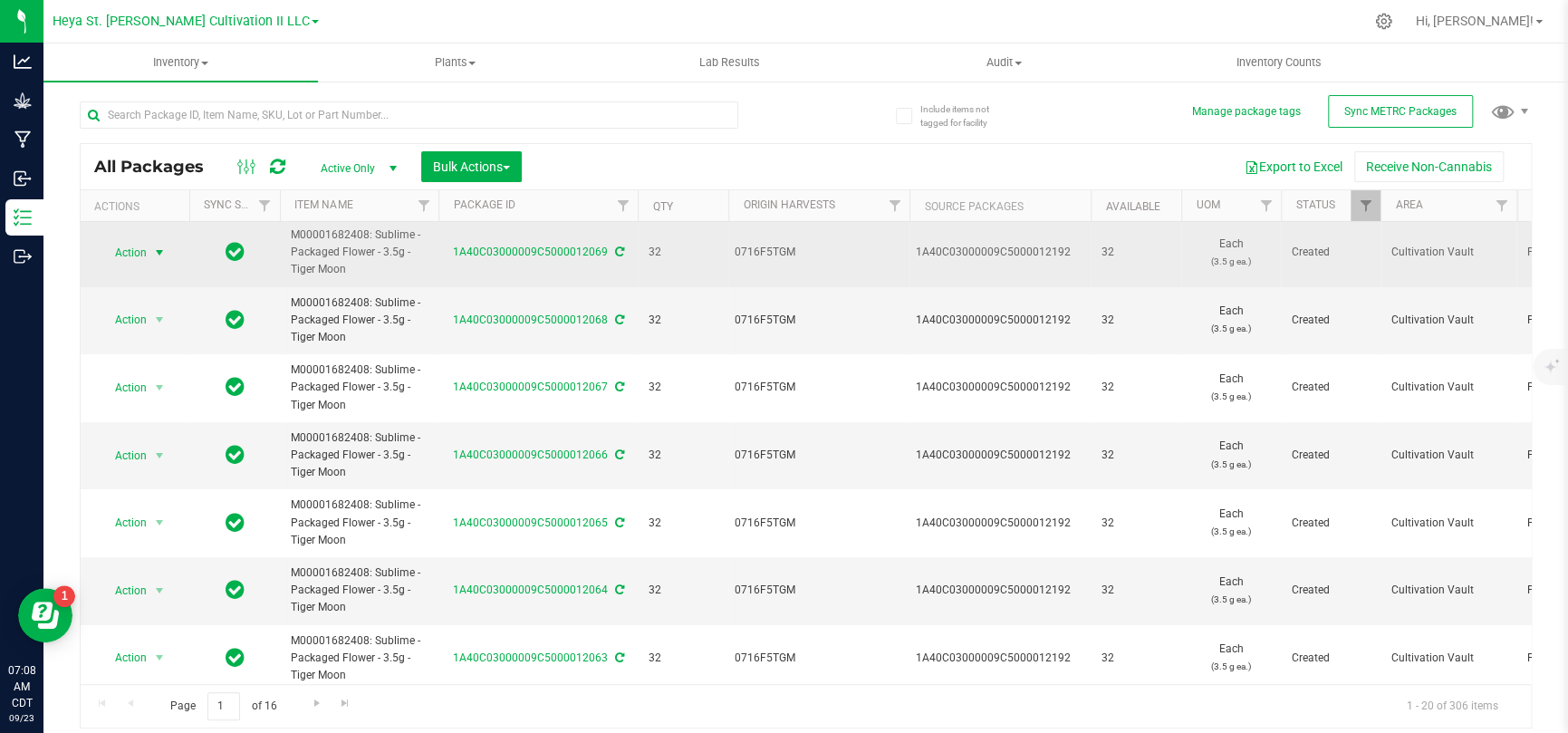
click at [153, 255] on span "select" at bounding box center [159, 252] width 15 height 15
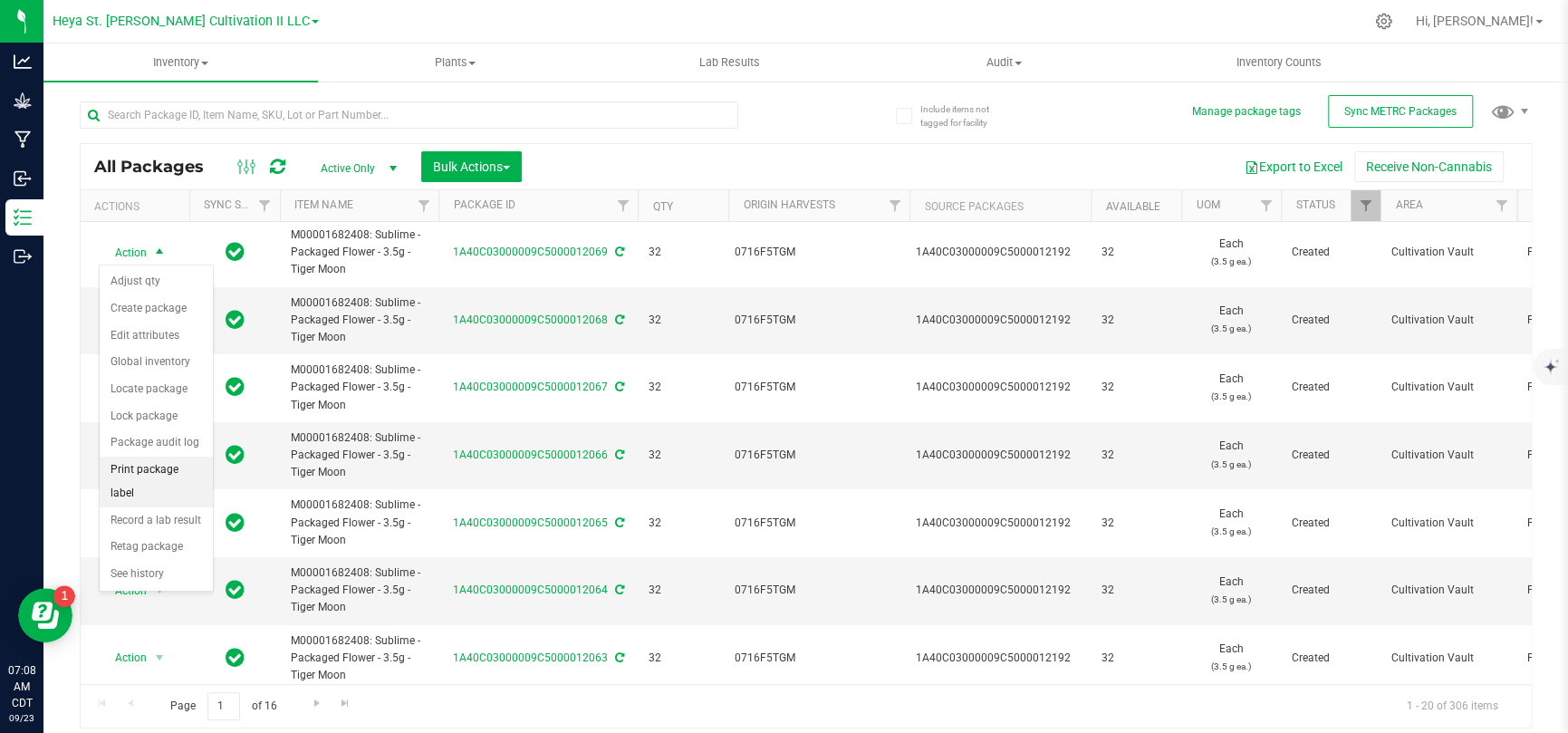
click at [164, 475] on li "Print package label" at bounding box center [156, 482] width 113 height 49
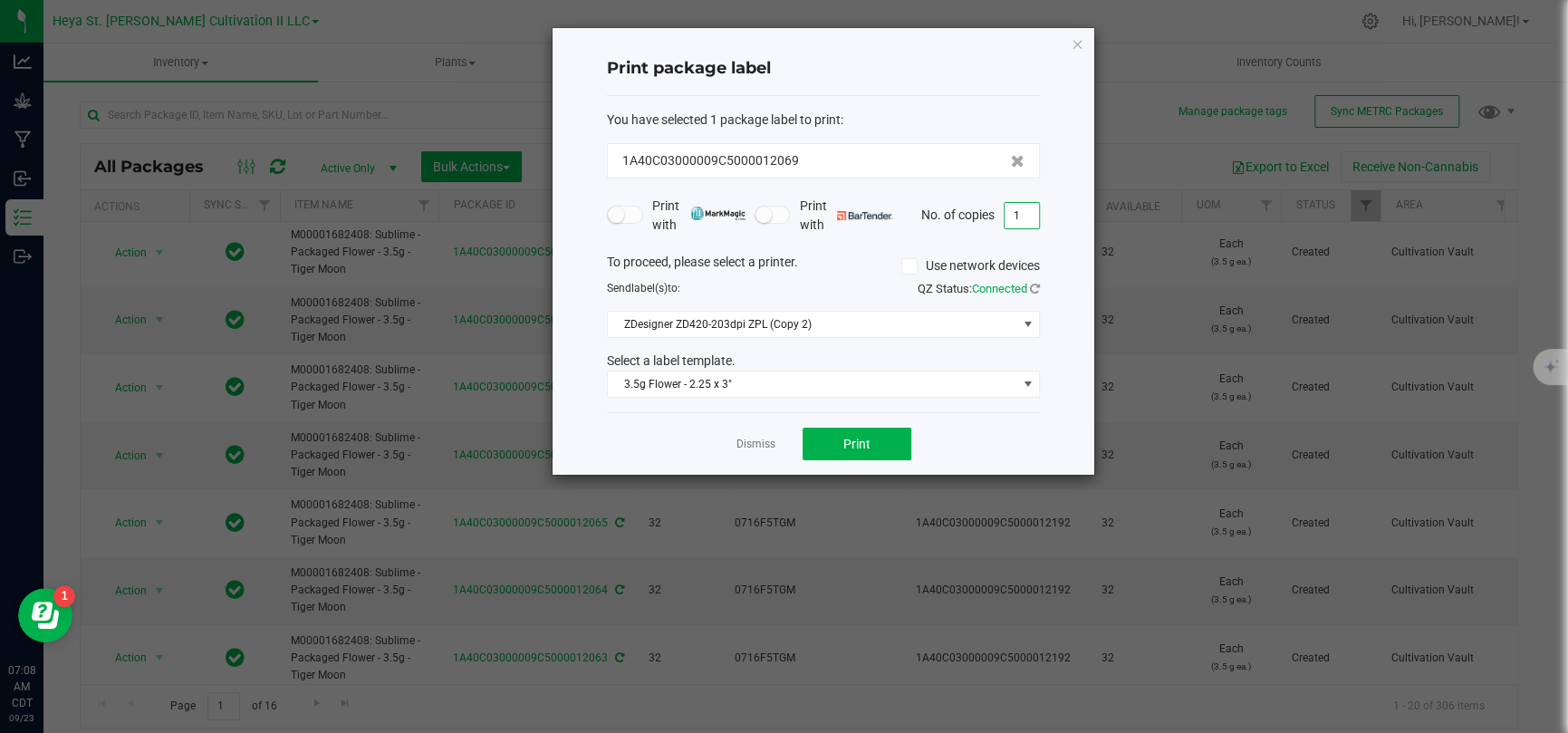
click at [1012, 217] on input "1" at bounding box center [1021, 216] width 35 height 26
type input "33"
click at [1054, 244] on div "Print package label You have selected 1 package label to print : 1A40C03000009C…" at bounding box center [824, 251] width 542 height 447
click at [901, 432] on button "Print" at bounding box center [857, 443] width 109 height 33
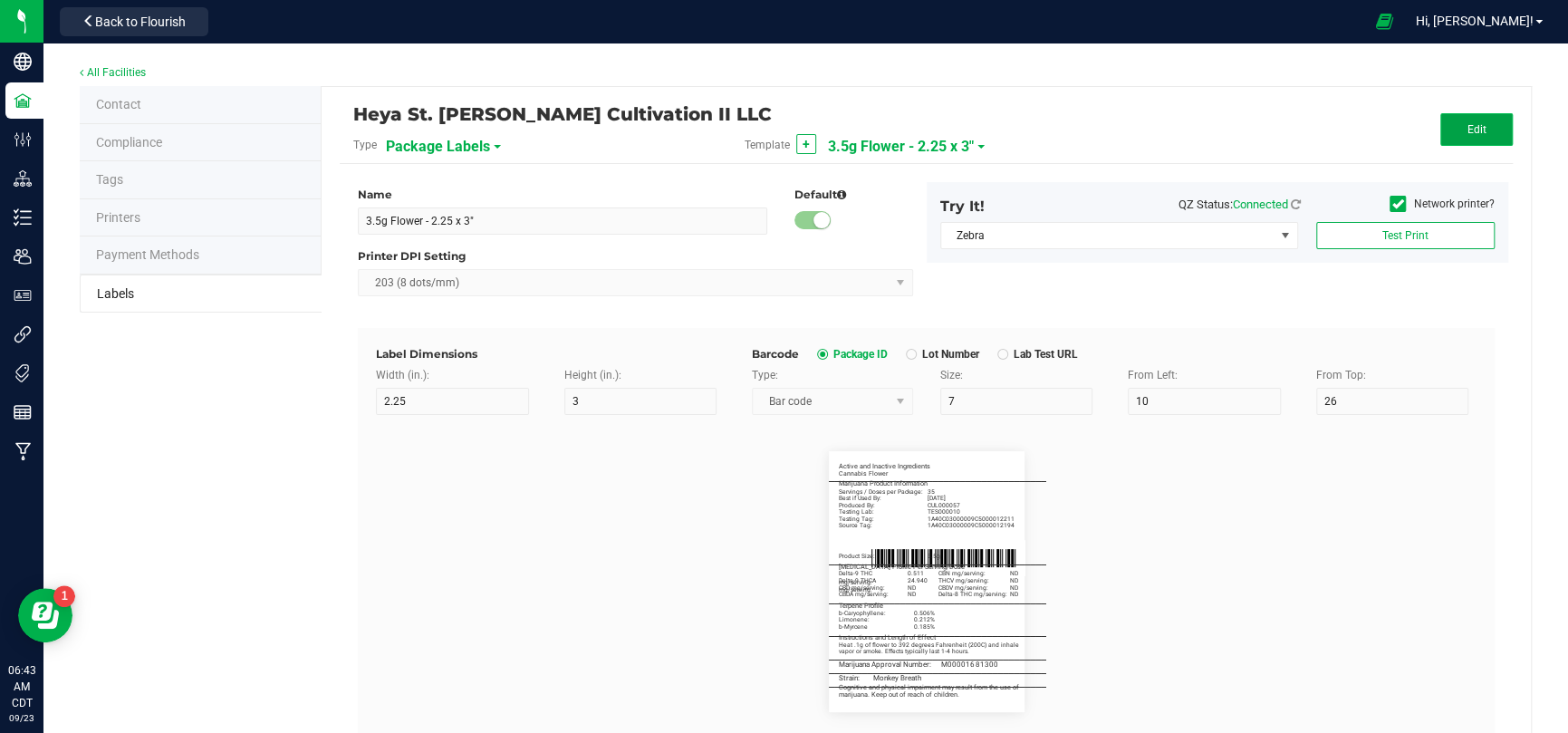
click at [1466, 124] on span "Edit" at bounding box center [1475, 130] width 19 height 13
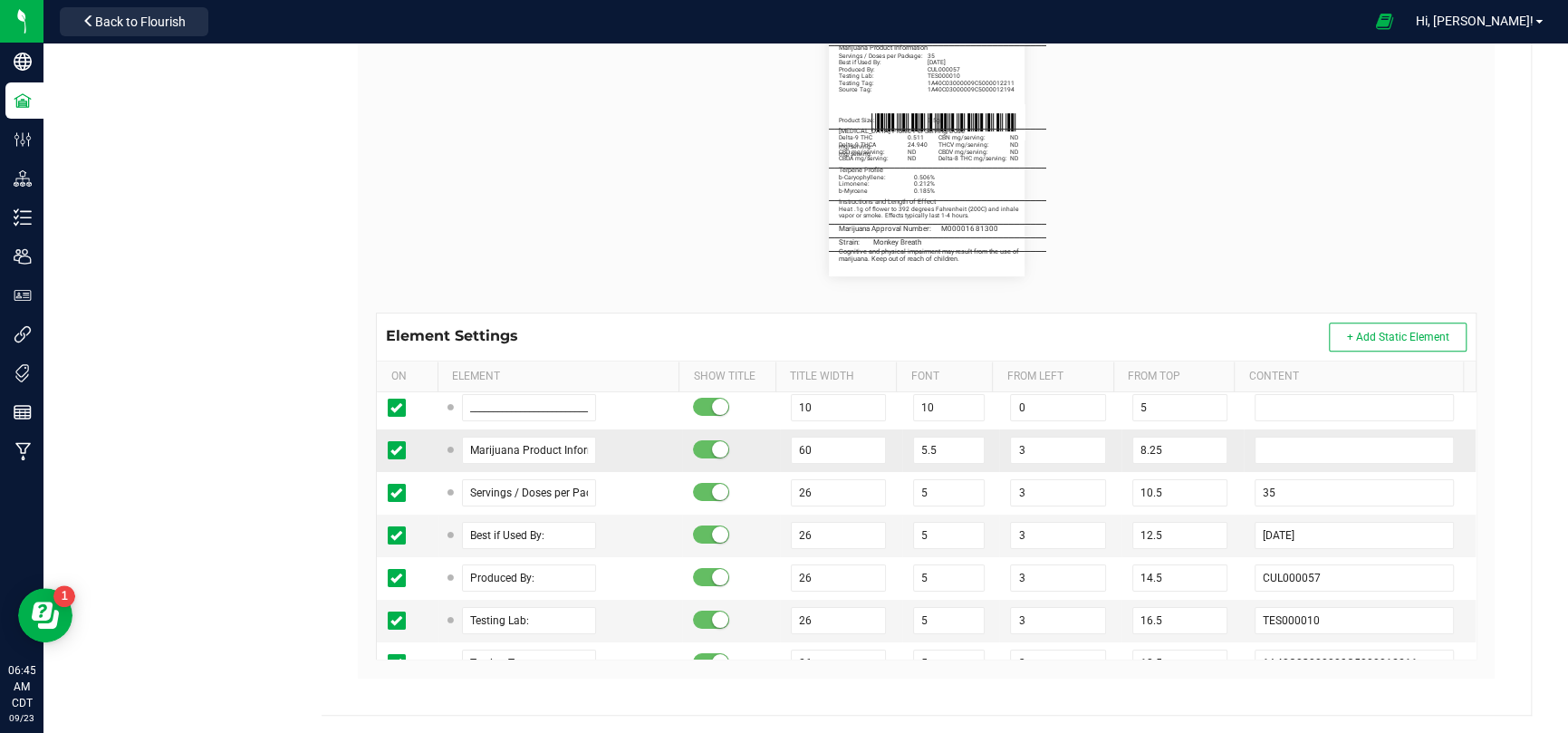
scroll to position [181, 0]
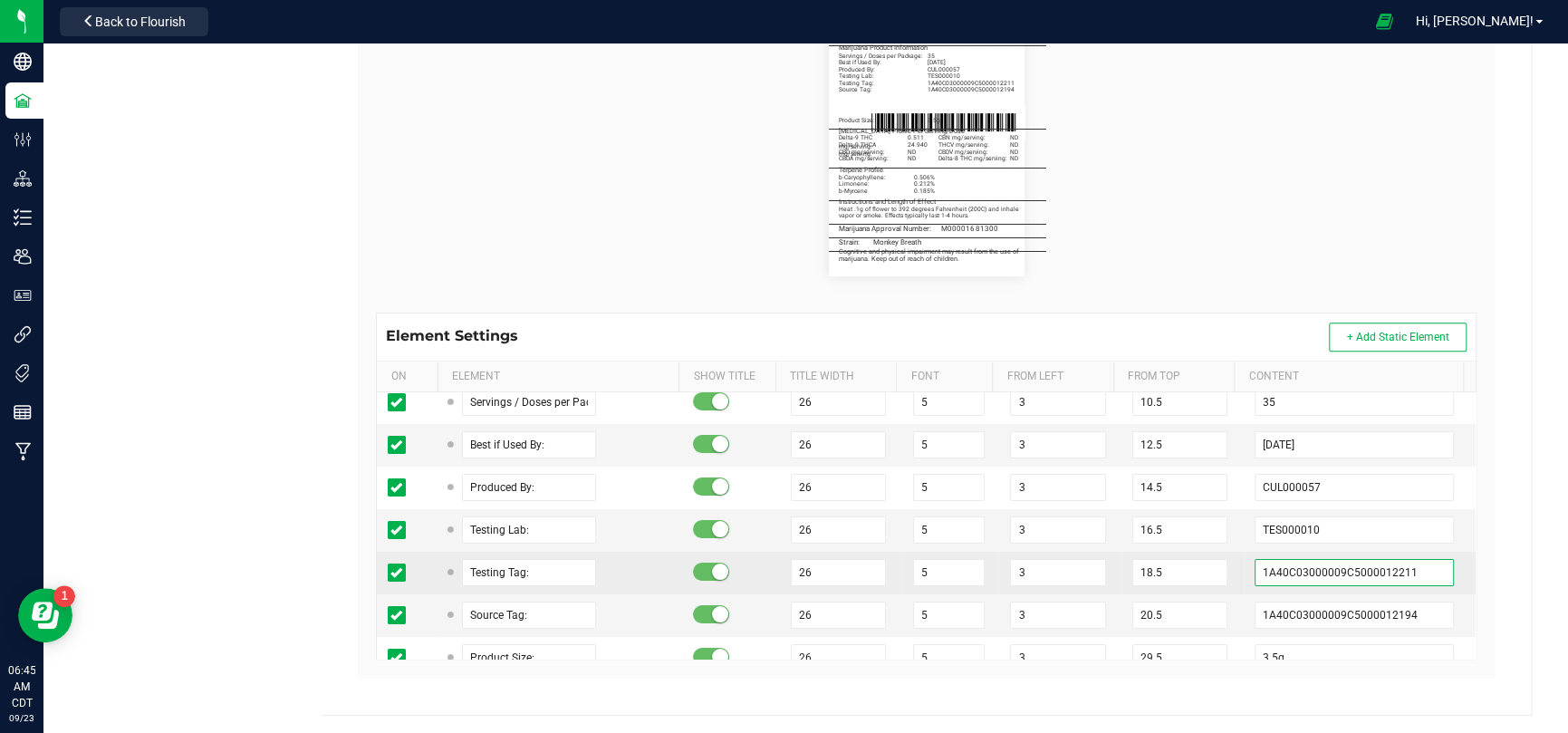
click at [1335, 566] on input "1A40C03000009C5000012211" at bounding box center [1354, 572] width 200 height 27
click at [1337, 567] on input "1A40C03000009C5000012211" at bounding box center [1354, 572] width 200 height 27
paste input "0"
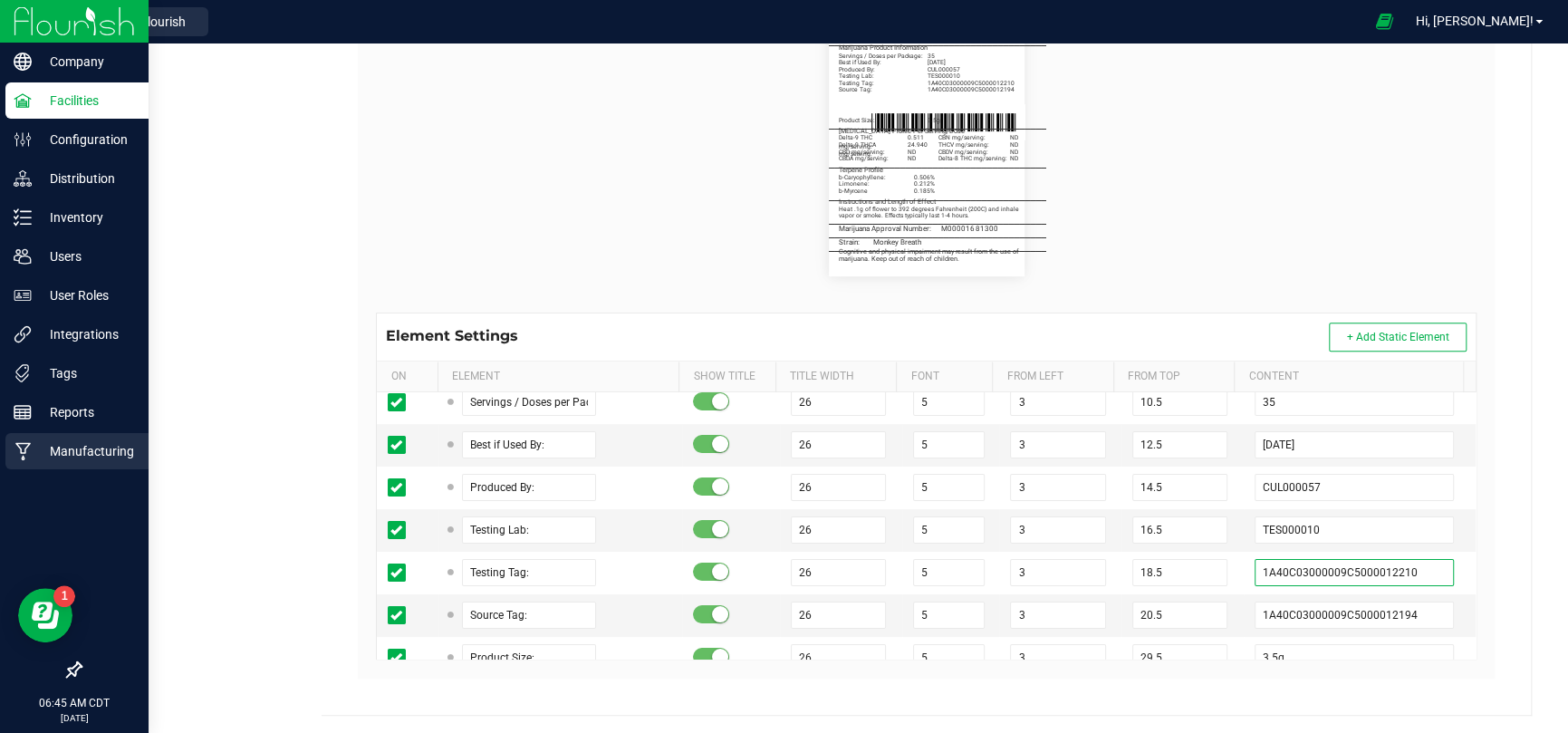
type input "1A40C03000009C5000012210"
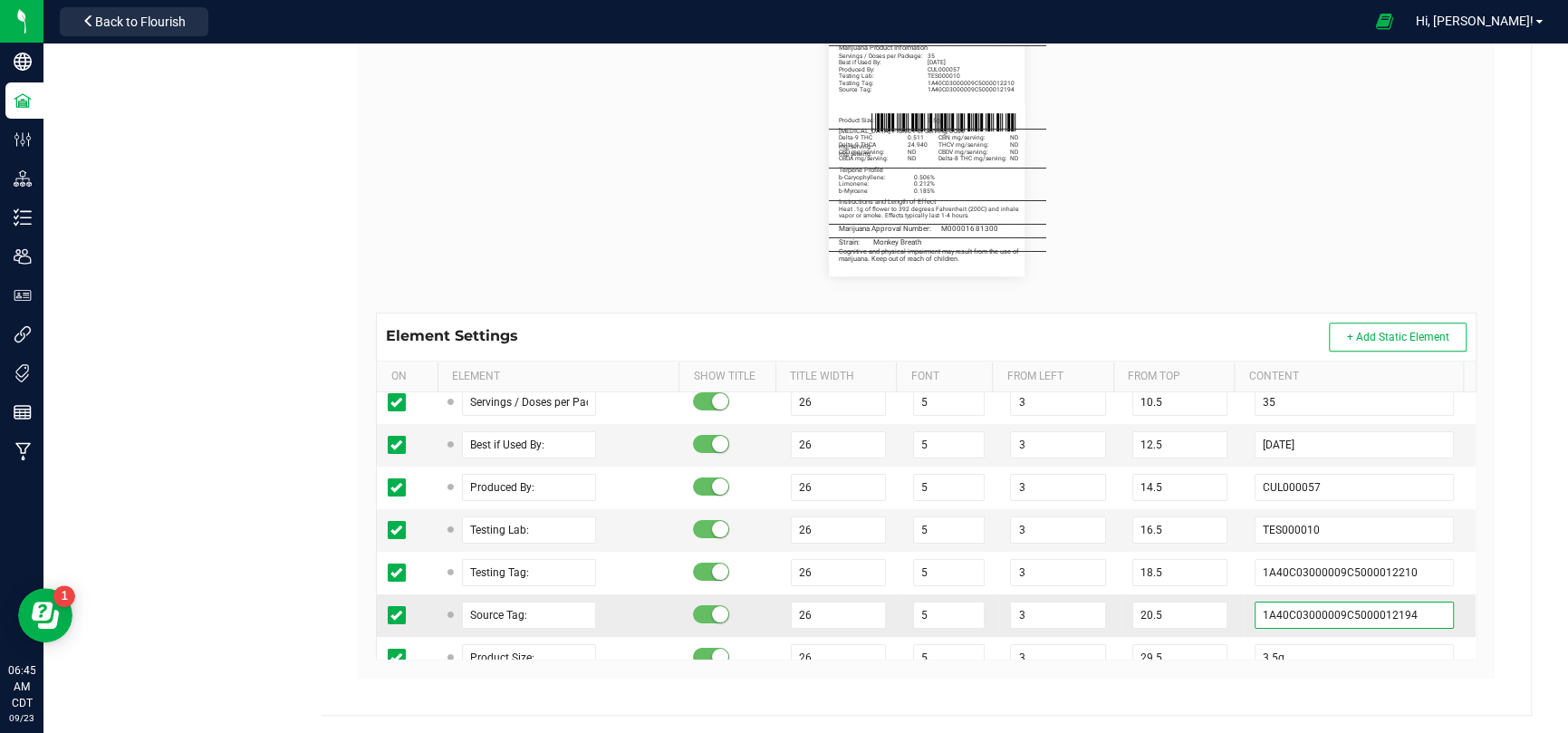
click at [1331, 601] on input "1A40C03000009C5000012194" at bounding box center [1354, 614] width 200 height 27
paste input "2;"
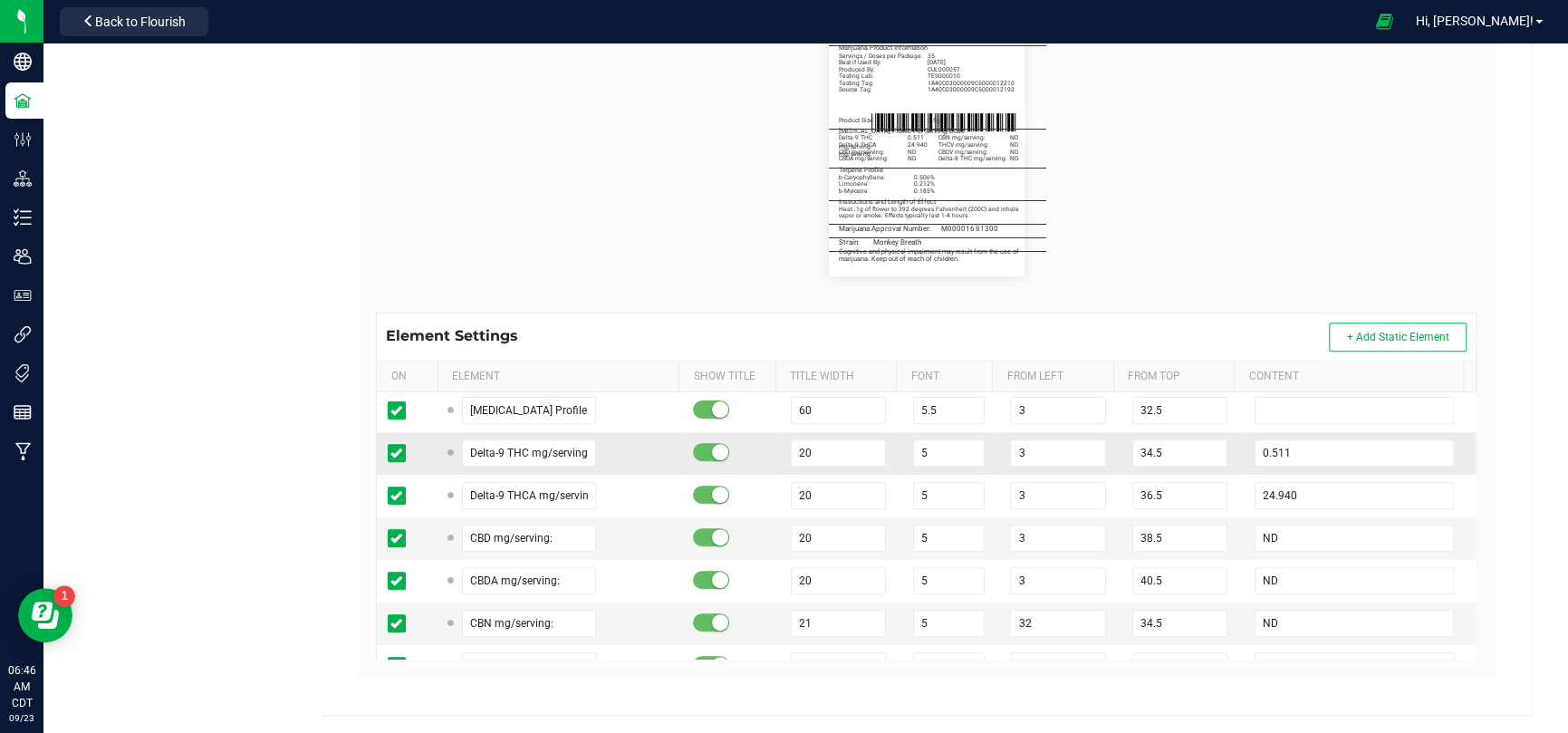
scroll to position [544, 0]
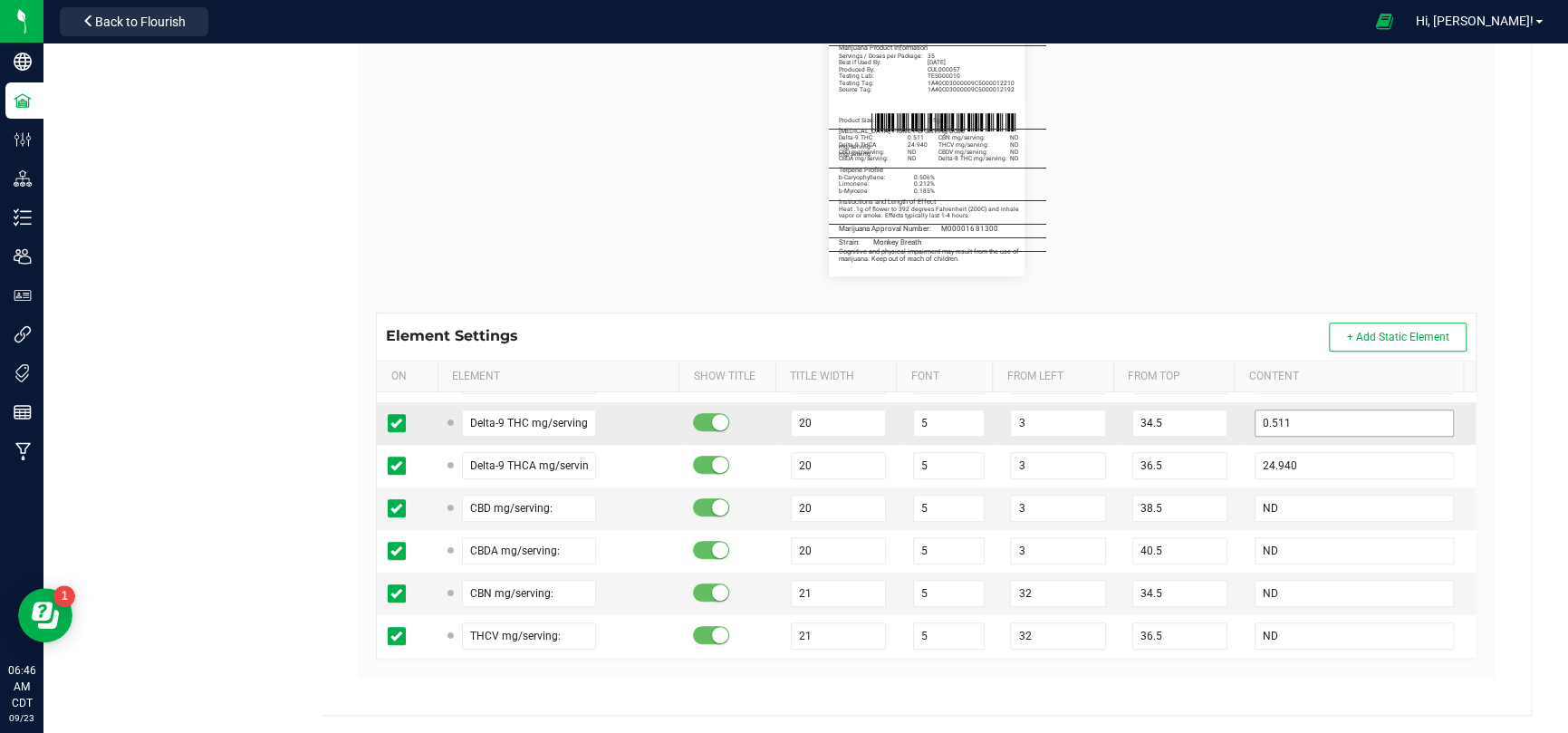
type input "1A40C03000009C5000012192"
click at [1278, 412] on input "0.511" at bounding box center [1354, 422] width 200 height 27
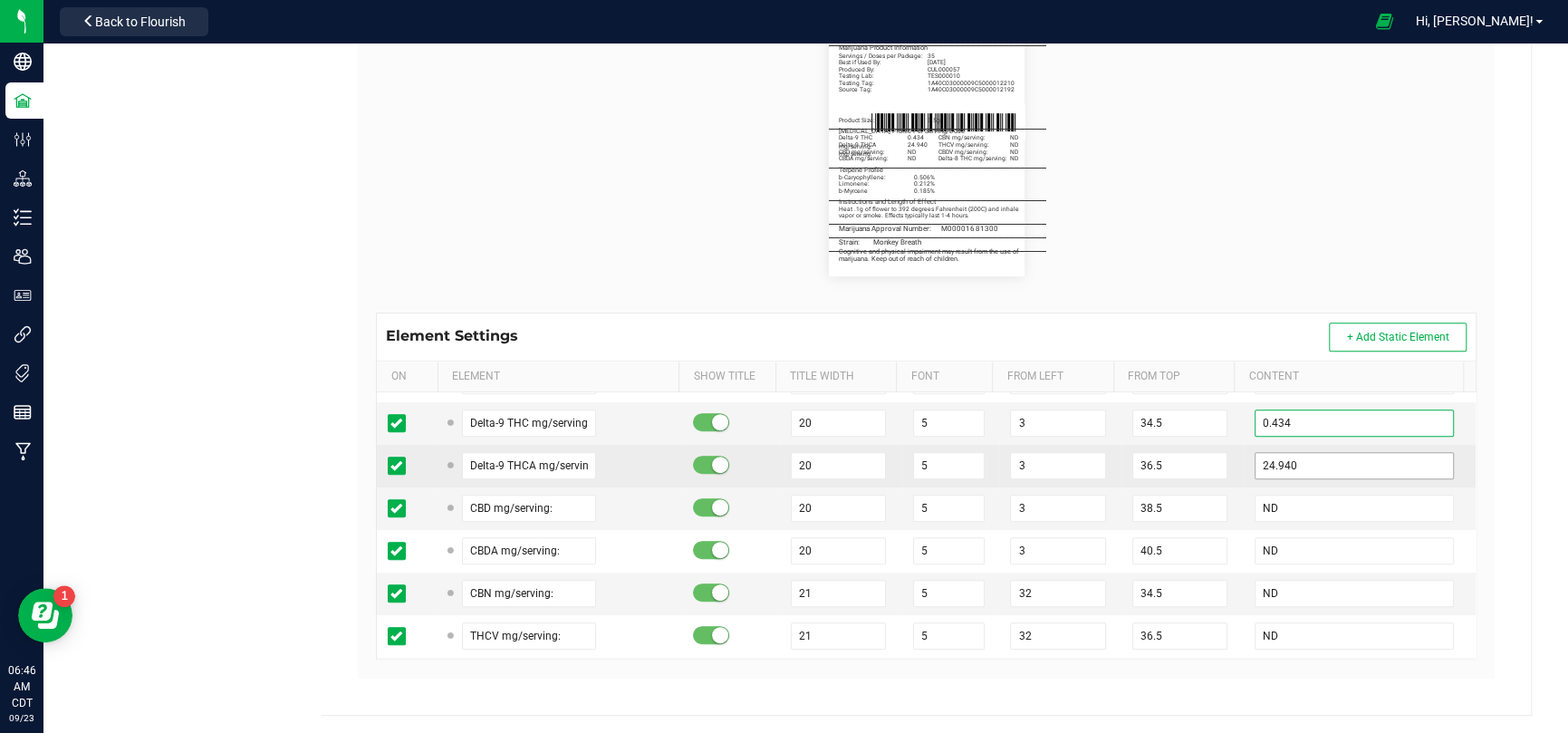
type input "0.434"
click at [1347, 459] on input "24.940" at bounding box center [1354, 465] width 200 height 27
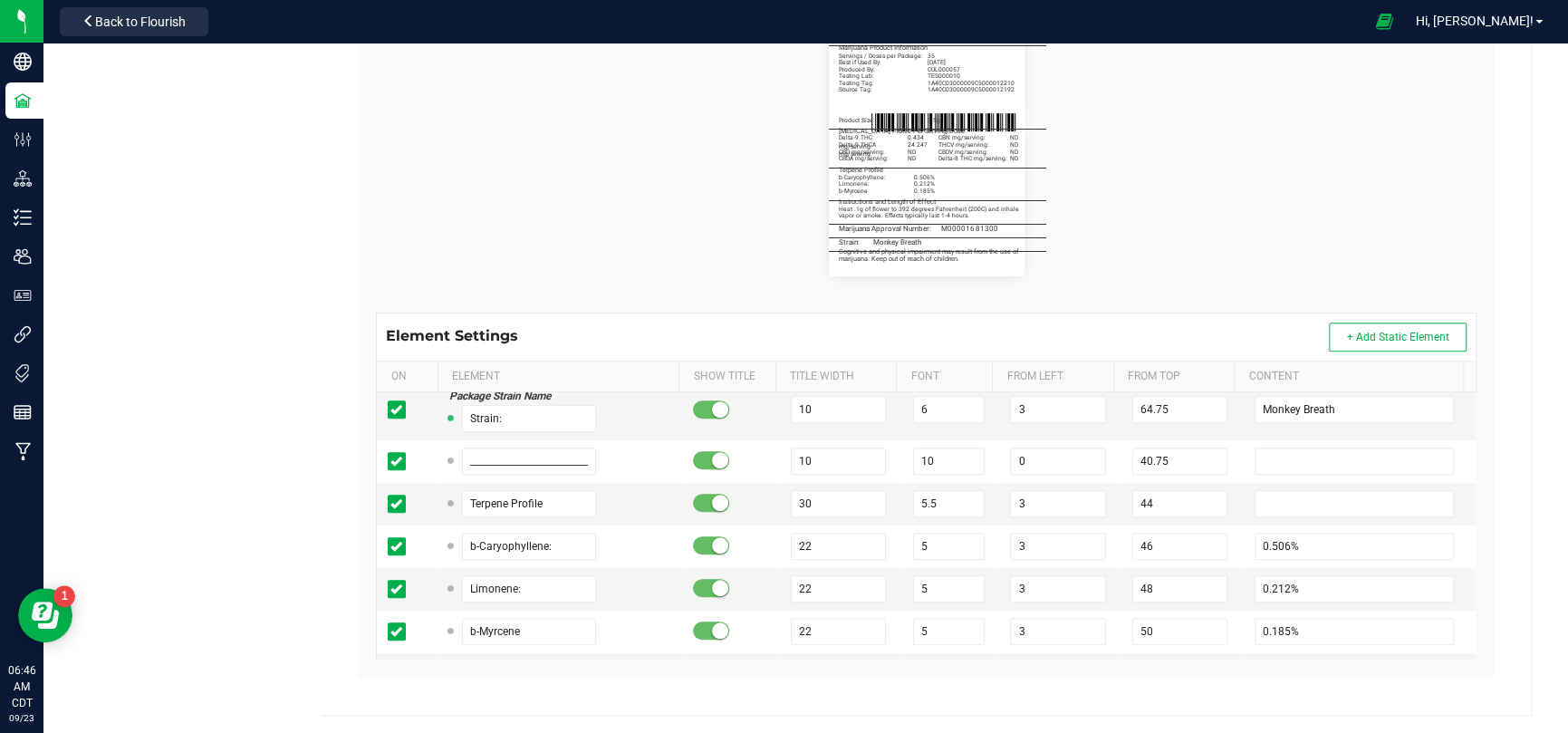
scroll to position [997, 0]
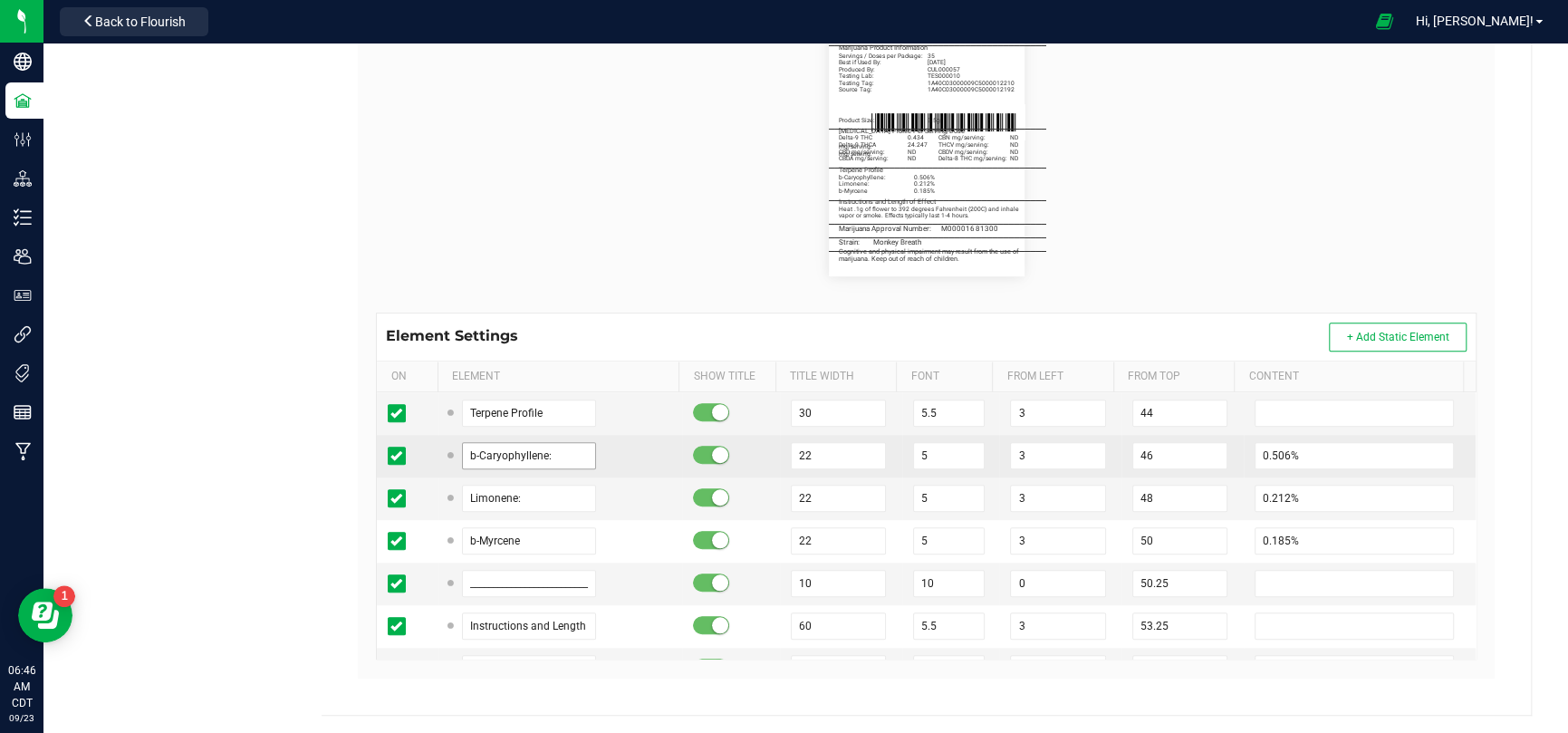
type input "24.247"
drag, startPoint x: 562, startPoint y: 449, endPoint x: 427, endPoint y: 451, distance: 135.0
click at [427, 451] on tr "b-Caryophyllene: 22 5 3 46 0.506%" at bounding box center [925, 456] width 1098 height 43
type input "Limonene:"
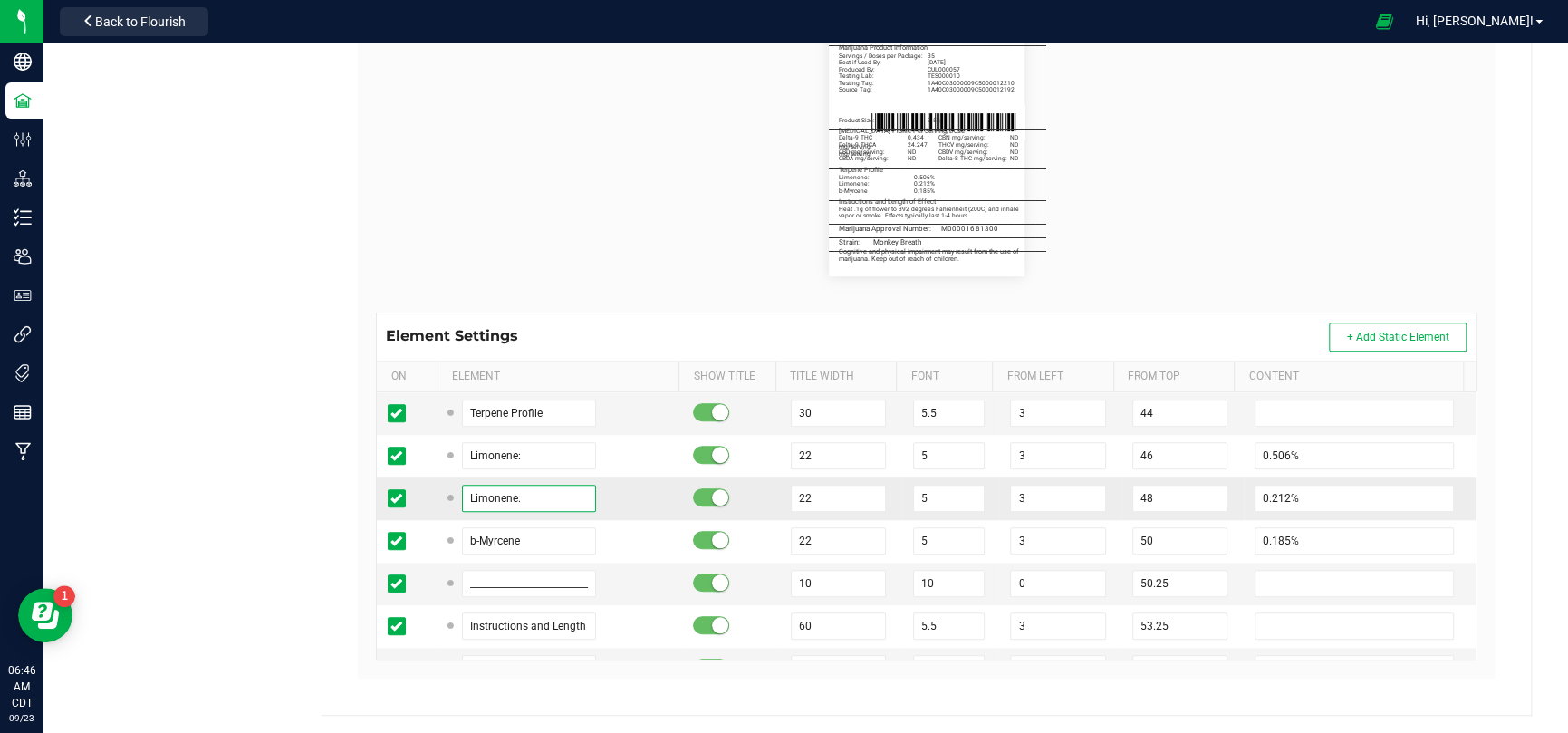
click at [530, 507] on input "Limonene:" at bounding box center [529, 498] width 134 height 27
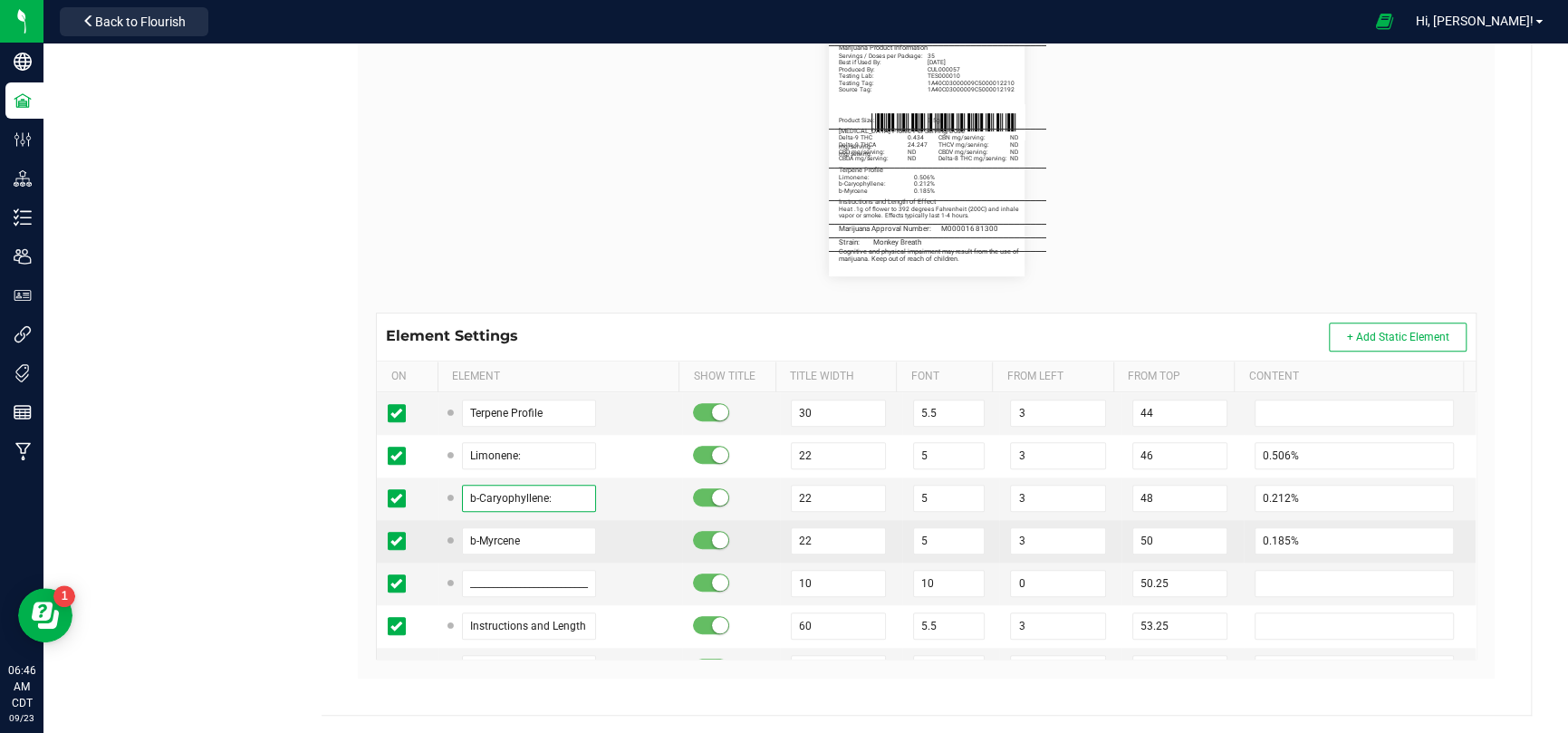
type input "b-Caryophyllene:"
click at [544, 555] on td "b-Myrcene" at bounding box center [560, 541] width 244 height 43
click at [559, 546] on input "b-Myrcene" at bounding box center [529, 540] width 134 height 27
type input "b"
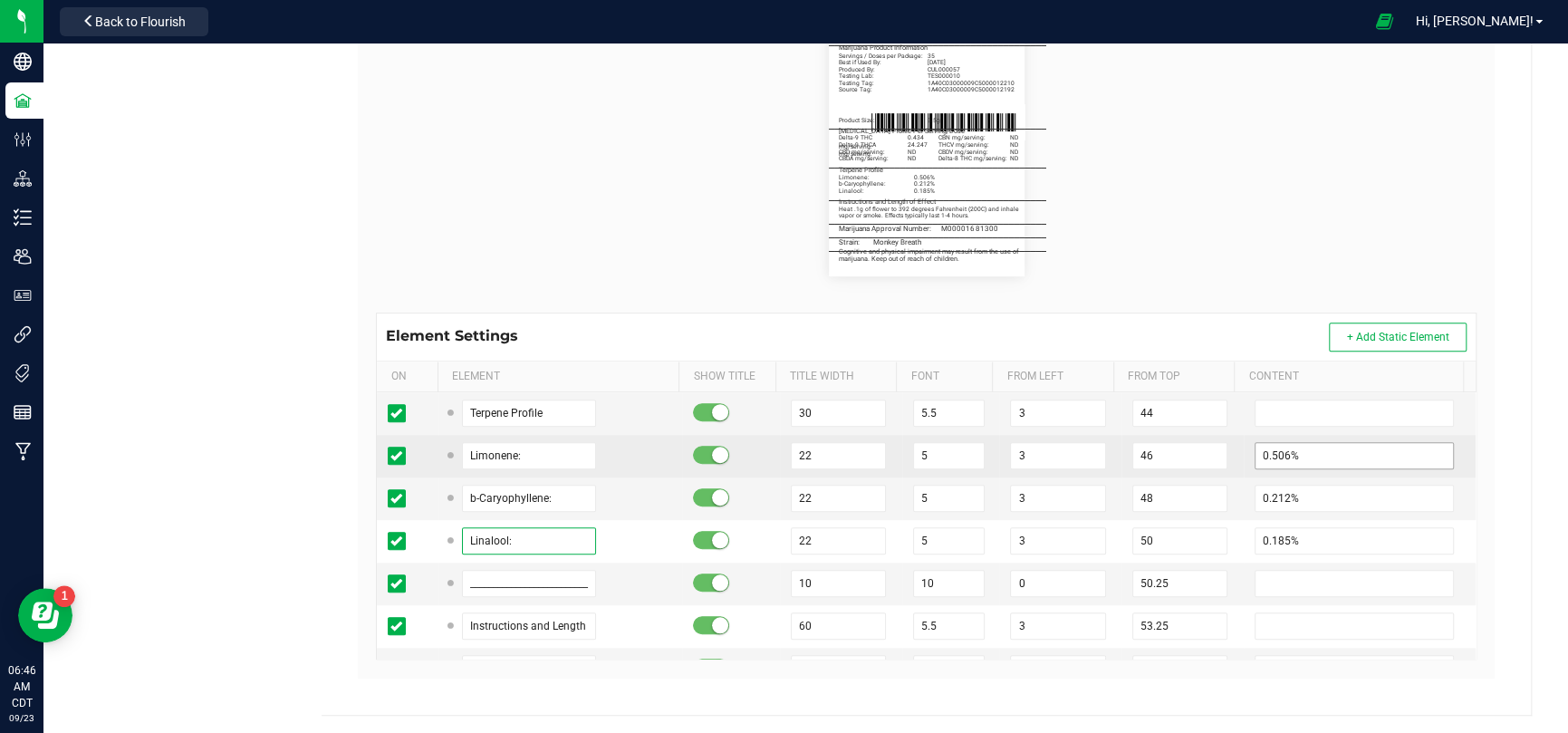
type input "Linalool:"
click at [1319, 443] on input "0.506%" at bounding box center [1354, 455] width 200 height 27
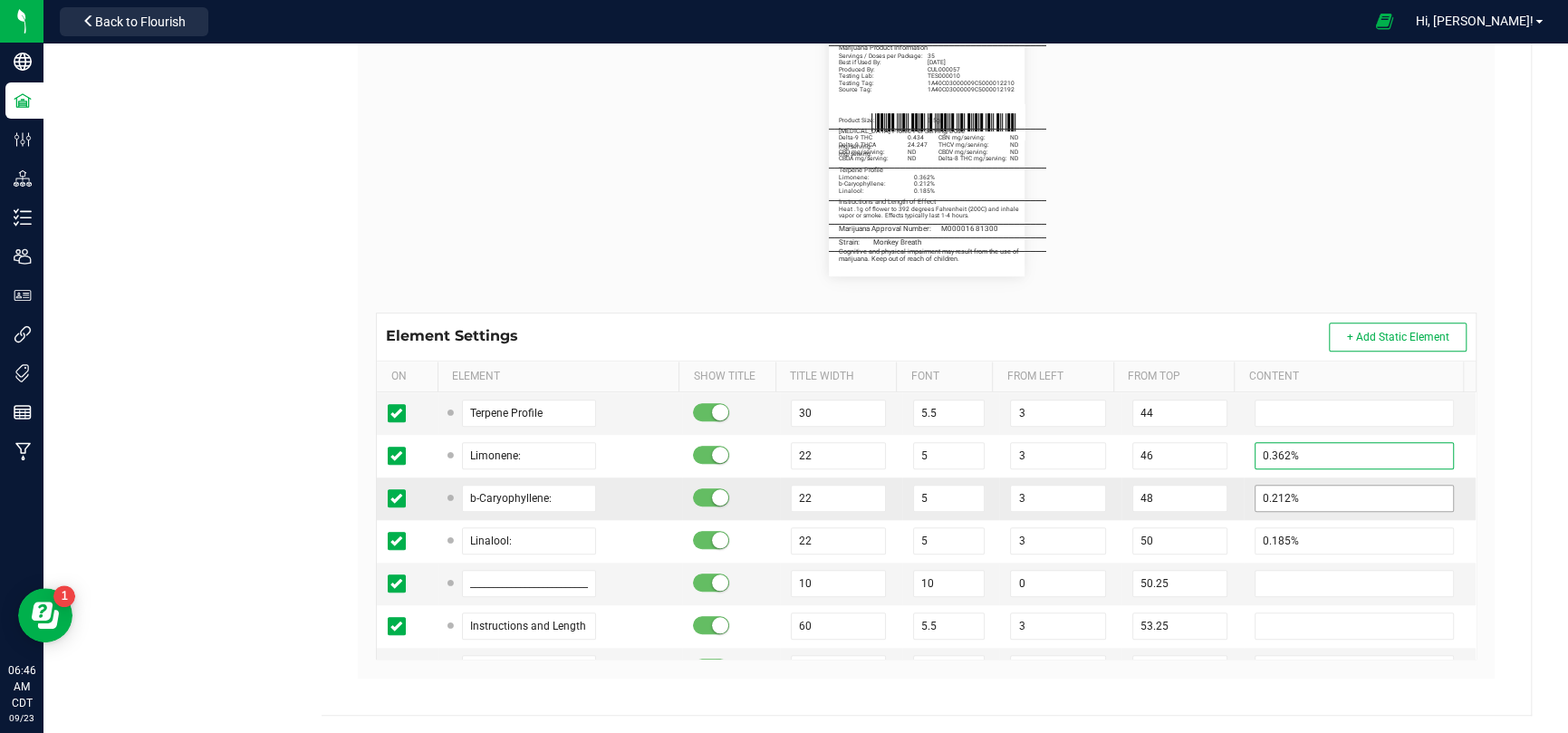
type input "0.362%"
click at [1309, 491] on input "0.212%" at bounding box center [1354, 498] width 200 height 27
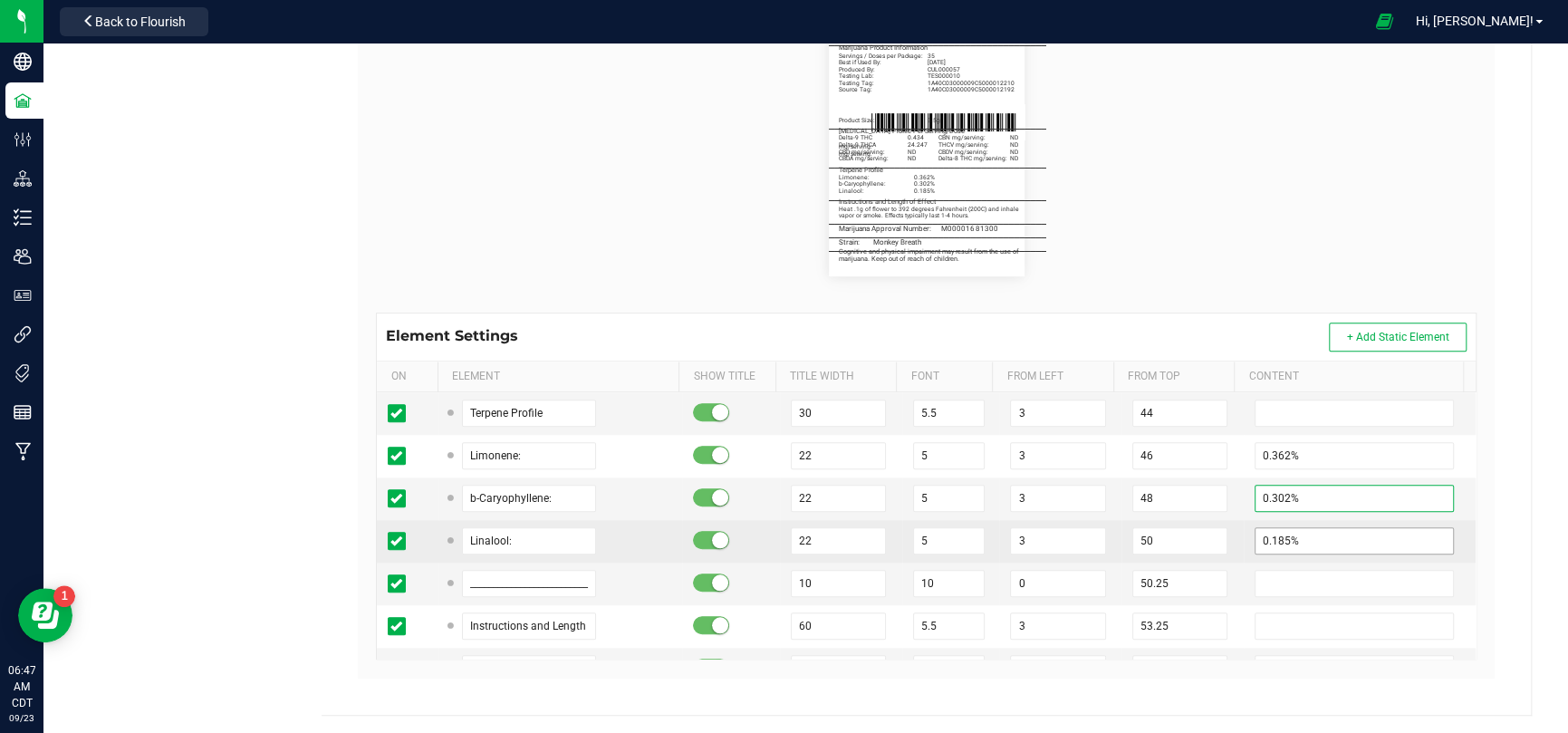
type input "0.302%"
click at [1309, 529] on input "0.185%" at bounding box center [1354, 540] width 200 height 27
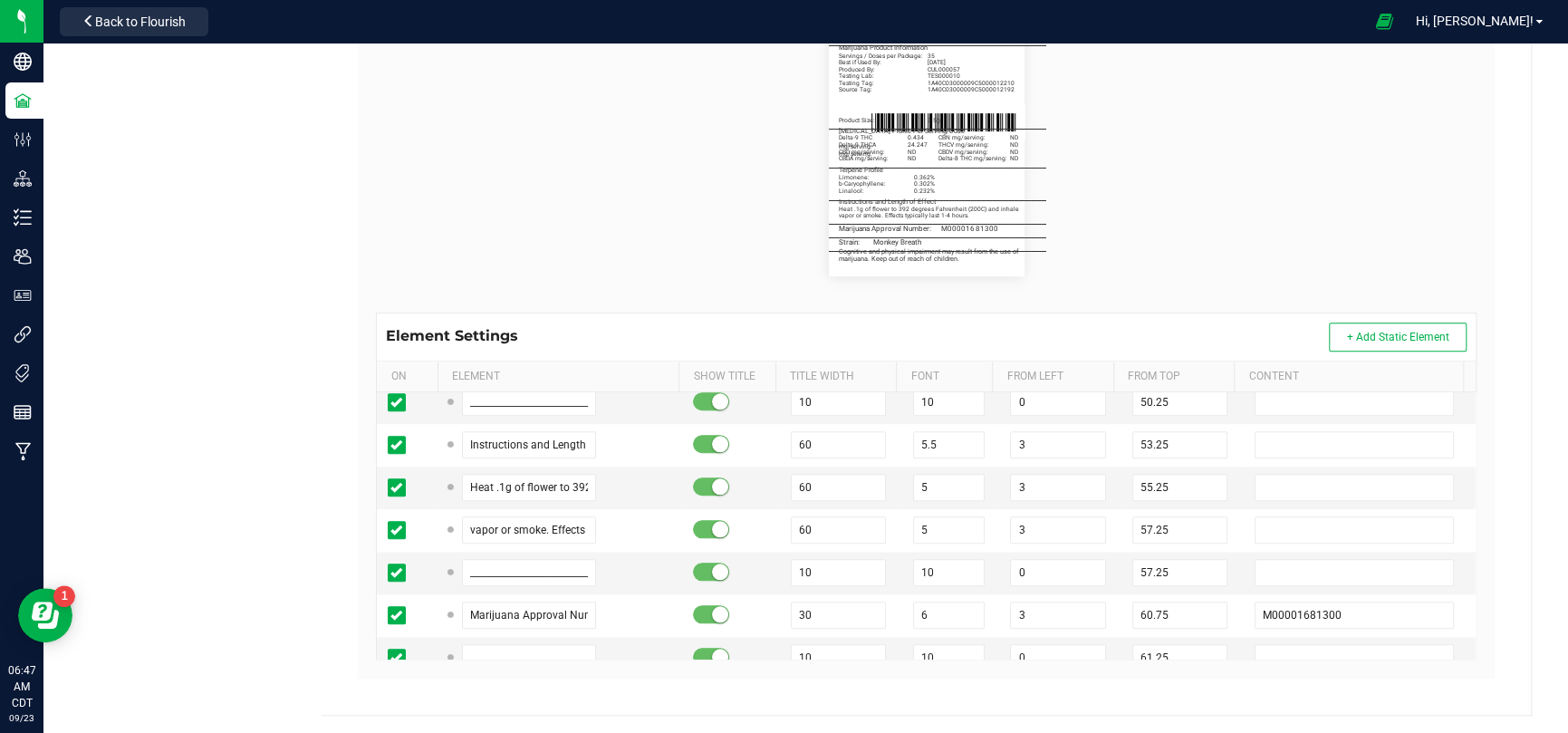
scroll to position [1268, 0]
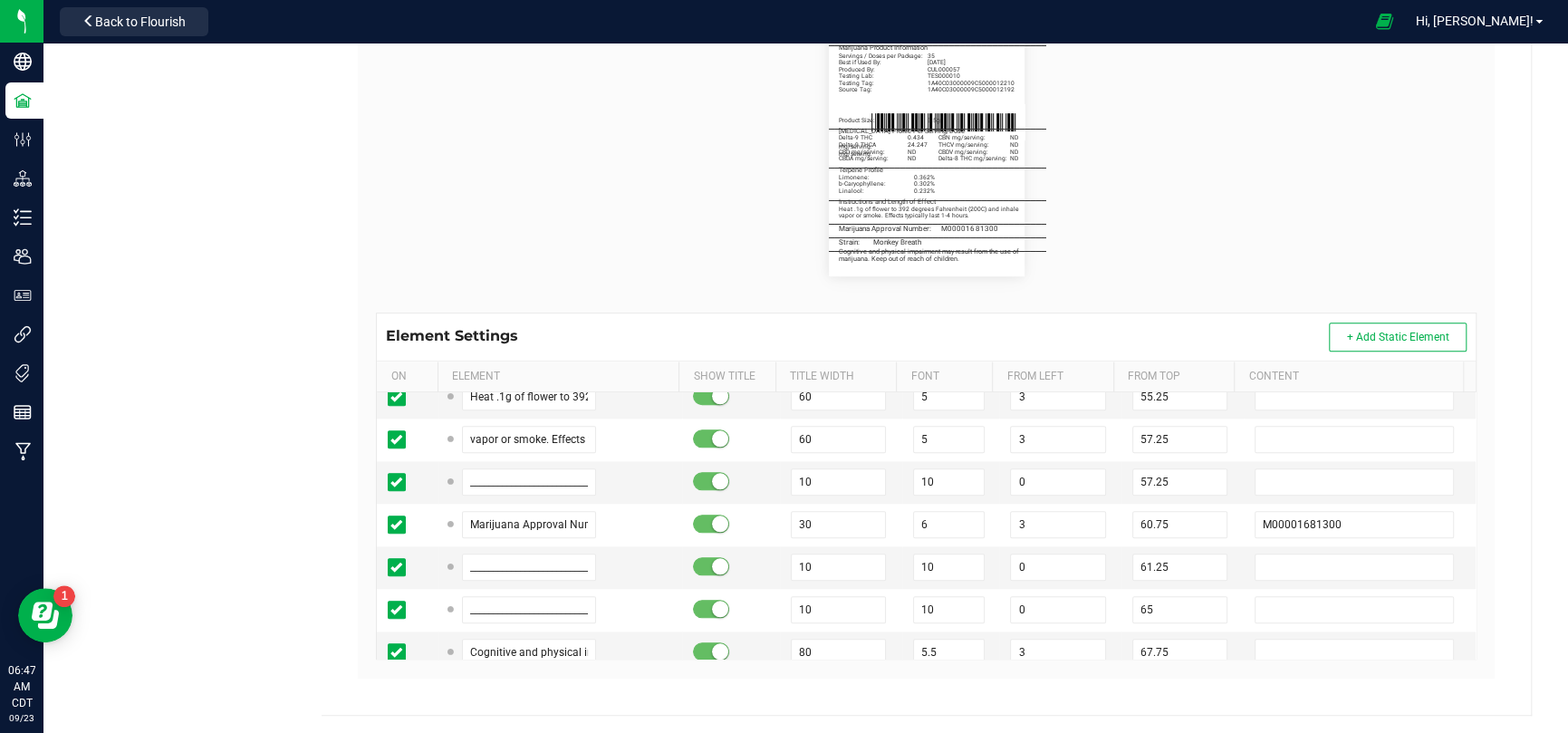
type input "0.232%"
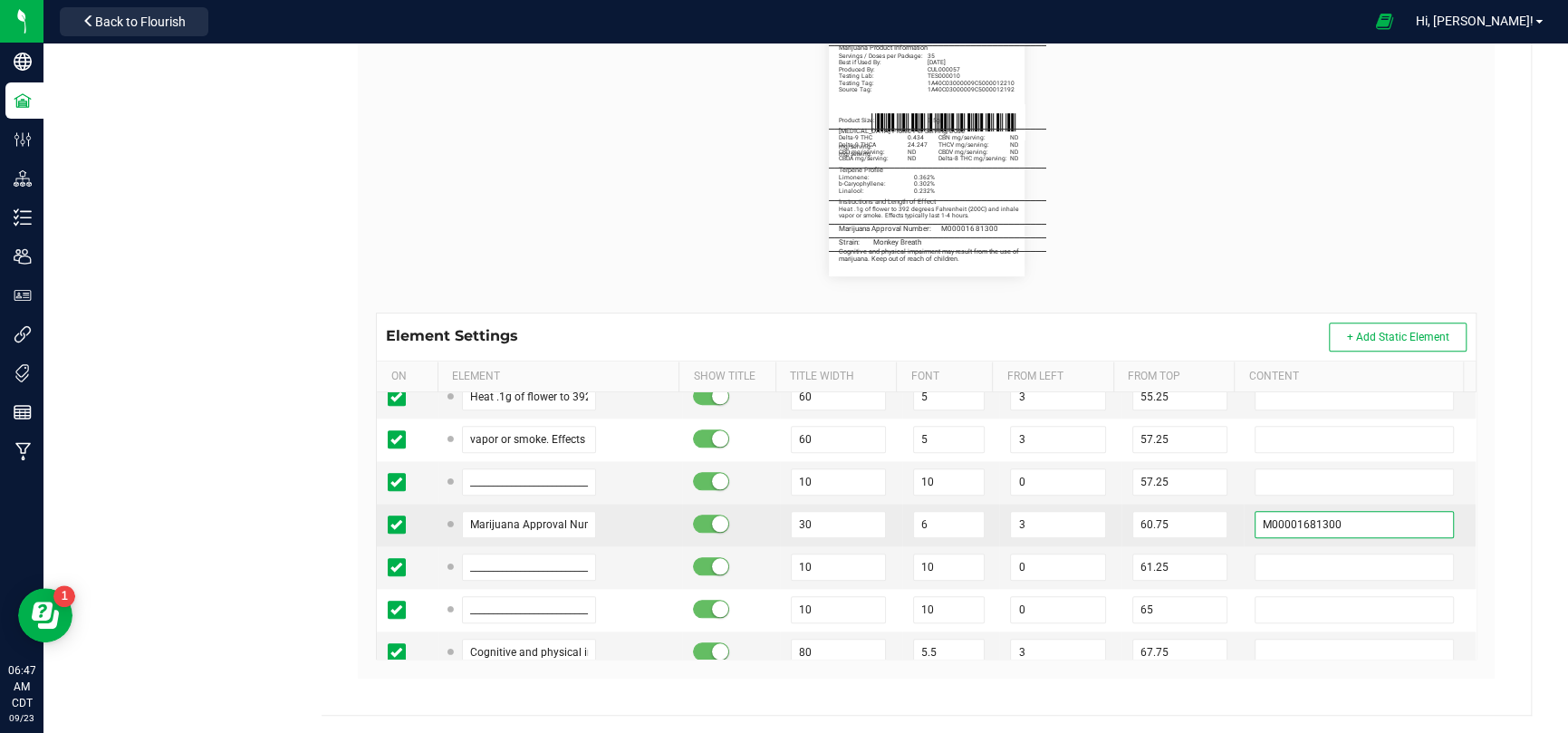
click at [1354, 518] on input "M00001681300" at bounding box center [1354, 524] width 200 height 27
paste input "2408"
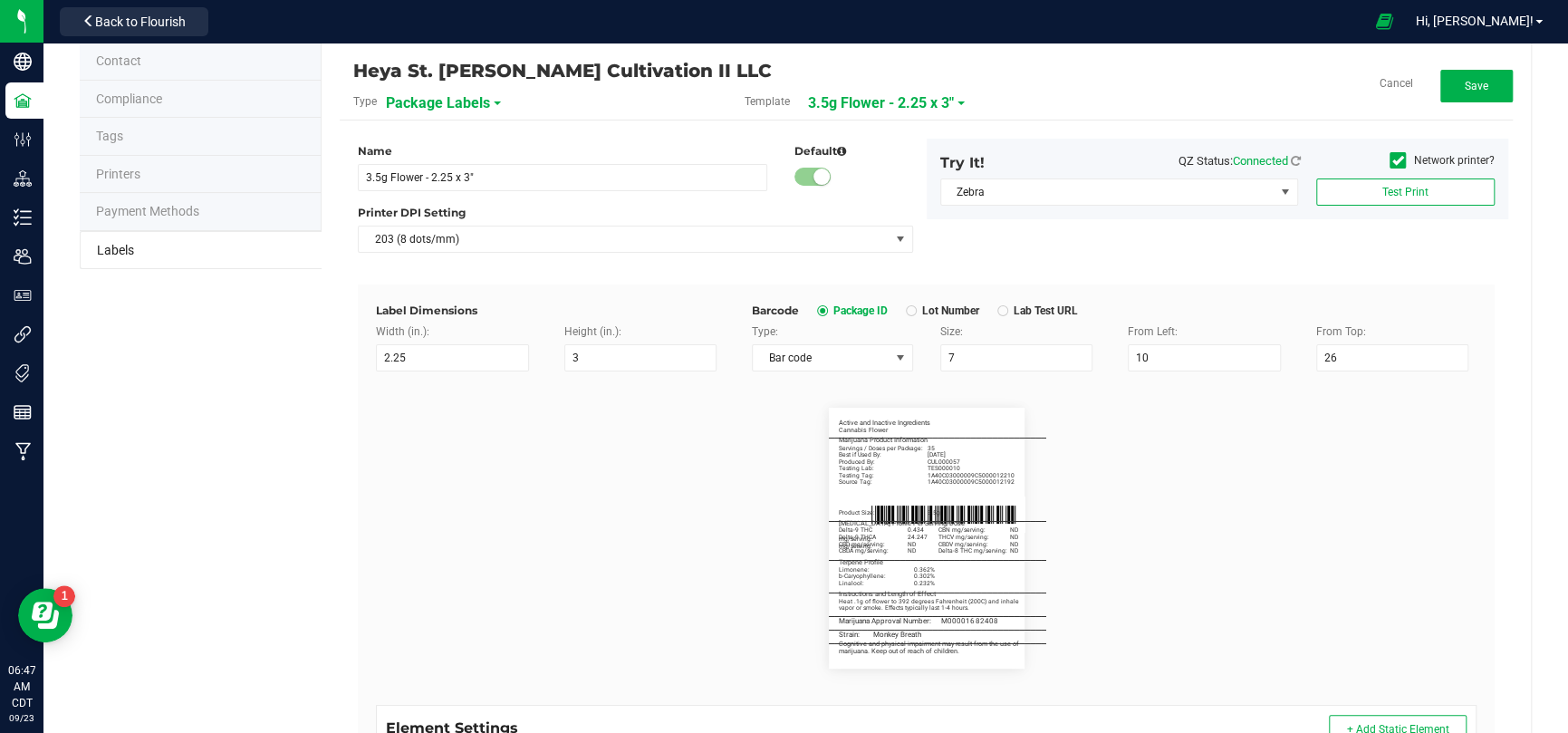
scroll to position [0, 0]
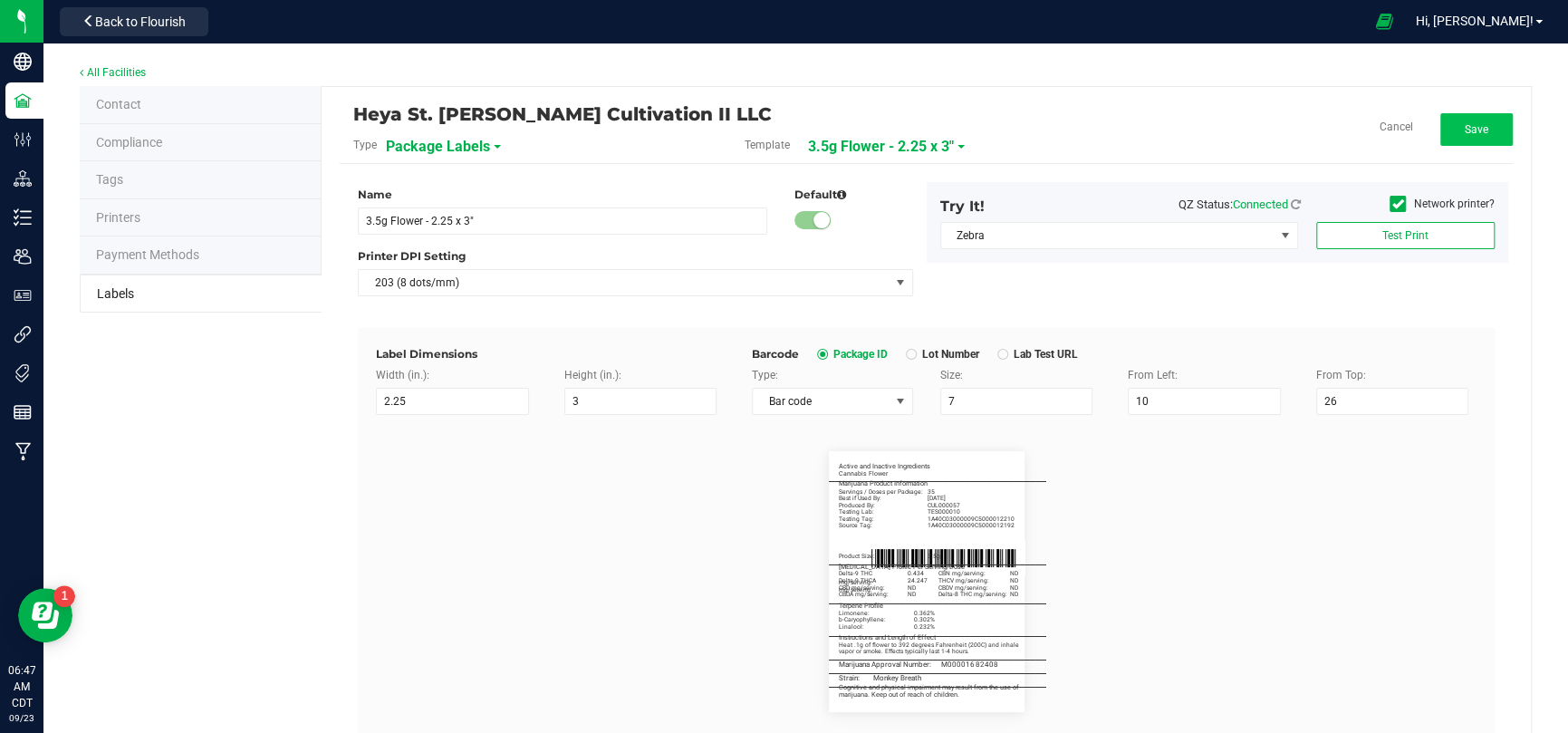
type input "M00001682408"
click at [1441, 135] on button "Save" at bounding box center [1475, 129] width 72 height 33
